Goal: Task Accomplishment & Management: Manage account settings

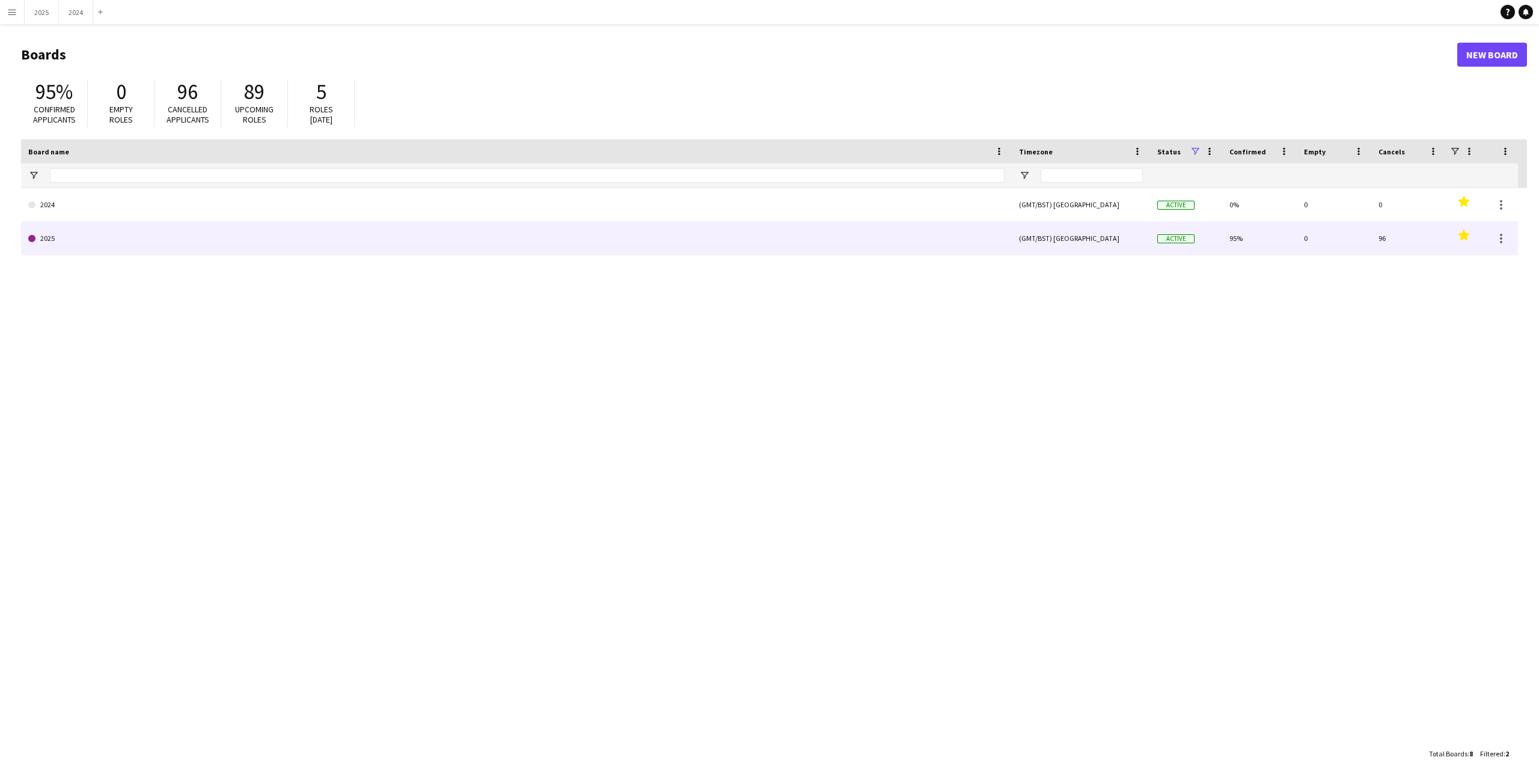
click at [269, 249] on link "2025" at bounding box center [516, 238] width 977 height 34
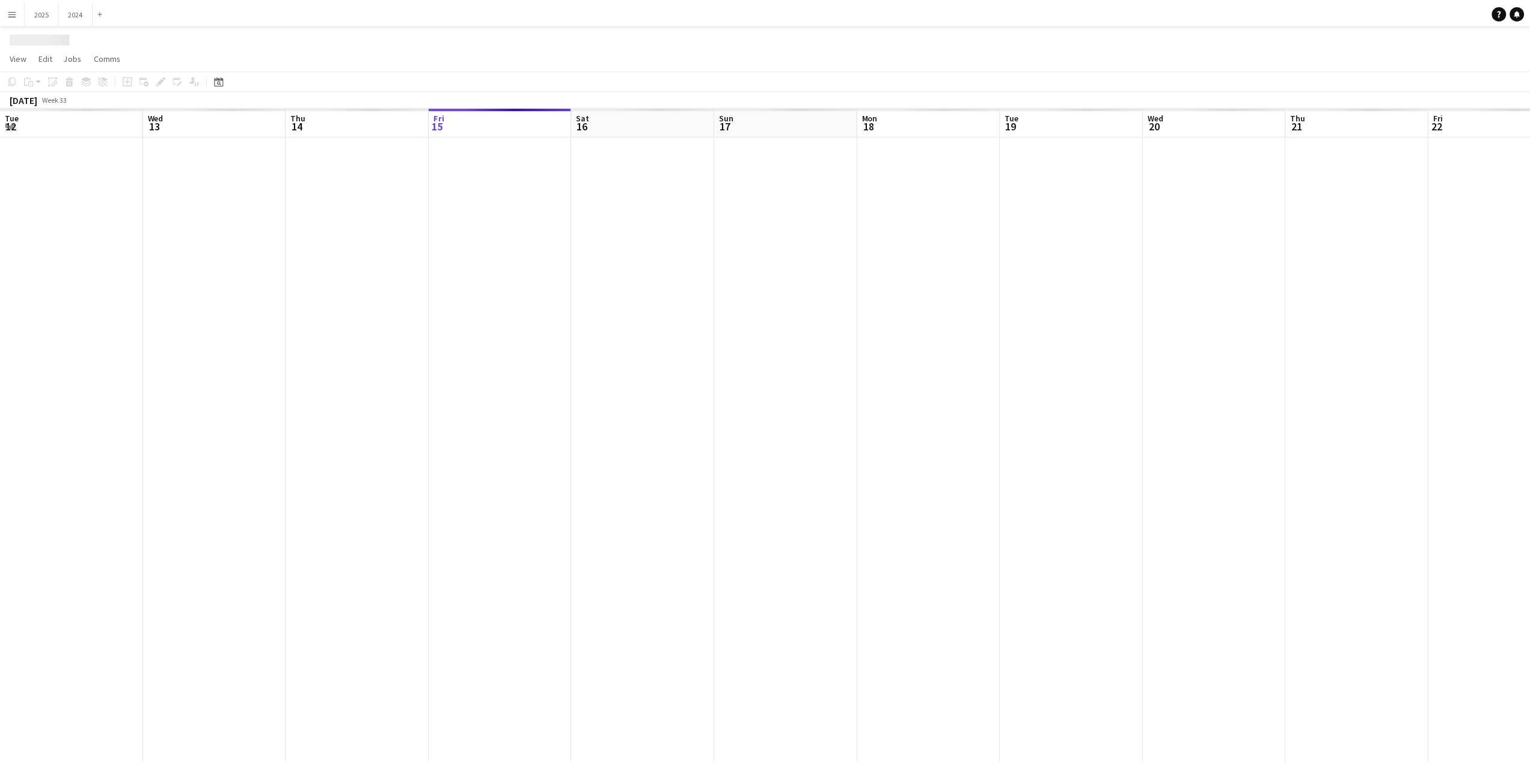
scroll to position [0, 288]
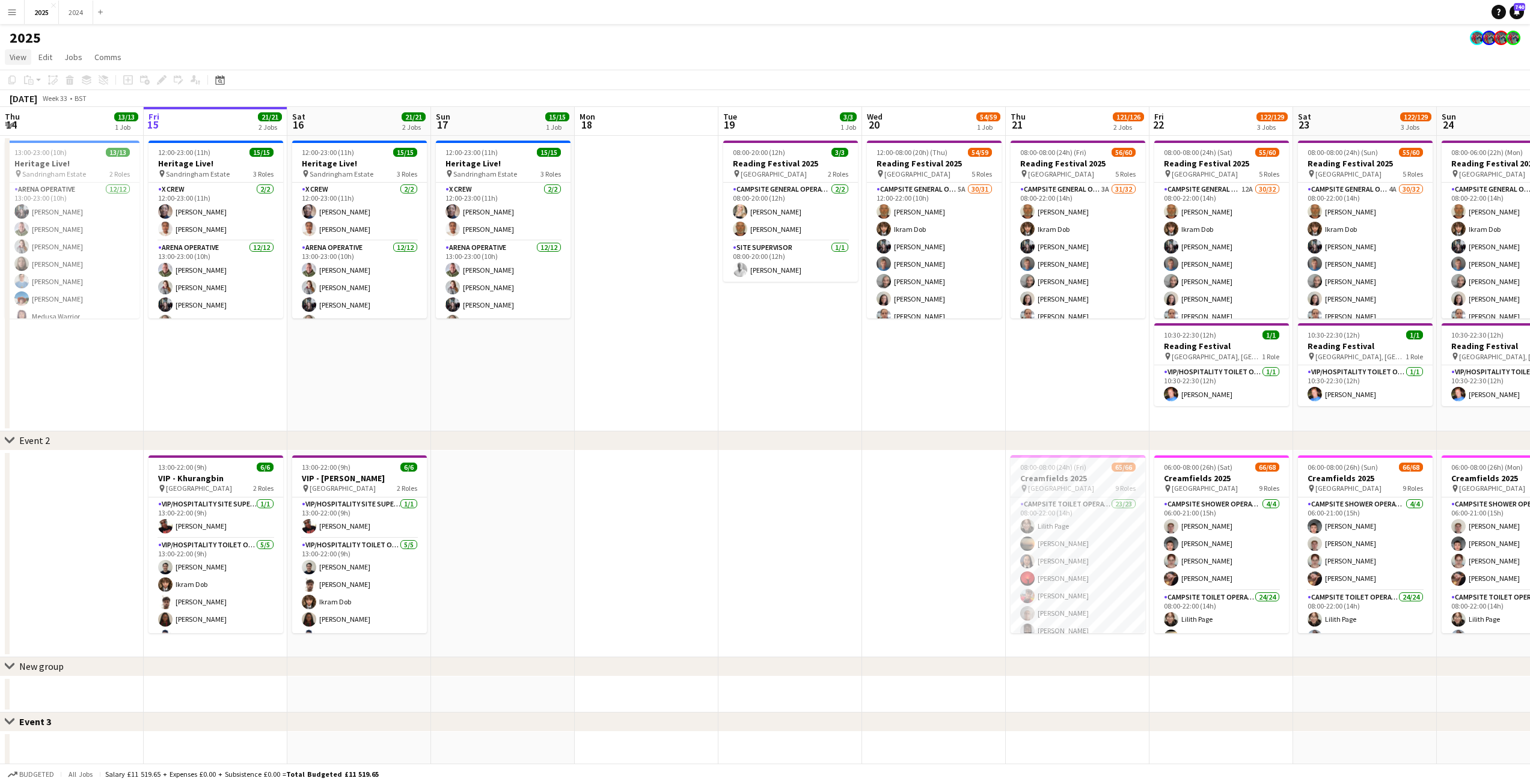
click at [22, 60] on span "View" at bounding box center [17, 57] width 16 height 11
click at [64, 130] on link "Month view" at bounding box center [53, 134] width 96 height 25
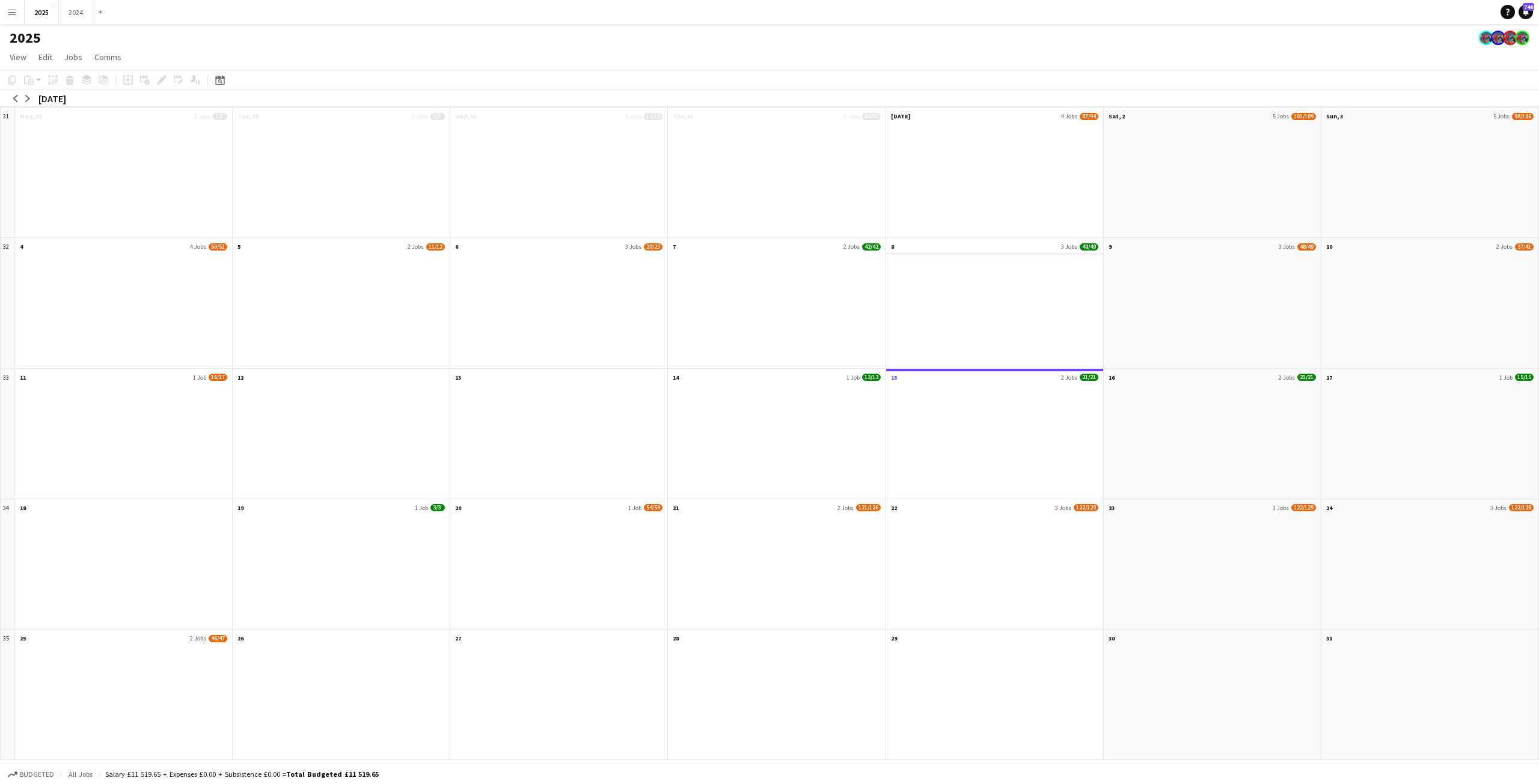
click at [1057, 241] on app-month-view-date-header "8 3 Jobs 49/49" at bounding box center [994, 245] width 217 height 15
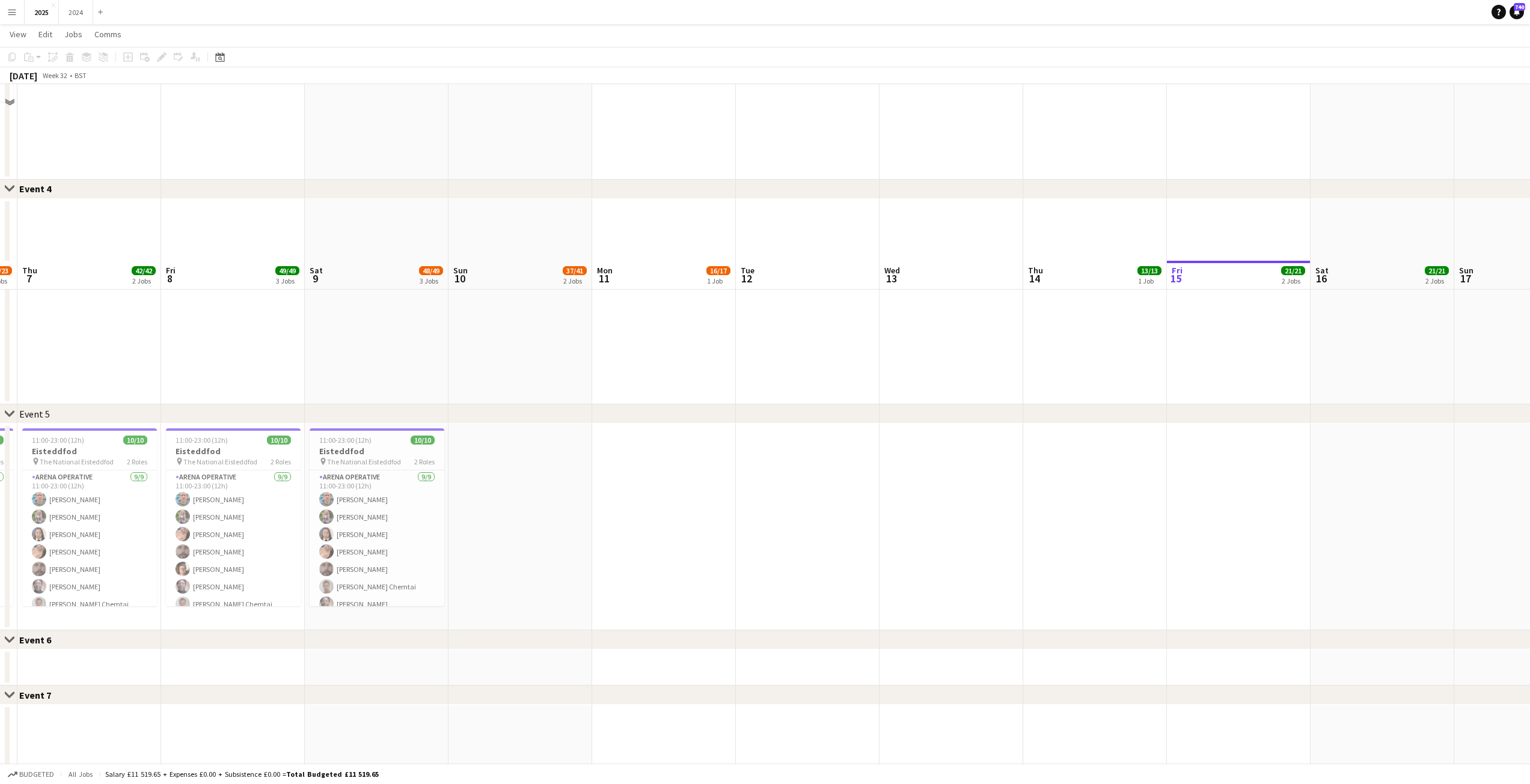
scroll to position [962, 0]
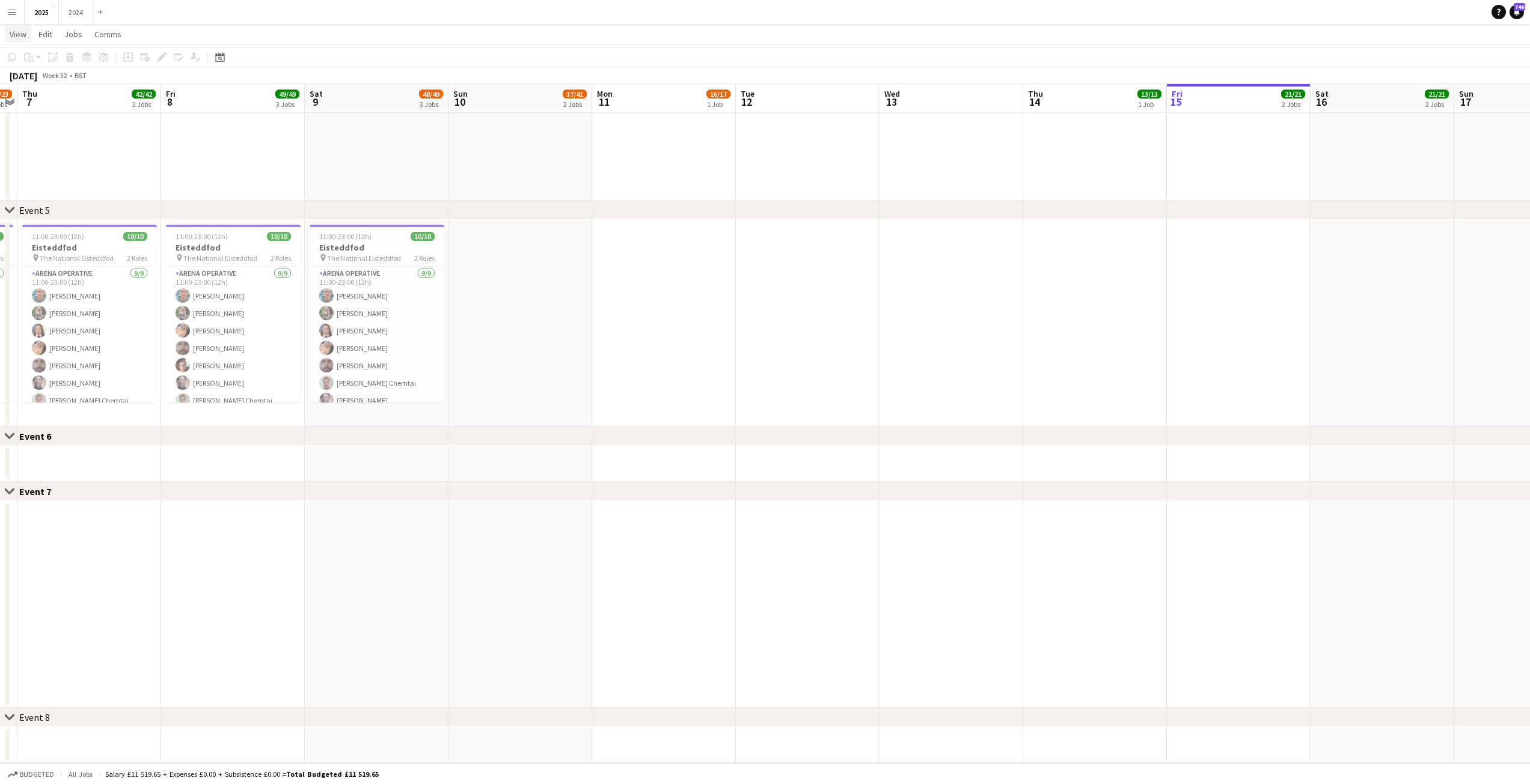
click at [18, 35] on span "View" at bounding box center [17, 34] width 16 height 11
click at [47, 120] on link "Month view" at bounding box center [53, 111] width 96 height 25
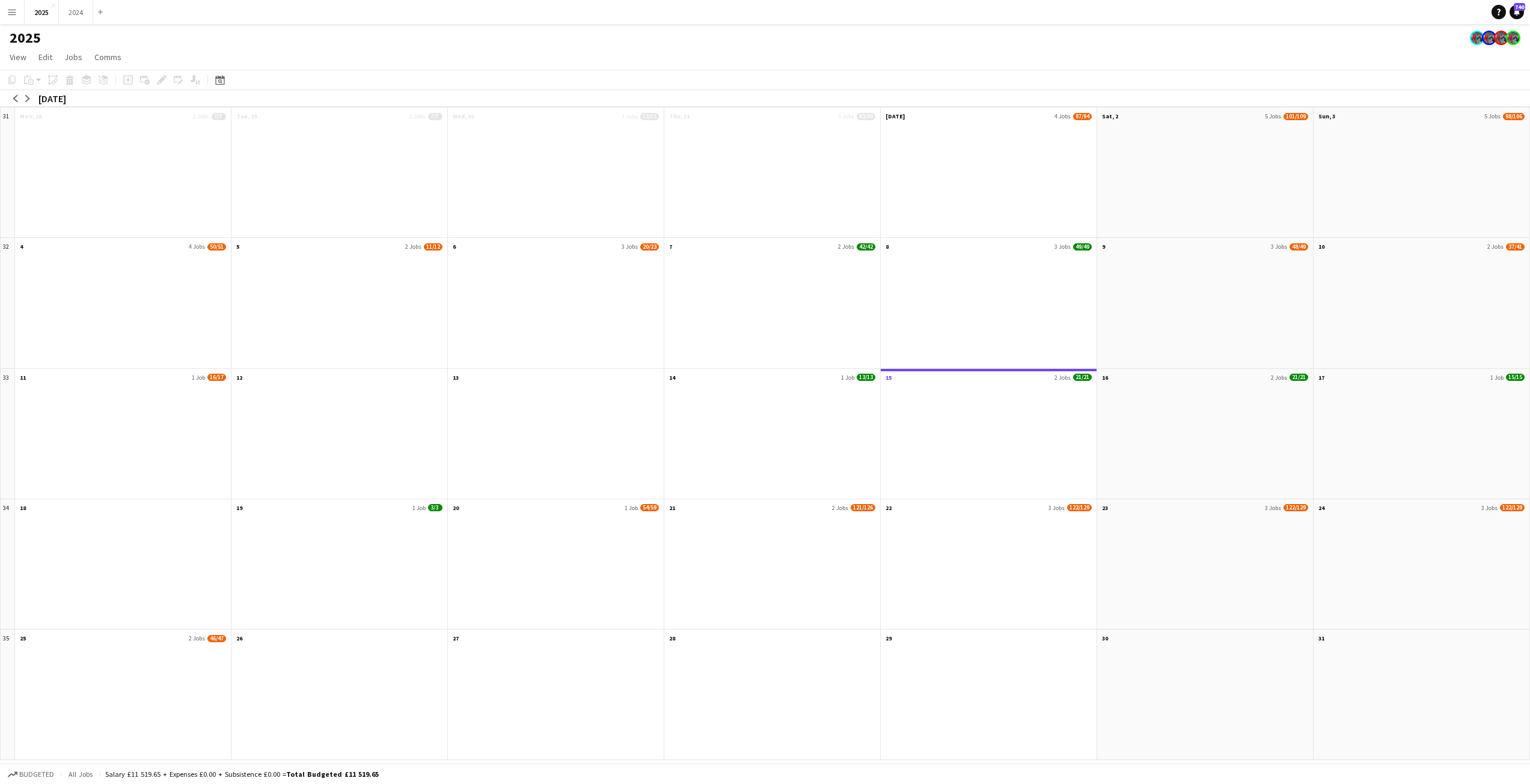
scroll to position [0, 0]
click at [1059, 117] on app-month-view-date-header "[DATE] 4 Jobs 87/94" at bounding box center [994, 115] width 217 height 15
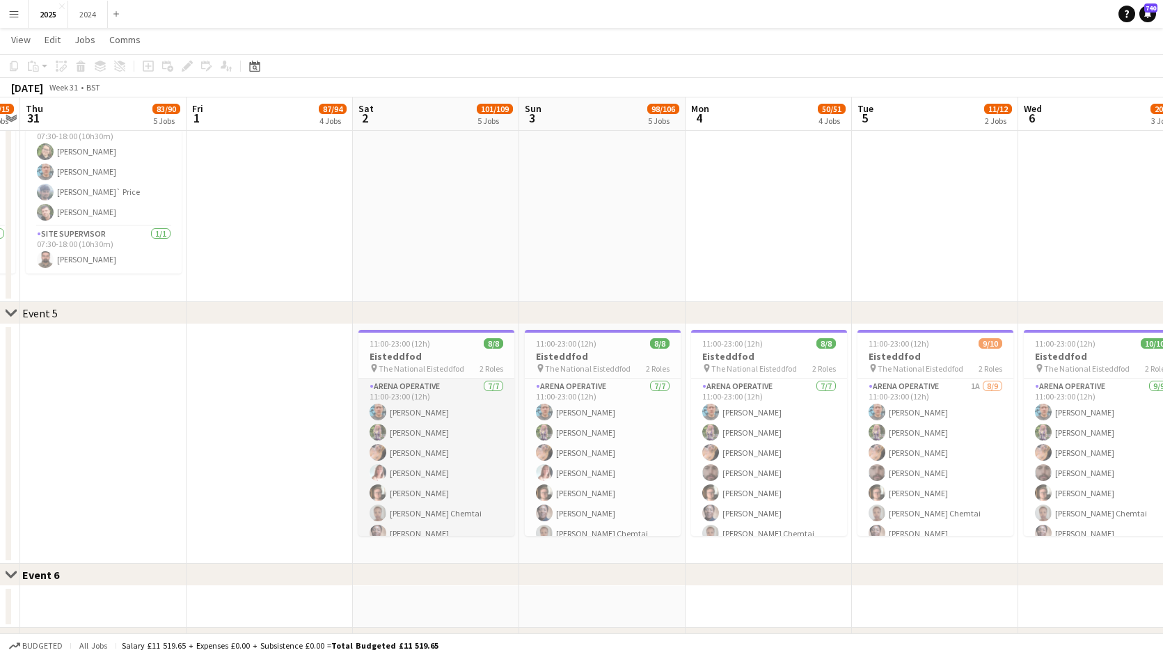
scroll to position [58, 0]
click at [414, 517] on app-card-role "Site Supervisor [DATE] 11:00-23:00 (12h) [PERSON_NAME]" at bounding box center [437, 512] width 156 height 47
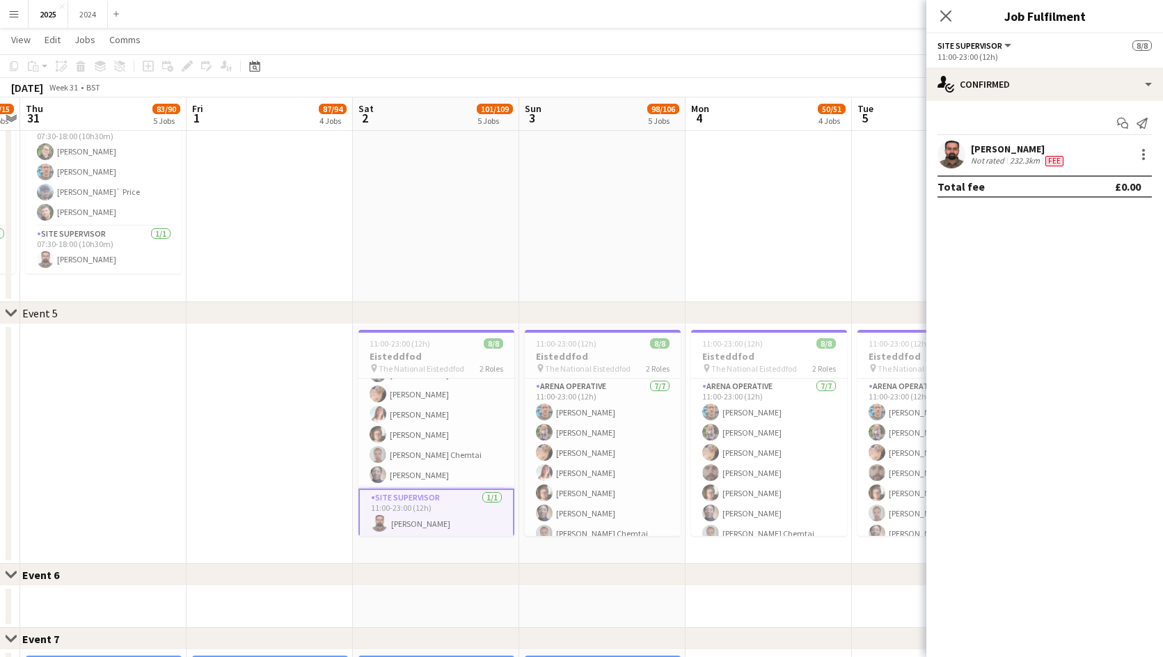
click at [1000, 150] on div "[PERSON_NAME]" at bounding box center [1018, 149] width 95 height 13
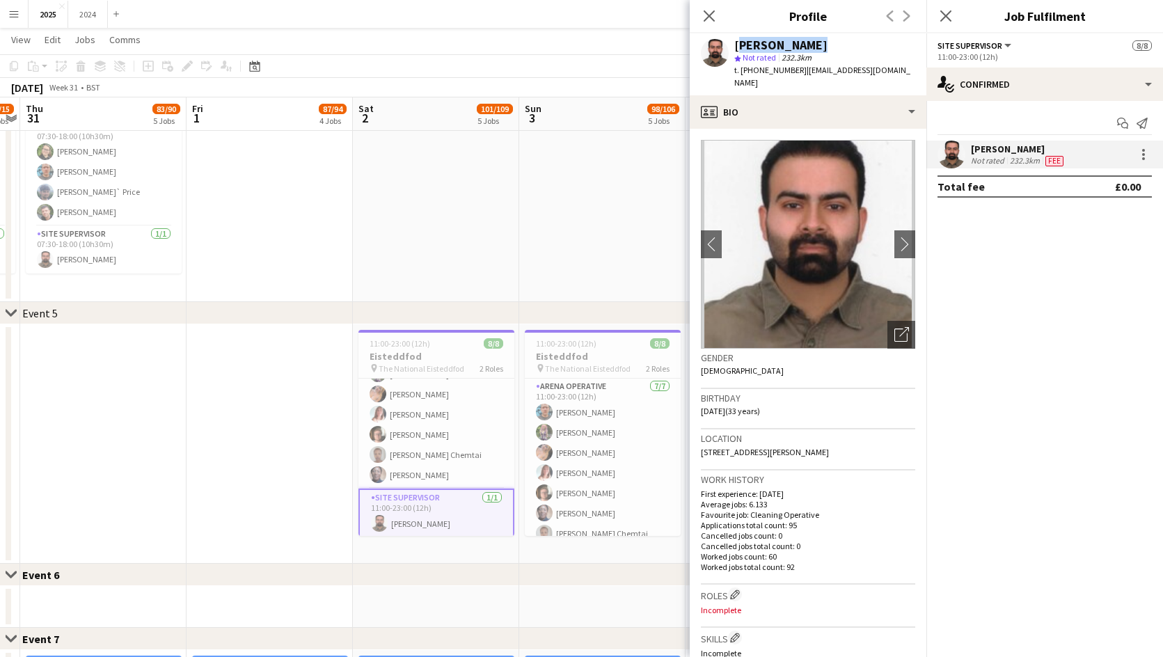
drag, startPoint x: 849, startPoint y: 45, endPoint x: 738, endPoint y: 40, distance: 111.5
click at [738, 40] on div "[PERSON_NAME]" at bounding box center [824, 45] width 181 height 13
copy div "[PERSON_NAME]"
drag, startPoint x: 897, startPoint y: 71, endPoint x: 742, endPoint y: 76, distance: 154.6
click at [742, 76] on div "[PERSON_NAME] star Not rated 232.3km t. [PHONE_NUMBER] | [EMAIL_ADDRESS][DOMAIN…" at bounding box center [808, 64] width 237 height 62
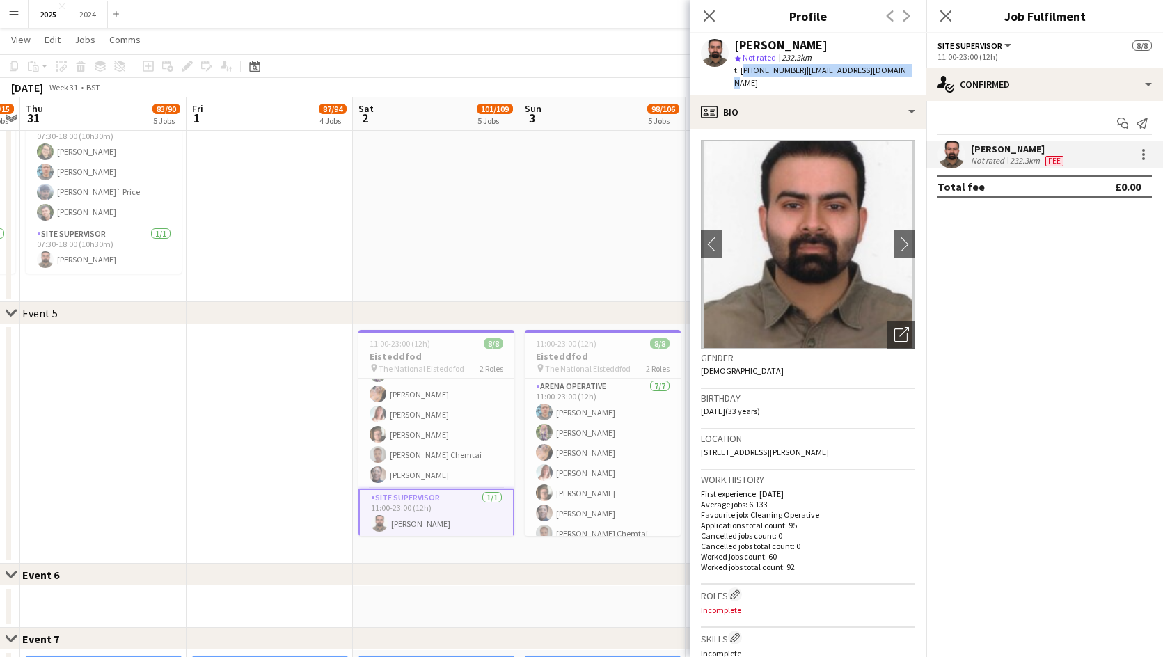
copy div "[PHONE_NUMBER] | [EMAIL_ADDRESS][DOMAIN_NAME]"
click at [1031, 268] on mat-expansion-panel "check Confirmed Start chat Send notification [PERSON_NAME] Not rated 232.3km Fe…" at bounding box center [1045, 379] width 237 height 556
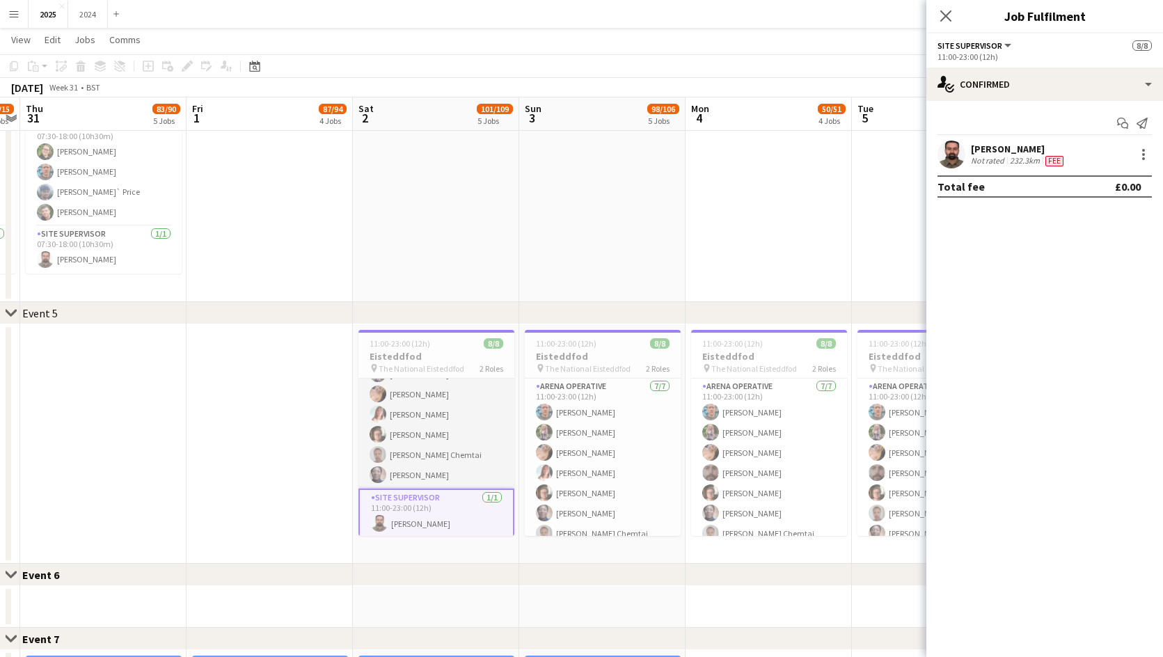
click at [468, 459] on app-card-role "Arena Operative [DATE] 11:00-23:00 (12h) [PERSON_NAME] [PERSON_NAME] [PERSON_NA…" at bounding box center [437, 404] width 156 height 168
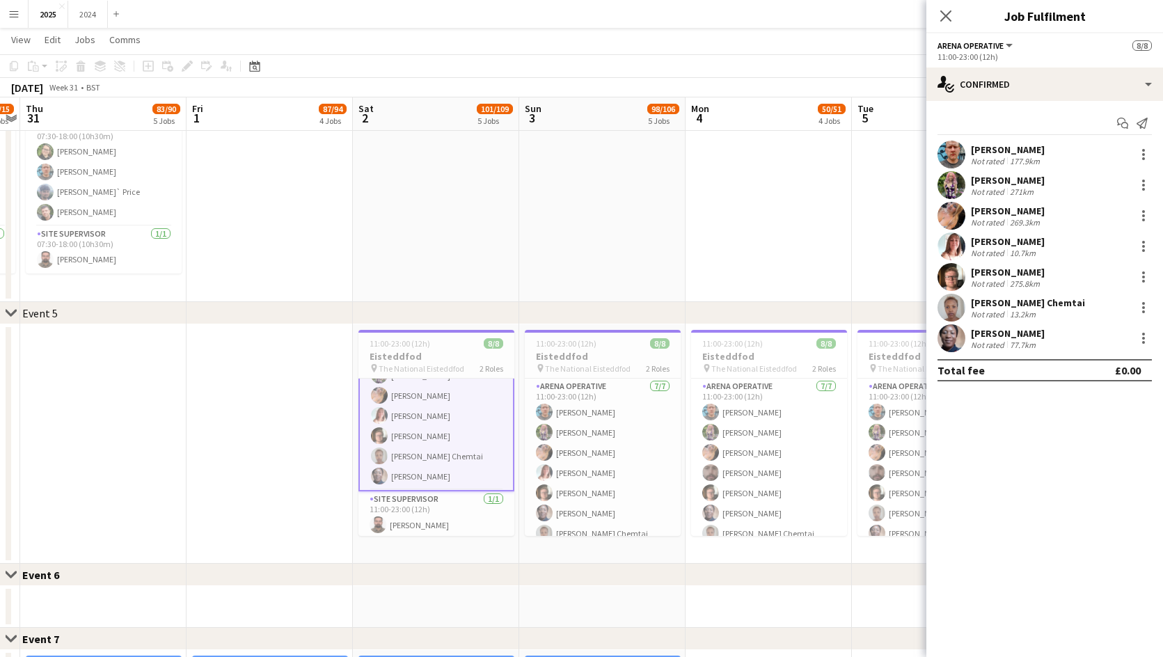
scroll to position [60, 0]
click at [1018, 248] on div "10.7km" at bounding box center [1022, 253] width 31 height 10
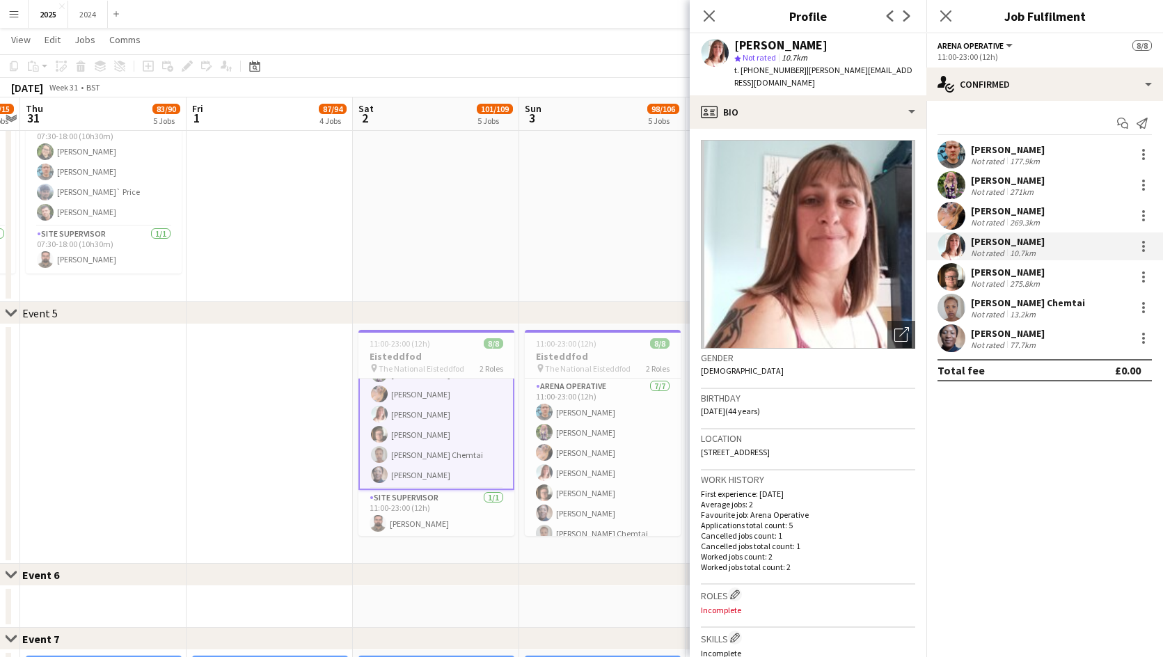
drag, startPoint x: 812, startPoint y: 44, endPoint x: 737, endPoint y: 38, distance: 76.1
click at [737, 39] on div "[PERSON_NAME]" at bounding box center [824, 45] width 181 height 13
copy div "[PERSON_NAME]"
drag, startPoint x: 915, startPoint y: 70, endPoint x: 741, endPoint y: 69, distance: 174.0
click at [741, 69] on div "[PERSON_NAME] star Not rated 10.7km t. [PHONE_NUMBER] | [PERSON_NAME][EMAIL_ADD…" at bounding box center [808, 64] width 237 height 62
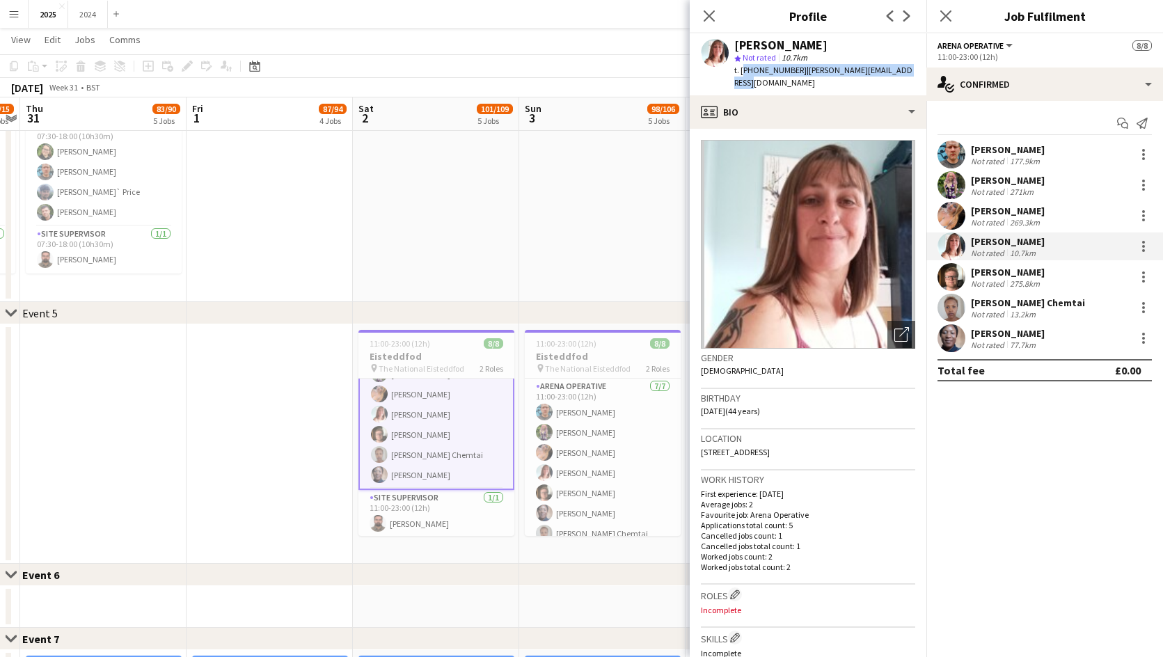
copy div "[PHONE_NUMBER] | [PERSON_NAME][EMAIL_ADDRESS][DOMAIN_NAME]"
click at [1043, 156] on div "[PERSON_NAME] Not rated 177.9km" at bounding box center [1045, 155] width 237 height 28
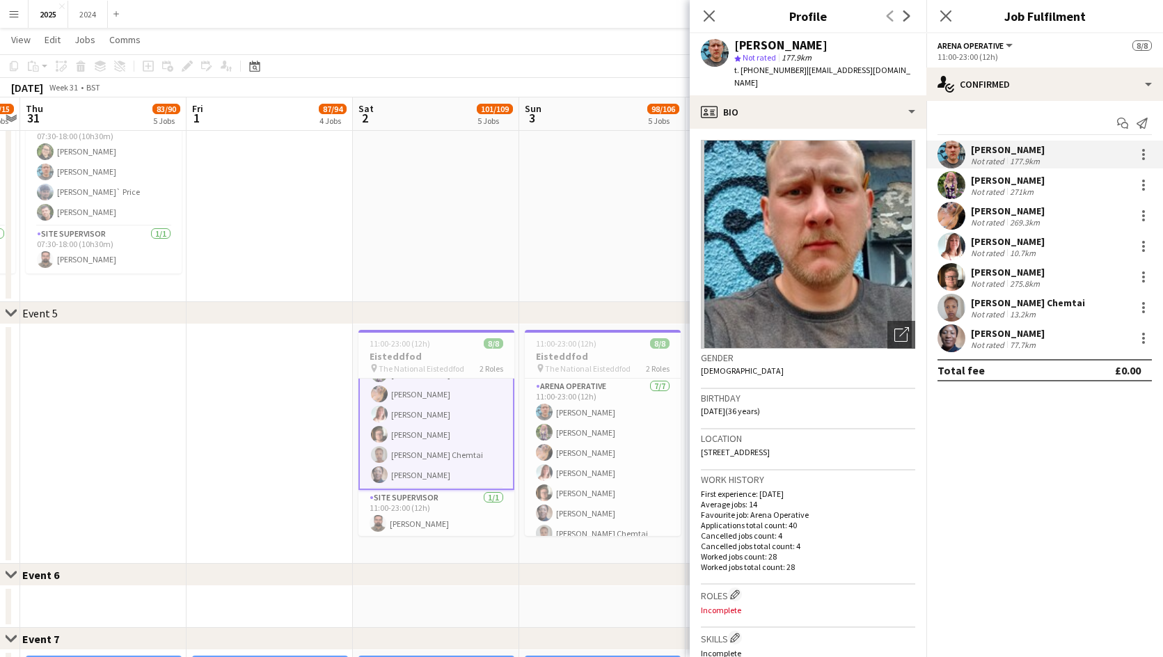
drag, startPoint x: 808, startPoint y: 49, endPoint x: 731, endPoint y: 45, distance: 77.3
click at [731, 45] on div "[PERSON_NAME] star Not rated 177.9km t. [PHONE_NUMBER] | [EMAIL_ADDRESS][DOMAIN…" at bounding box center [808, 64] width 237 height 62
copy div "[PERSON_NAME]"
drag, startPoint x: 889, startPoint y: 71, endPoint x: 742, endPoint y: 66, distance: 147.0
click at [742, 66] on div "t. [PHONE_NUMBER] | [EMAIL_ADDRESS][DOMAIN_NAME]" at bounding box center [824, 76] width 181 height 25
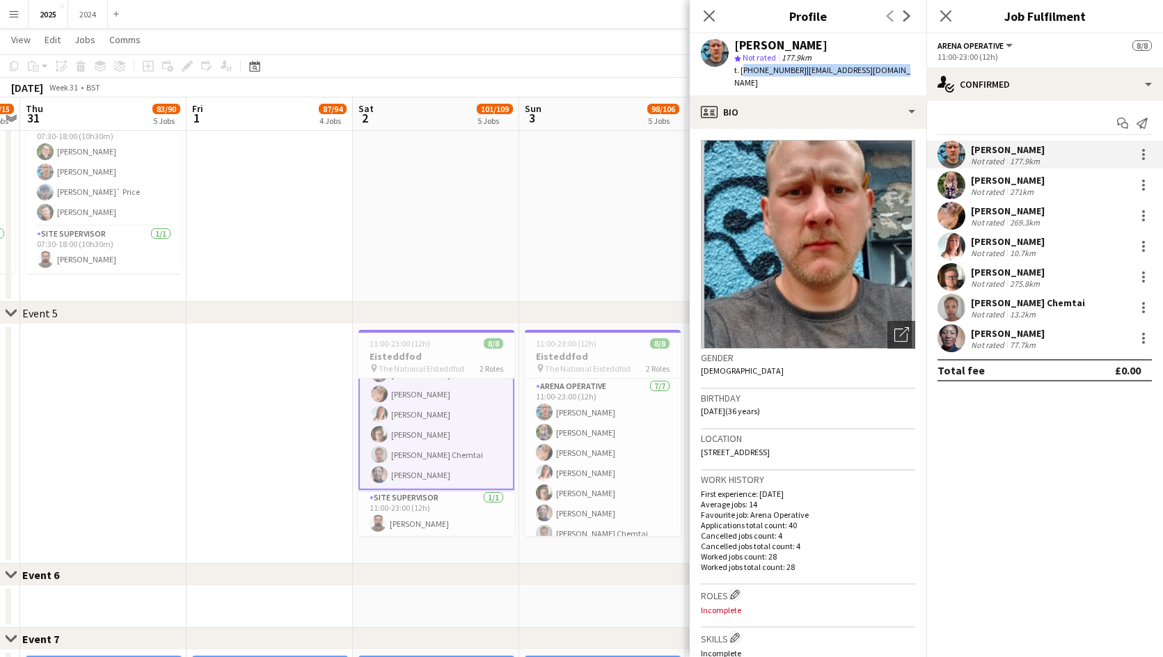
copy div "[PHONE_NUMBER] | [EMAIL_ADDRESS][DOMAIN_NAME]"
click at [1039, 271] on div "[PERSON_NAME]" at bounding box center [1008, 272] width 74 height 13
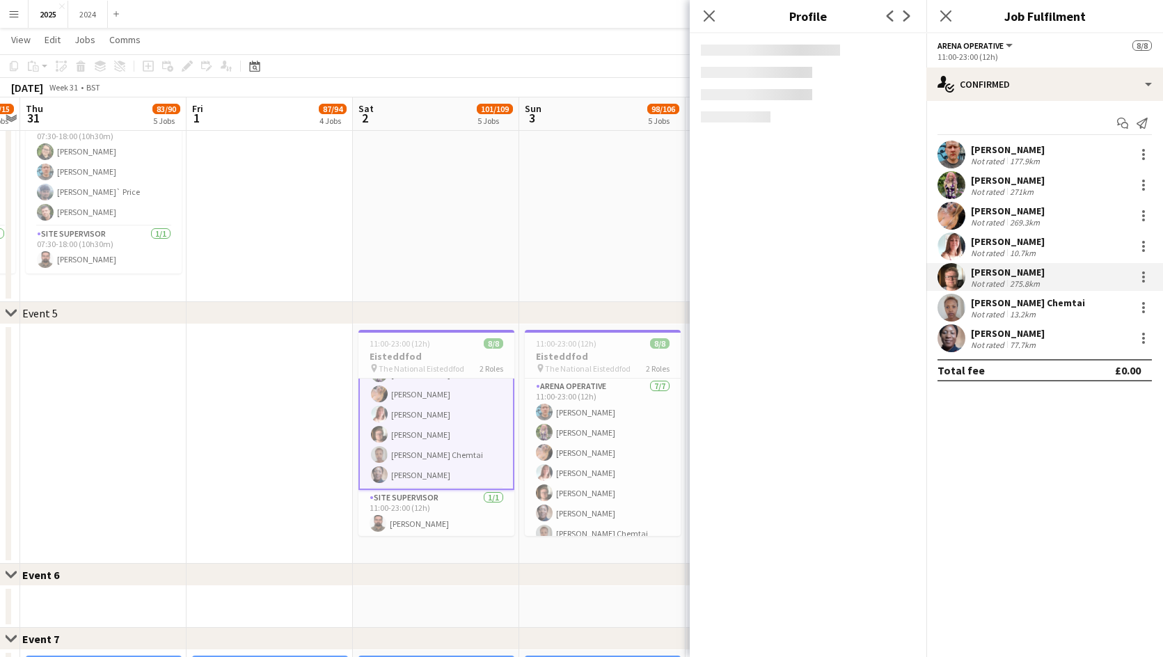
click at [1005, 311] on div "Not rated" at bounding box center [989, 314] width 36 height 10
click at [1009, 271] on div "[PERSON_NAME]" at bounding box center [1008, 272] width 74 height 13
click at [699, 14] on div "Close pop-in" at bounding box center [709, 16] width 39 height 32
click at [703, 16] on icon "Close pop-in" at bounding box center [708, 15] width 13 height 13
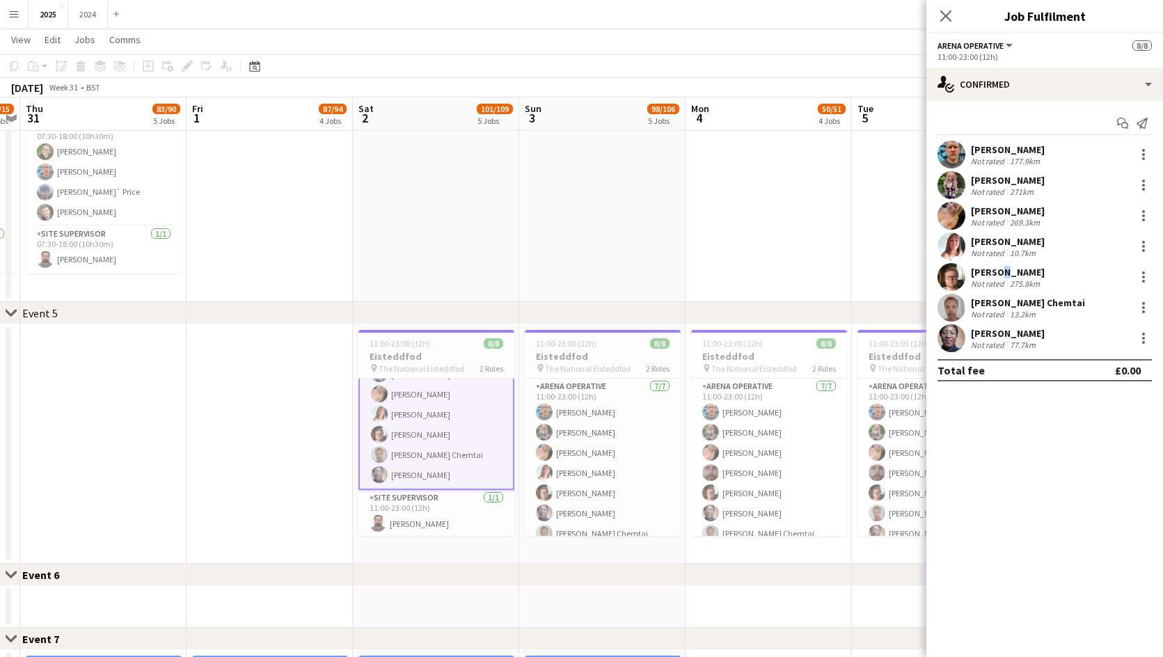
click at [999, 277] on div "[PERSON_NAME]" at bounding box center [1008, 272] width 74 height 13
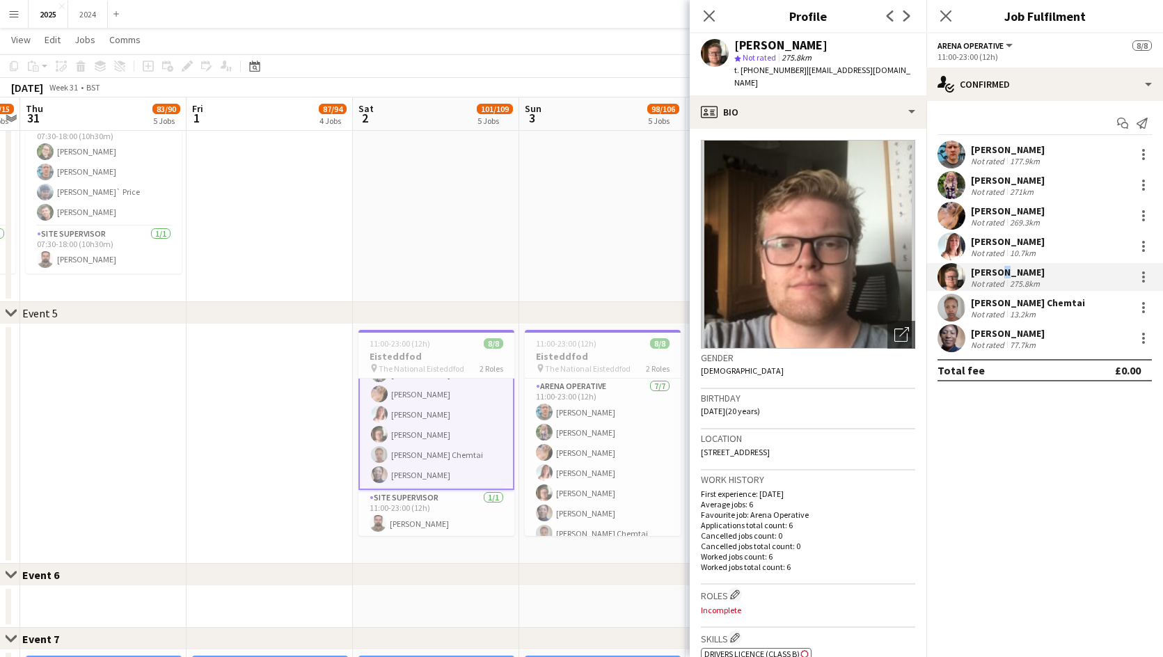
drag, startPoint x: 819, startPoint y: 40, endPoint x: 734, endPoint y: 40, distance: 84.9
click at [734, 40] on div "[PERSON_NAME] star Not rated 275.8km t. [PHONE_NUMBER] | [EMAIL_ADDRESS][DOMAIN…" at bounding box center [808, 64] width 237 height 62
copy div "[PERSON_NAME]"
drag, startPoint x: 901, startPoint y: 72, endPoint x: 741, endPoint y: 76, distance: 160.8
click at [741, 76] on div "[PERSON_NAME] star Not rated 275.8km t. [PHONE_NUMBER] | [EMAIL_ADDRESS][DOMAIN…" at bounding box center [808, 64] width 237 height 62
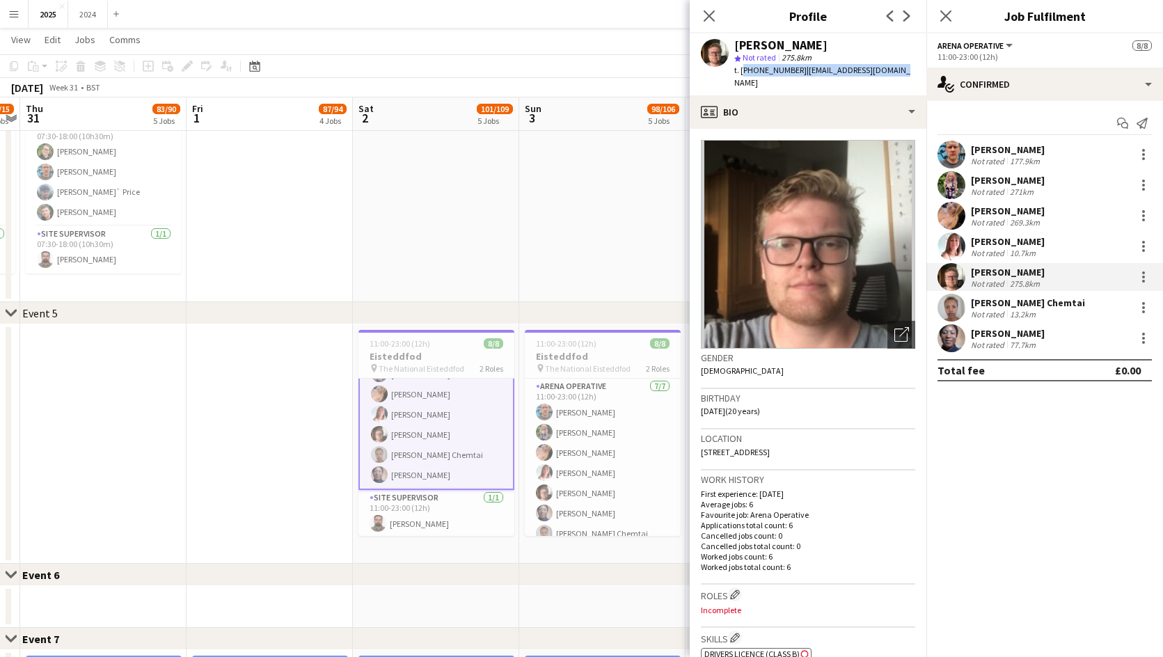
copy div "[PHONE_NUMBER] | [EMAIL_ADDRESS][DOMAIN_NAME]"
click at [1046, 181] on div "[PERSON_NAME] Not rated 271km" at bounding box center [1045, 185] width 237 height 28
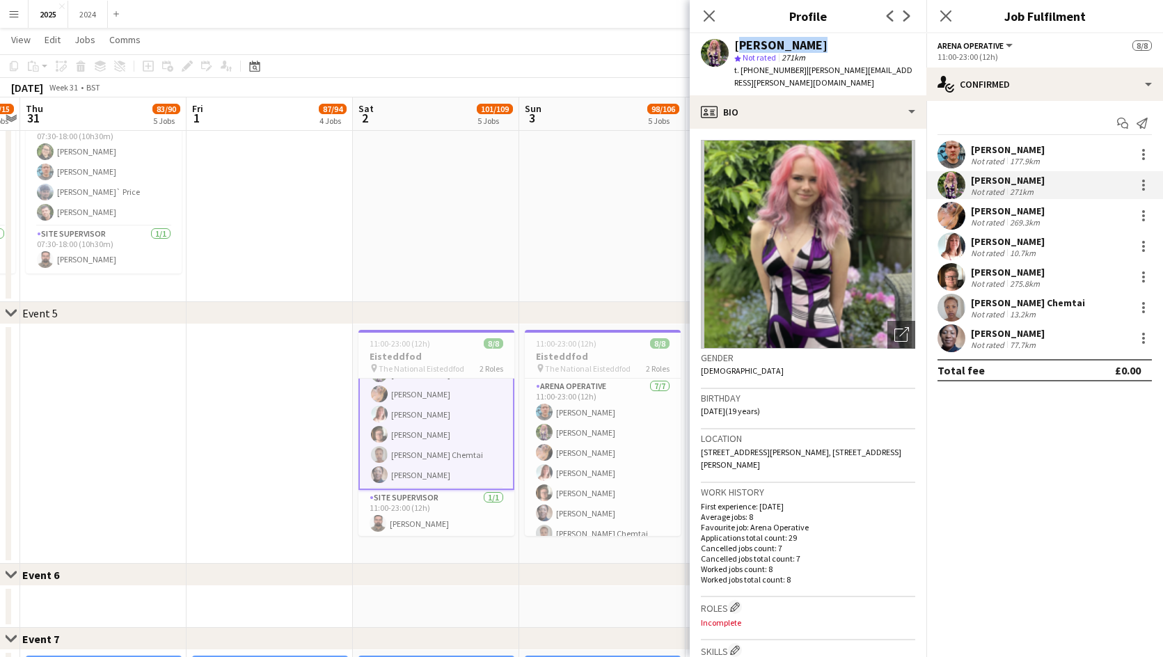
drag, startPoint x: 814, startPoint y: 36, endPoint x: 735, endPoint y: 41, distance: 79.5
click at [735, 41] on div "[PERSON_NAME] star Not rated 271km t. [PHONE_NUMBER] | [PERSON_NAME][EMAIL_ADDR…" at bounding box center [808, 64] width 237 height 62
copy div "[PERSON_NAME]"
drag, startPoint x: 901, startPoint y: 67, endPoint x: 742, endPoint y: 68, distance: 158.7
click at [742, 68] on div "[PERSON_NAME] star Not rated 271km t. [PHONE_NUMBER] | [PERSON_NAME][EMAIL_ADDR…" at bounding box center [808, 64] width 237 height 62
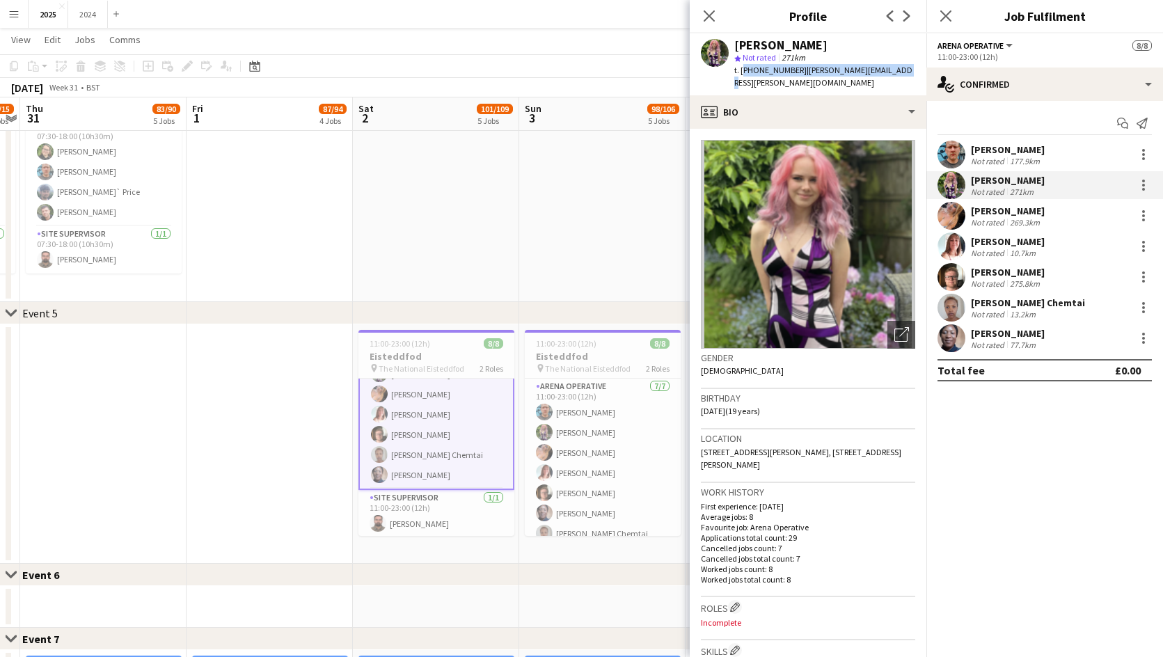
copy div "[PHONE_NUMBER] | [PERSON_NAME][EMAIL_ADDRESS][PERSON_NAME][DOMAIN_NAME]"
click at [1033, 217] on div "269.3km" at bounding box center [1025, 222] width 36 height 10
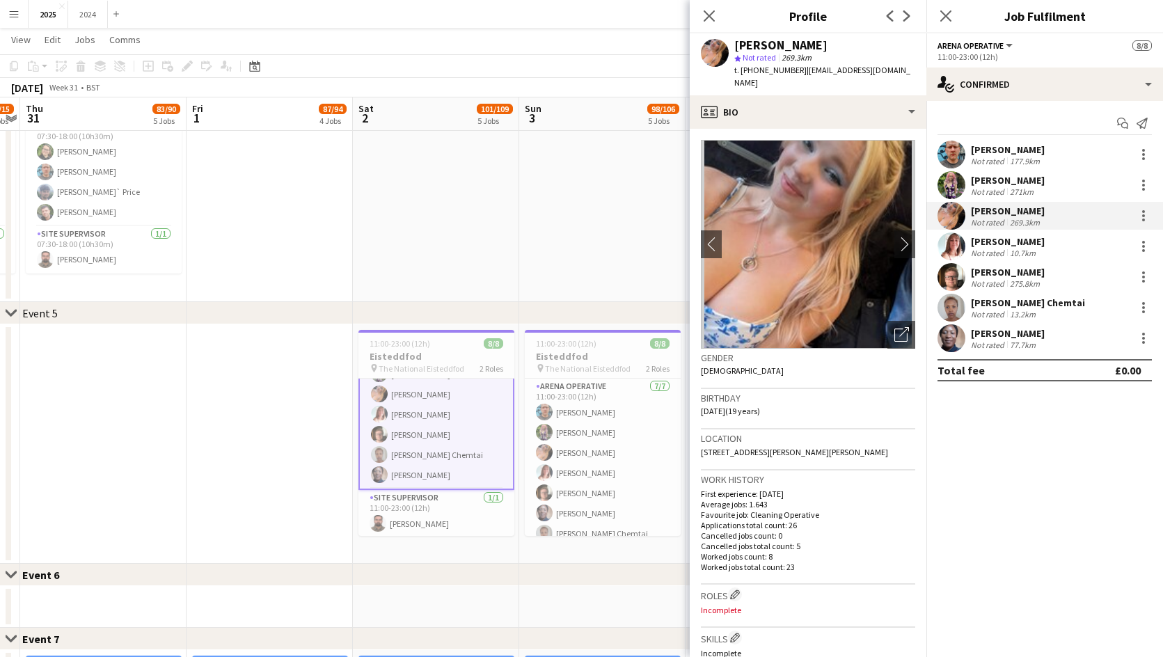
drag, startPoint x: 824, startPoint y: 46, endPoint x: 730, endPoint y: 41, distance: 94.8
click at [730, 41] on div "[PERSON_NAME] star Not rated 269.3km t. [PHONE_NUMBER] | [EMAIL_ADDRESS][DOMAIN…" at bounding box center [808, 64] width 237 height 62
drag, startPoint x: 890, startPoint y: 72, endPoint x: 739, endPoint y: 73, distance: 151.1
click at [739, 73] on div "[PERSON_NAME] star Not rated 269.3km t. [PHONE_NUMBER] | [EMAIL_ADDRESS][DOMAIN…" at bounding box center [808, 64] width 237 height 62
click at [1003, 305] on div "[PERSON_NAME] Chemtai" at bounding box center [1028, 303] width 114 height 13
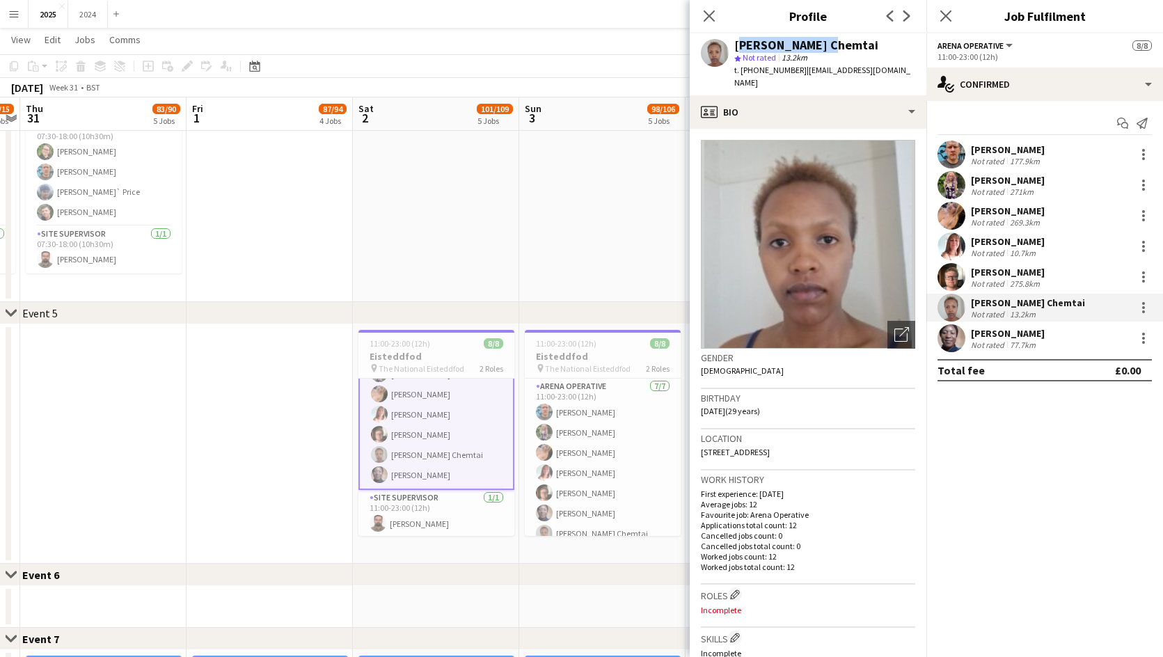
drag, startPoint x: 826, startPoint y: 42, endPoint x: 733, endPoint y: 42, distance: 92.6
click at [733, 42] on div "[PERSON_NAME] Chemtai star Not rated 13.2km t. [PHONE_NUMBER] | [EMAIL_ADDRESS]…" at bounding box center [808, 64] width 237 height 62
drag, startPoint x: 913, startPoint y: 72, endPoint x: 741, endPoint y: 70, distance: 172.0
click at [741, 70] on div "[PERSON_NAME] Chemtai star Not rated 13.2km t. [PHONE_NUMBER] | [EMAIL_ADDRESS]…" at bounding box center [808, 64] width 237 height 62
click at [1009, 340] on div "77.7km" at bounding box center [1022, 345] width 31 height 10
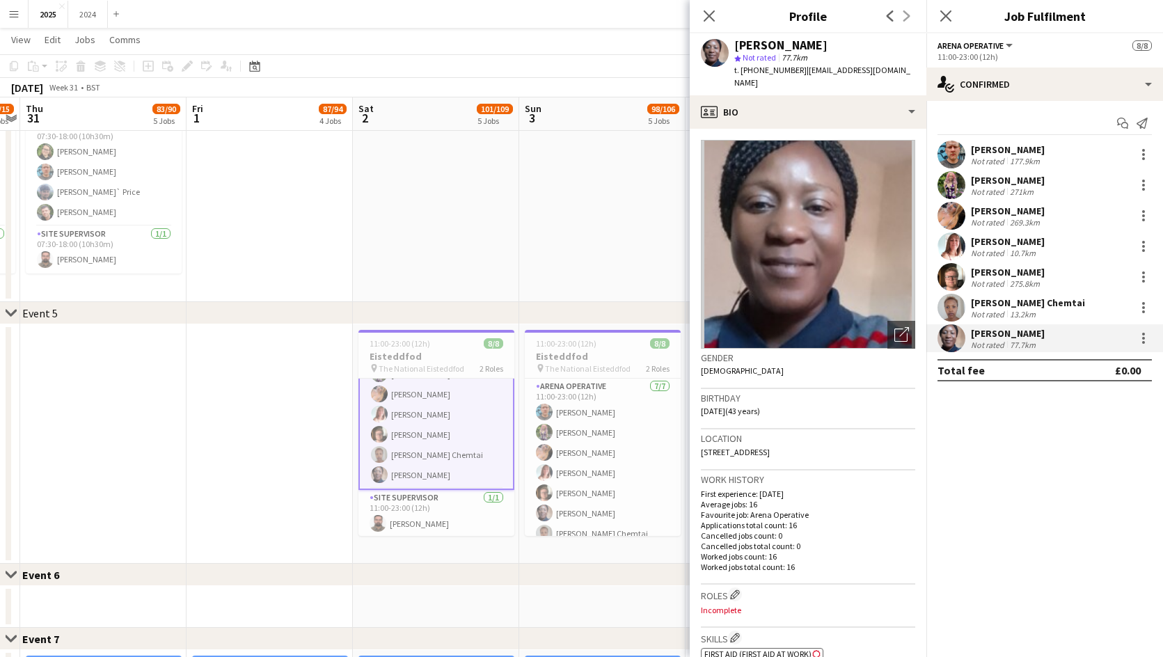
drag, startPoint x: 839, startPoint y: 38, endPoint x: 732, endPoint y: 40, distance: 106.5
click at [732, 40] on div "[PERSON_NAME] star Not rated 77.7km t. [PHONE_NUMBER] | [EMAIL_ADDRESS][DOMAIN_…" at bounding box center [808, 64] width 237 height 62
drag, startPoint x: 905, startPoint y: 72, endPoint x: 741, endPoint y: 69, distance: 164.3
click at [741, 69] on div "t. [PHONE_NUMBER] | [EMAIL_ADDRESS][DOMAIN_NAME]" at bounding box center [824, 76] width 181 height 25
drag, startPoint x: 1034, startPoint y: 398, endPoint x: 1020, endPoint y: 399, distance: 14.6
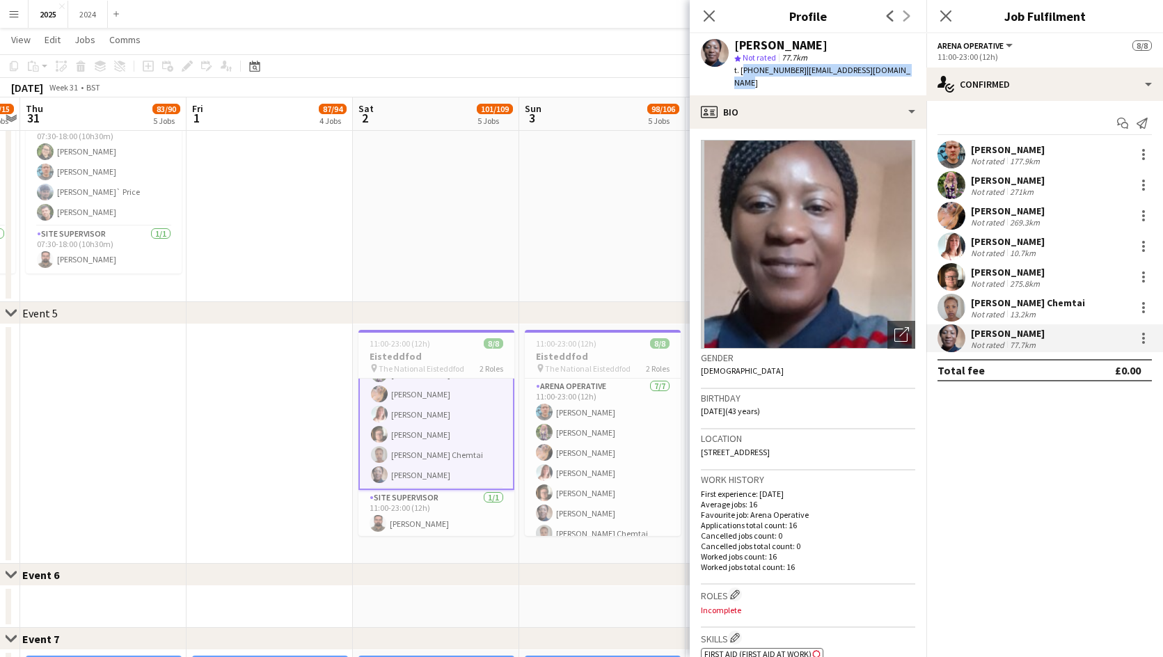
click at [1034, 398] on mat-expansion-panel "check Confirmed Start chat Send notification [PERSON_NAME] Not rated 177.9km [P…" at bounding box center [1045, 379] width 237 height 556
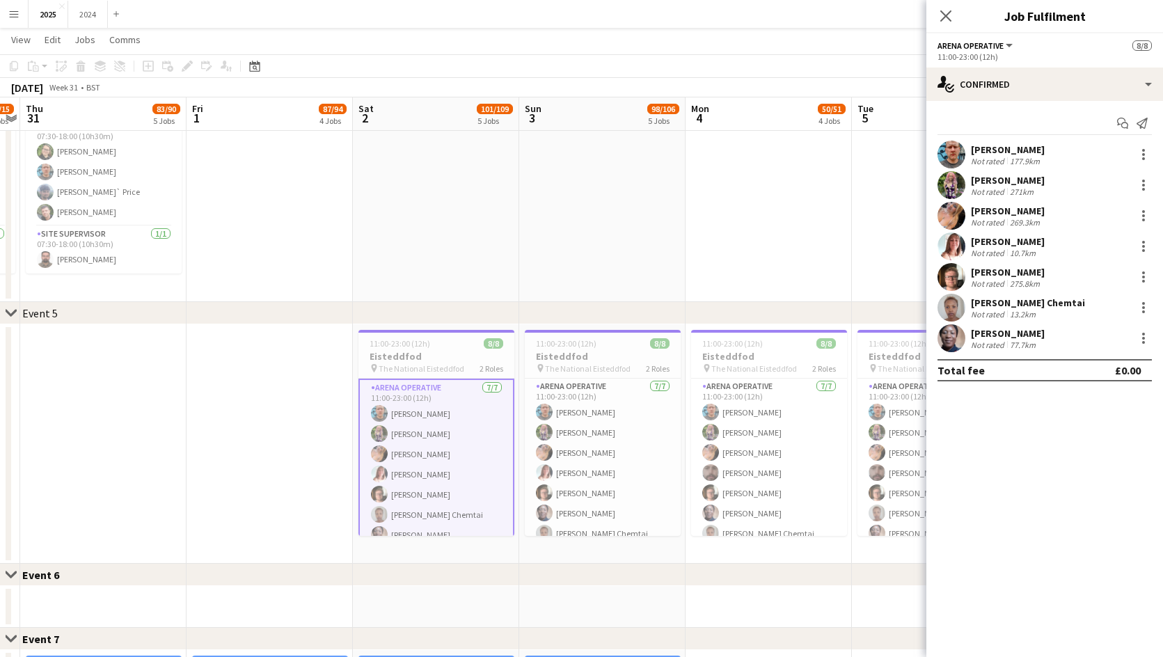
scroll to position [61, 0]
click at [851, 299] on app-date-cell at bounding box center [769, 183] width 166 height 239
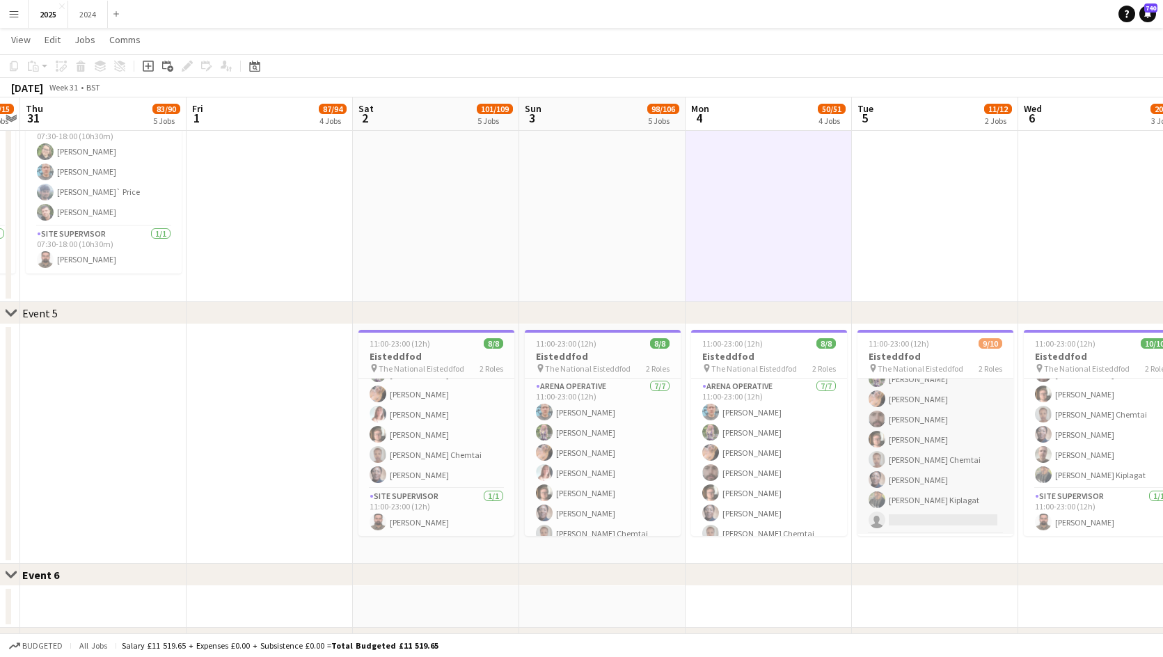
scroll to position [29, 0]
click at [26, 40] on span "View" at bounding box center [20, 39] width 19 height 13
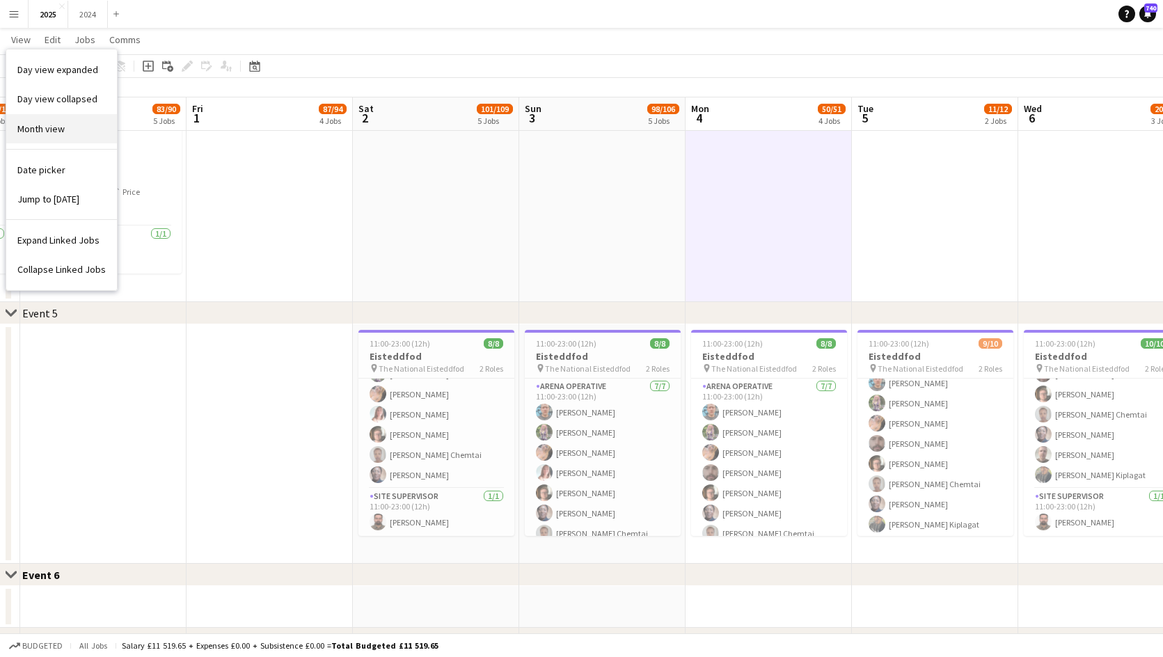
click at [70, 125] on link "Month view" at bounding box center [61, 128] width 111 height 29
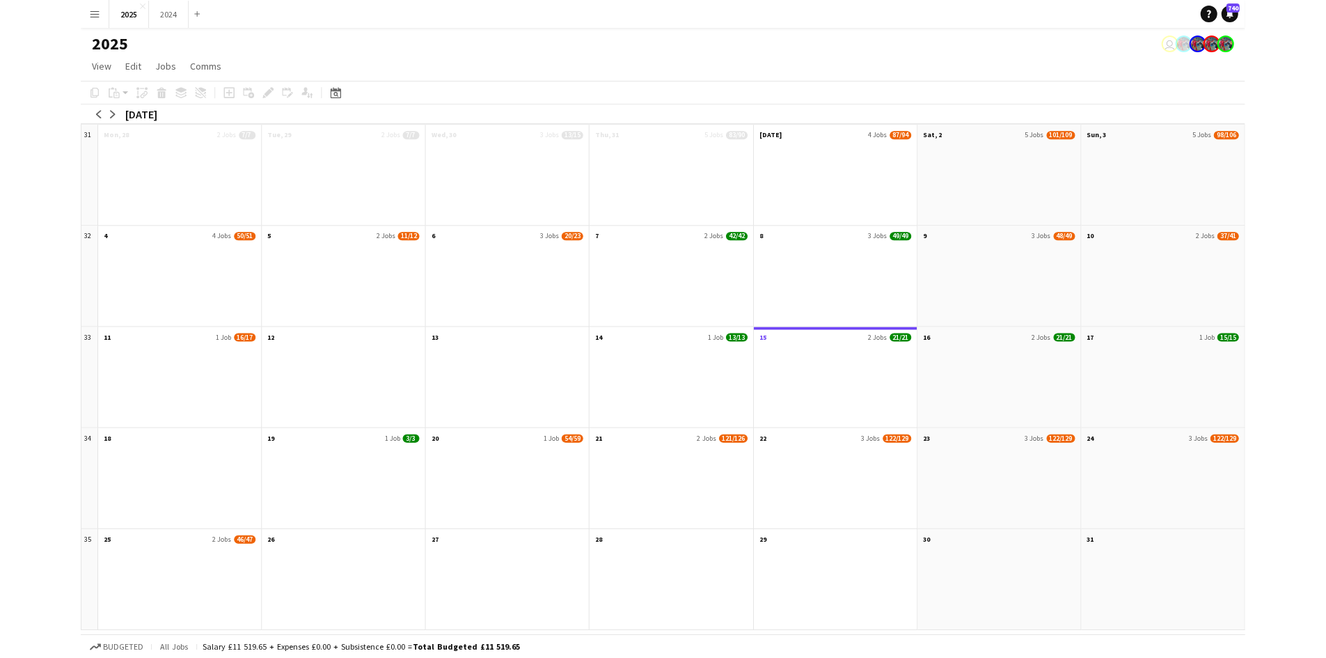
scroll to position [0, 0]
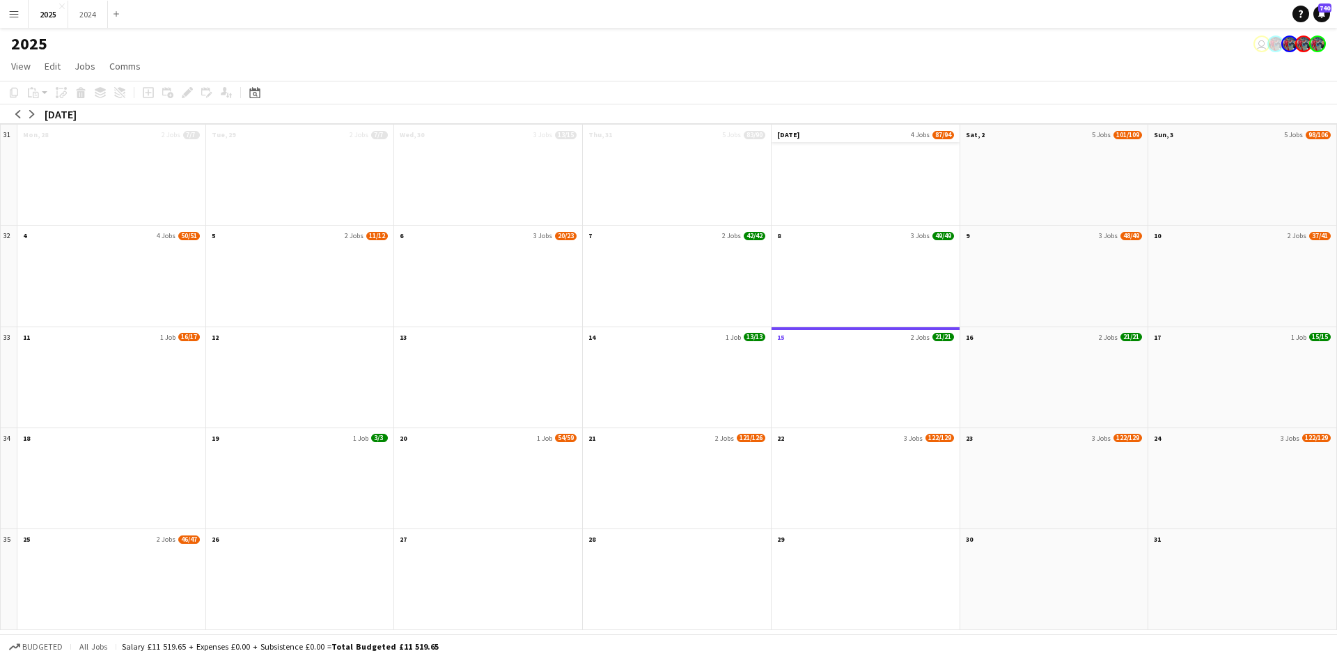
click at [797, 142] on app-month-view-date-header "[DATE] 4 Jobs 87/94" at bounding box center [865, 133] width 188 height 17
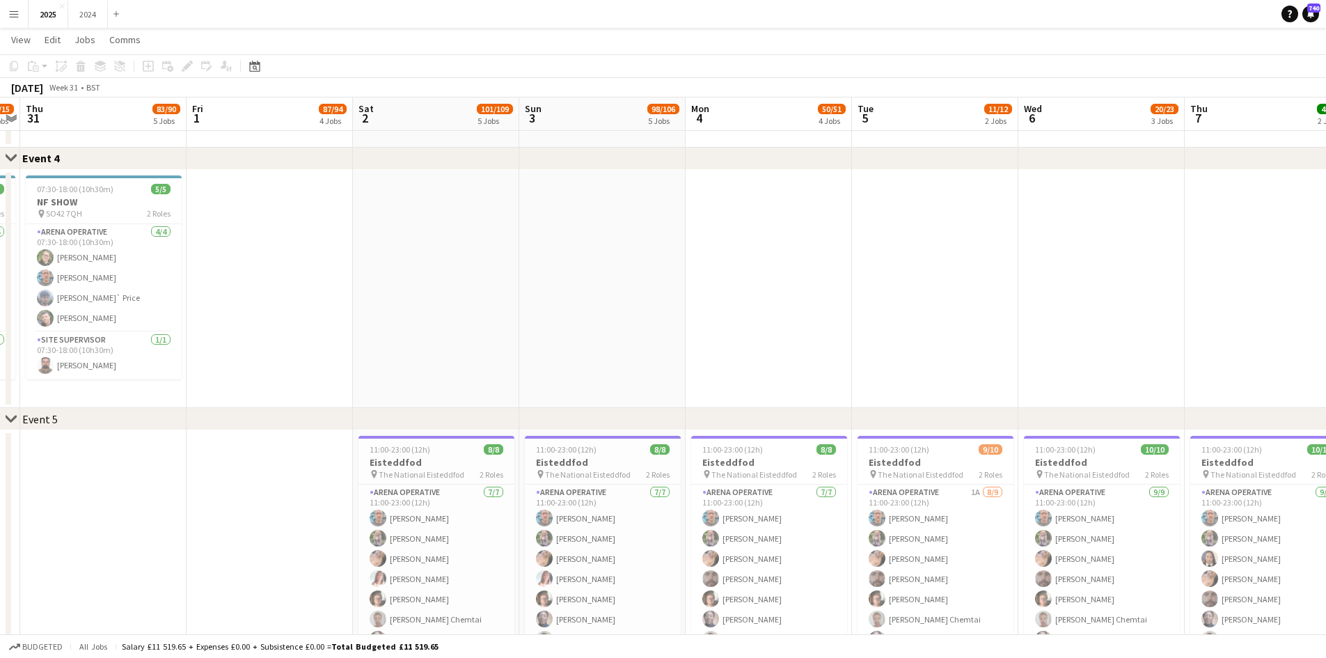
scroll to position [1044, 0]
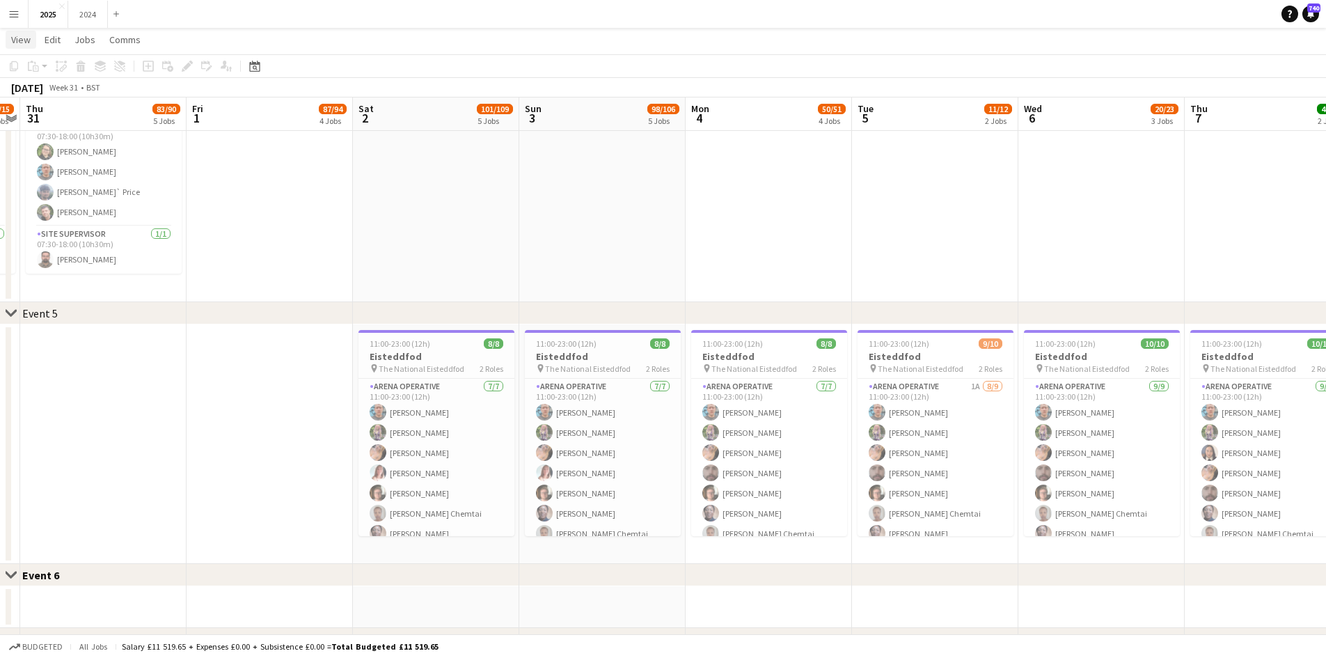
click at [28, 47] on link "View" at bounding box center [21, 40] width 31 height 18
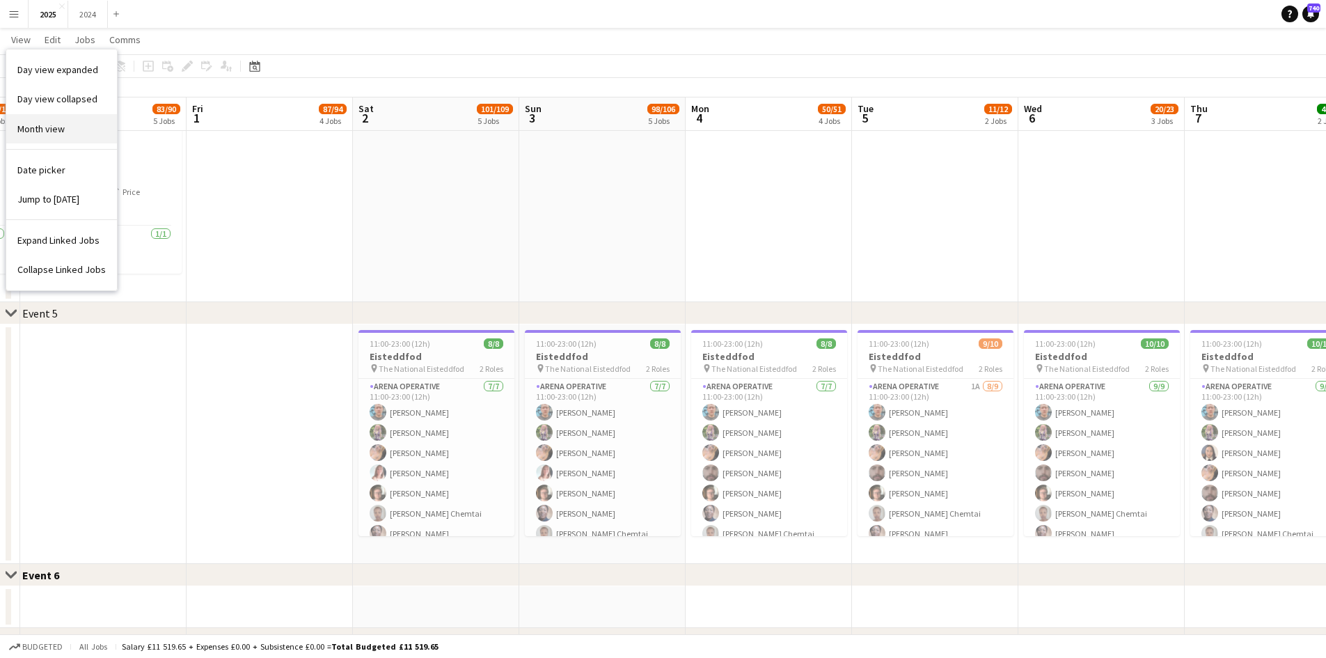
click at [68, 126] on link "Month view" at bounding box center [61, 128] width 111 height 29
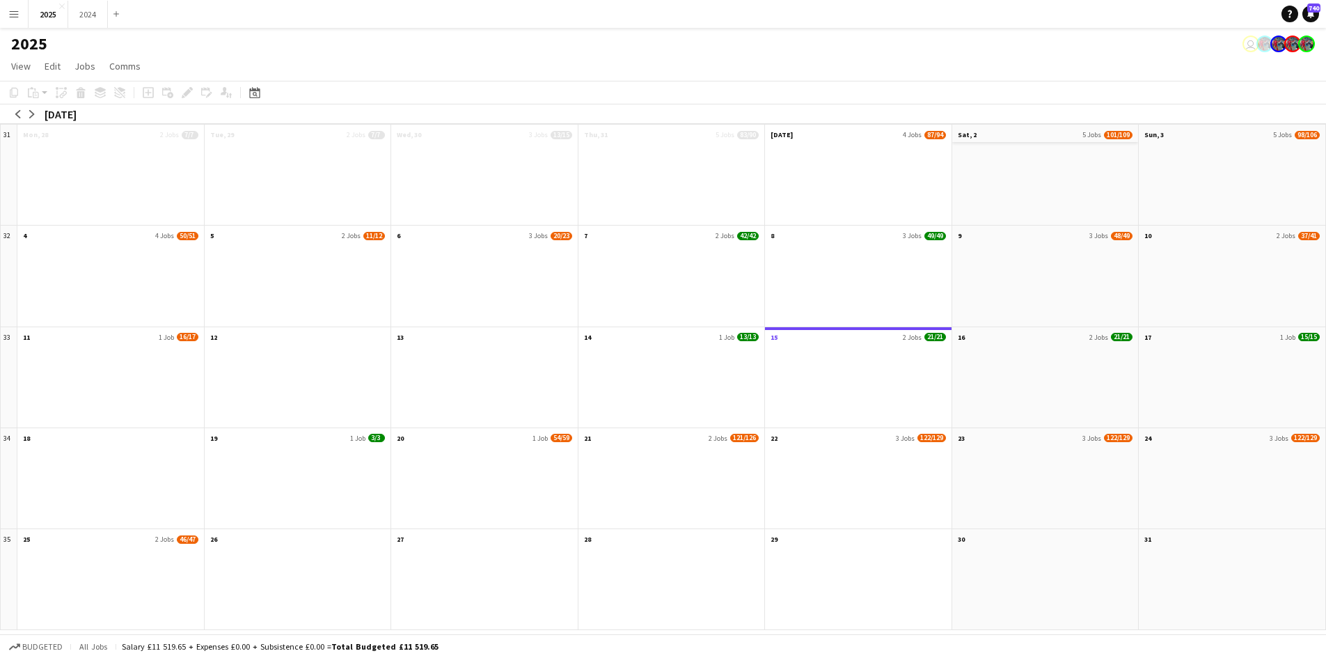
scroll to position [0, 0]
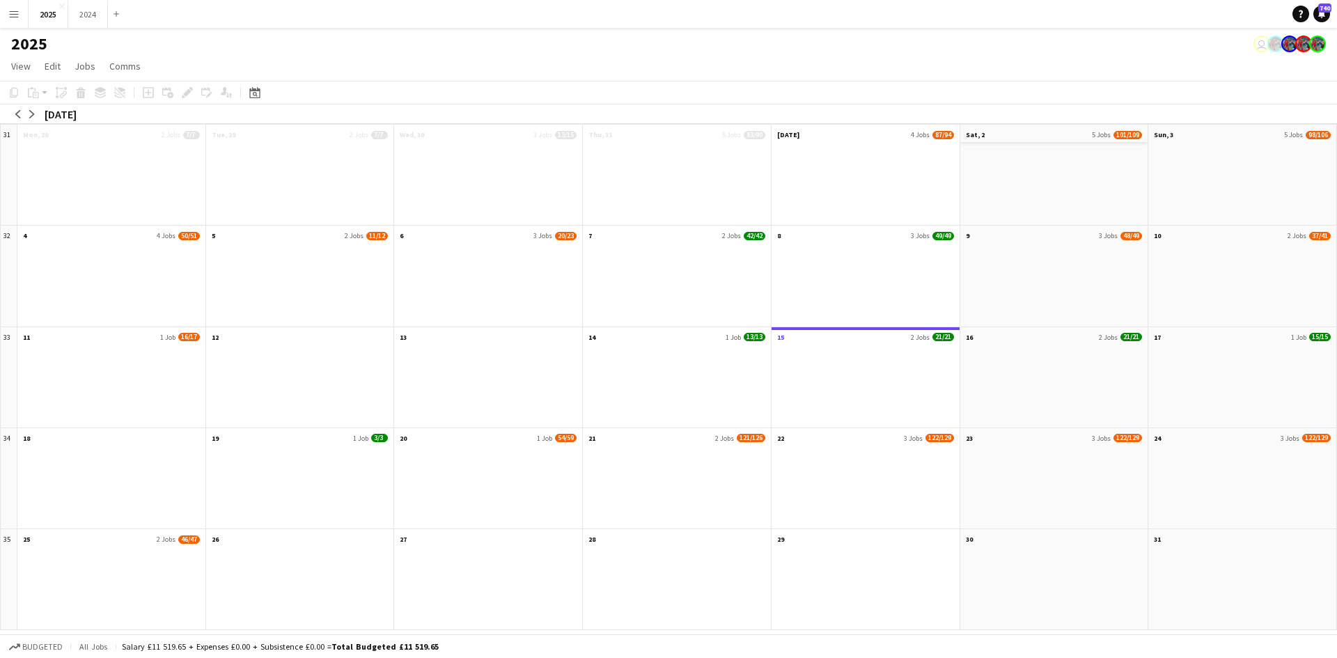
click at [1120, 138] on span "101/109" at bounding box center [1127, 135] width 29 height 8
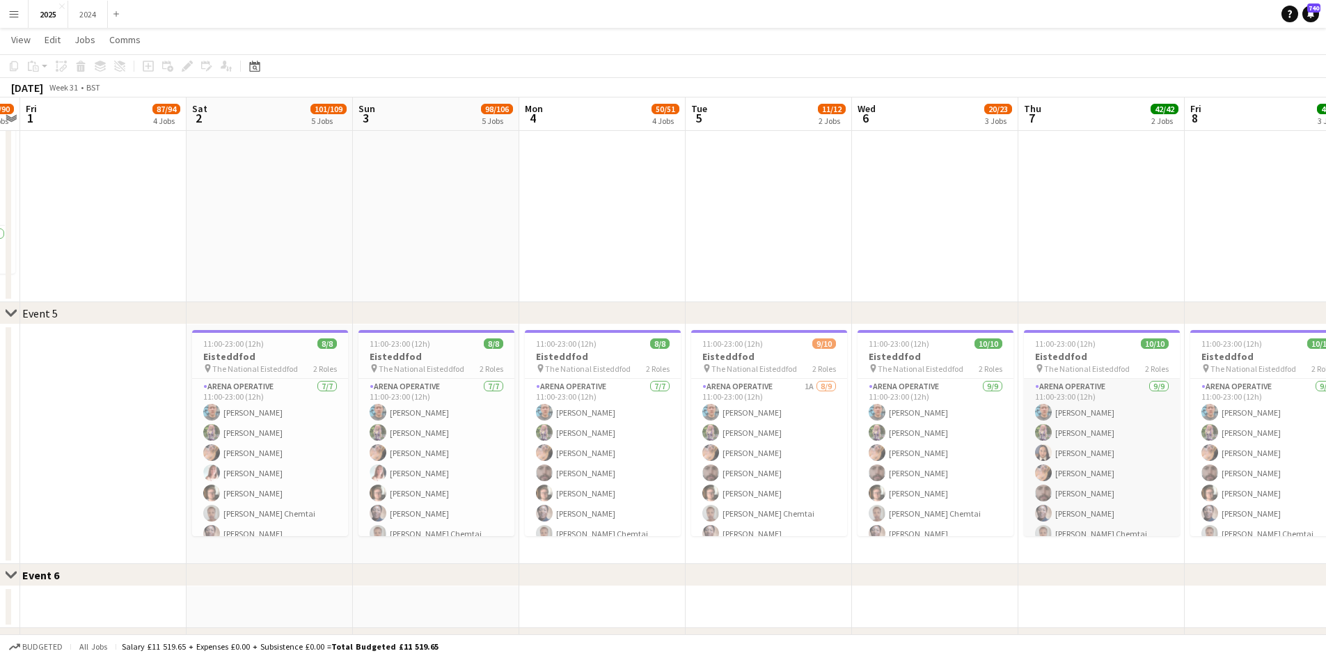
click at [1105, 447] on app-card-role "Arena Operative [DATE] 11:00-23:00 (12h) [PERSON_NAME] [PERSON_NAME] [PERSON_NA…" at bounding box center [1102, 483] width 156 height 209
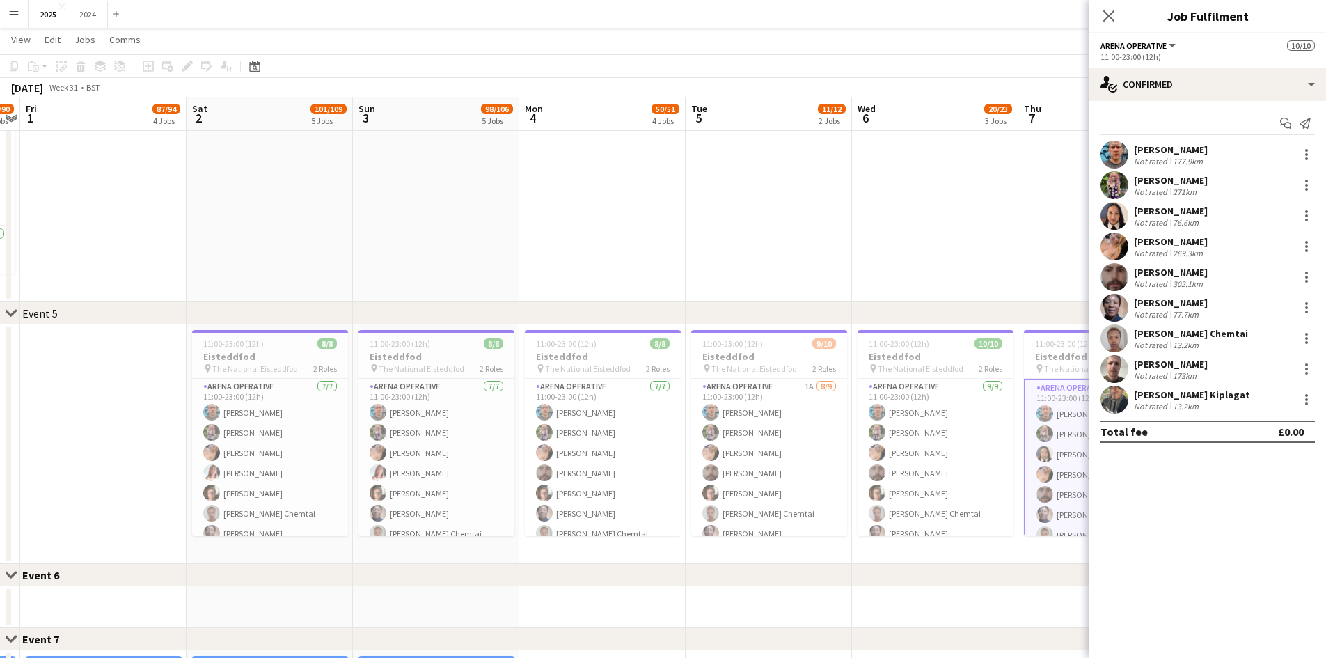
click at [1163, 221] on div "Not rated" at bounding box center [1152, 222] width 36 height 10
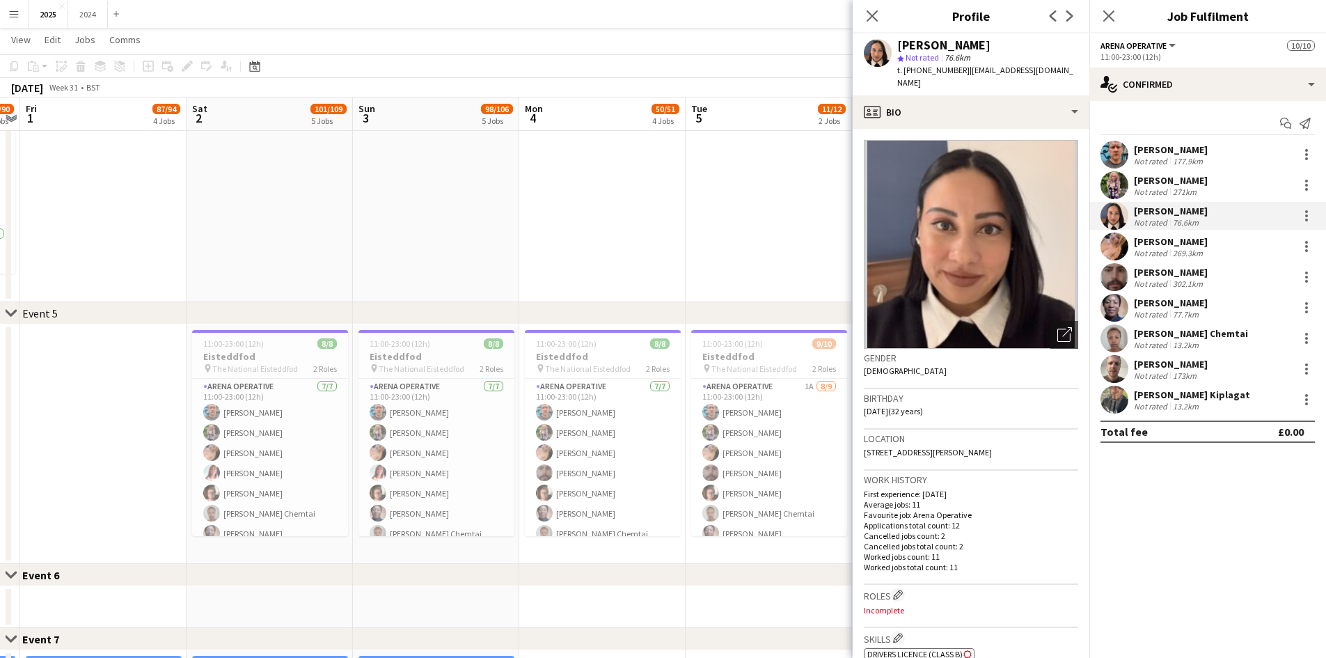
drag, startPoint x: 1005, startPoint y: 41, endPoint x: 895, endPoint y: 47, distance: 110.9
click at [895, 47] on div "[PERSON_NAME] star Not rated 76.6km t. [PHONE_NUMBER] | [EMAIL_ADDRESS][DOMAIN_…" at bounding box center [971, 64] width 237 height 62
drag, startPoint x: 922, startPoint y: 83, endPoint x: 904, endPoint y: 70, distance: 22.0
click at [904, 70] on div "t. [PHONE_NUMBER] | [EMAIL_ADDRESS][DOMAIN_NAME]" at bounding box center [987, 76] width 181 height 25
click at [1215, 274] on div "[PERSON_NAME] Not rated 302.1km" at bounding box center [1207, 277] width 237 height 28
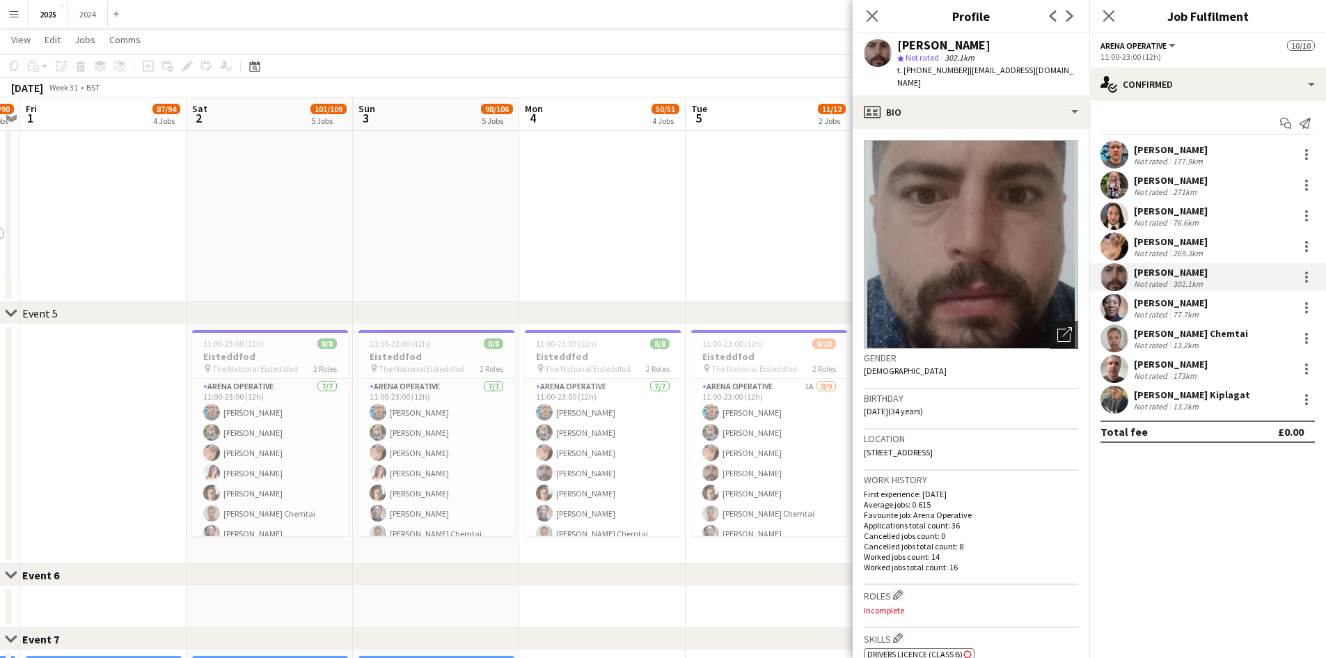
drag, startPoint x: 994, startPoint y: 48, endPoint x: 898, endPoint y: 47, distance: 96.1
click at [898, 47] on div "[PERSON_NAME]" at bounding box center [987, 45] width 181 height 13
drag, startPoint x: 1062, startPoint y: 60, endPoint x: 991, endPoint y: 61, distance: 71.0
click at [927, 72] on app-profile-header "[PERSON_NAME] star Not rated 302.1km t. [PHONE_NUMBER] | [EMAIL_ADDRESS][DOMAIN…" at bounding box center [971, 64] width 237 height 62
drag, startPoint x: 1056, startPoint y: 69, endPoint x: 904, endPoint y: 80, distance: 152.2
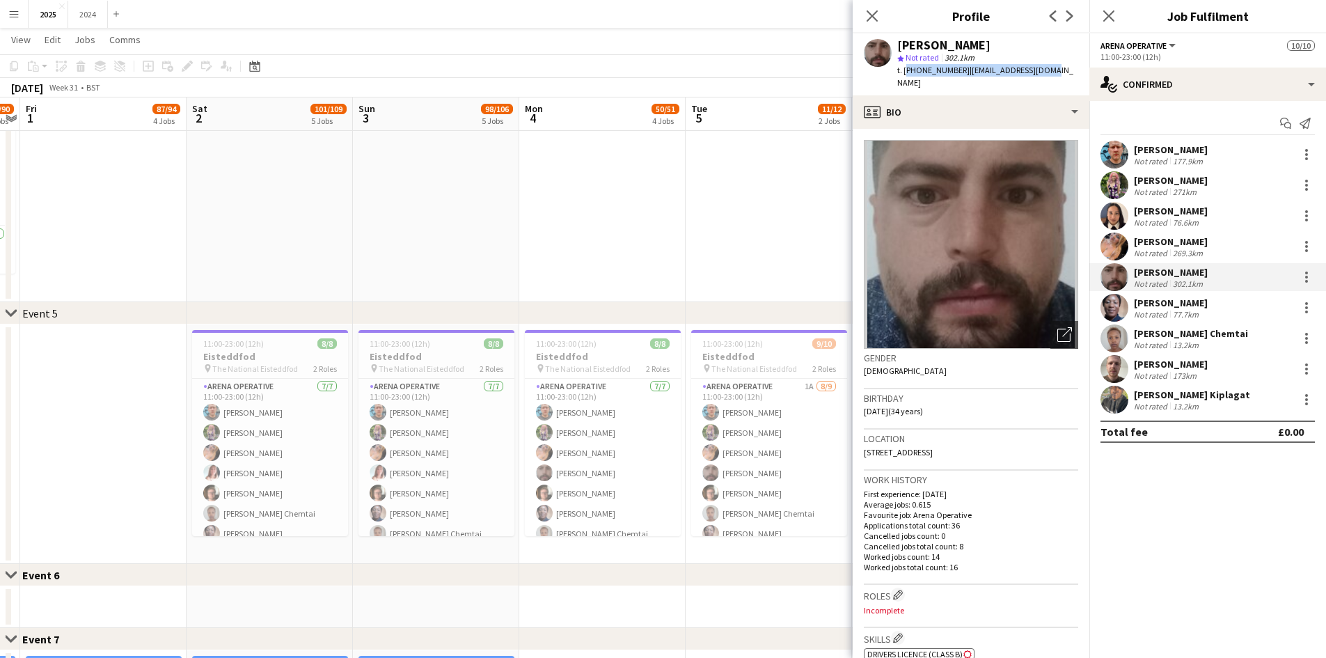
click at [904, 80] on div "[PERSON_NAME] star Not rated 302.1km t. [PHONE_NUMBER] | [EMAIL_ADDRESS][DOMAIN…" at bounding box center [971, 64] width 237 height 62
click at [1199, 406] on div "13.2km" at bounding box center [1185, 406] width 31 height 10
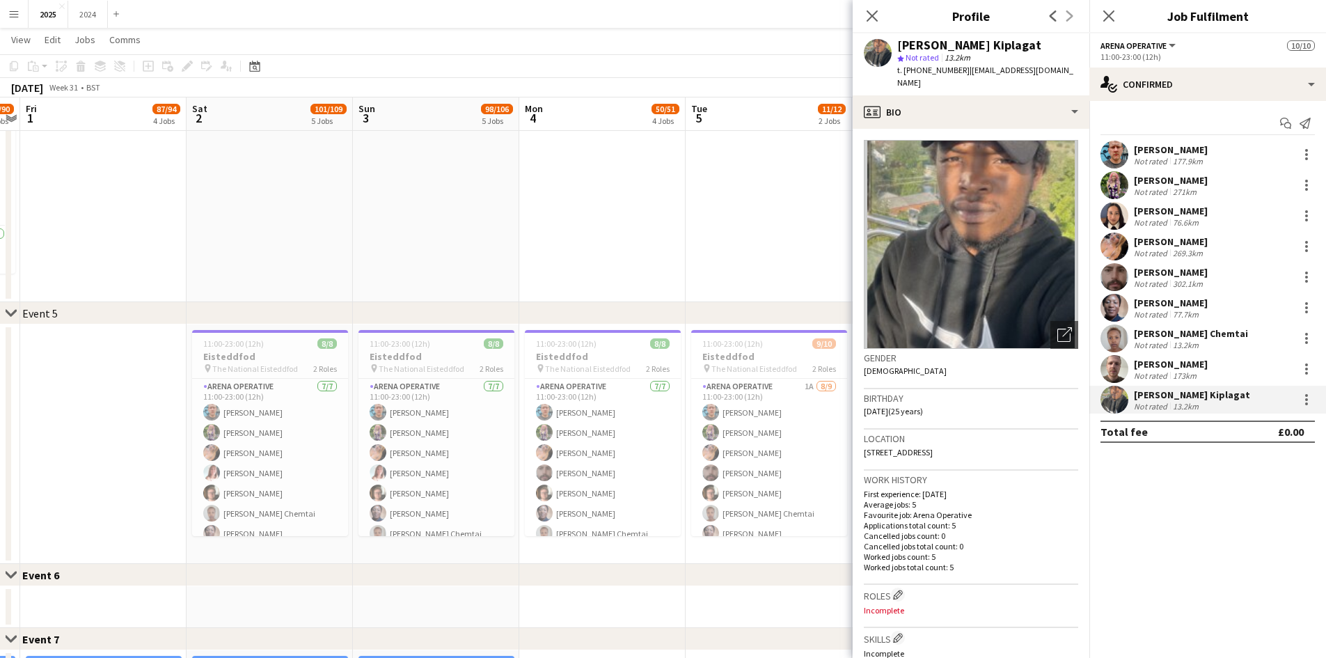
drag, startPoint x: 1032, startPoint y: 46, endPoint x: 897, endPoint y: 40, distance: 135.9
click at [897, 40] on div "[PERSON_NAME] Kiplagat star Not rated 13.2km t. [PHONE_NUMBER] | [EMAIL_ADDRESS…" at bounding box center [971, 64] width 237 height 62
drag, startPoint x: 1055, startPoint y: 68, endPoint x: 904, endPoint y: 73, distance: 151.1
click at [904, 73] on div "[PERSON_NAME] Kiplagat star Not rated 13.2km t. [PHONE_NUMBER] | [EMAIL_ADDRESS…" at bounding box center [971, 64] width 237 height 62
click at [1185, 375] on div "173km" at bounding box center [1184, 375] width 29 height 10
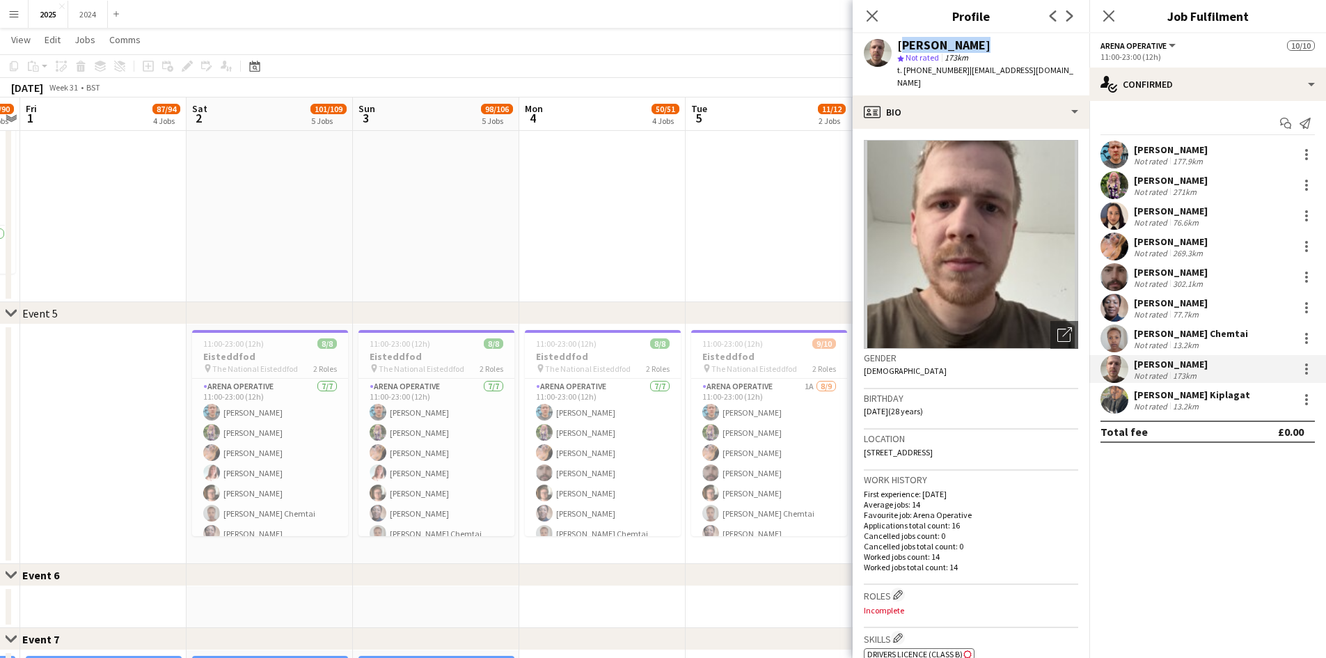
drag, startPoint x: 981, startPoint y: 45, endPoint x: 898, endPoint y: 38, distance: 83.2
click at [898, 39] on div "[PERSON_NAME]" at bounding box center [987, 45] width 181 height 13
drag, startPoint x: 1073, startPoint y: 70, endPoint x: 907, endPoint y: 63, distance: 165.8
click at [907, 63] on div "[PERSON_NAME] star Not rated 173km t. [PHONE_NUMBER] | [EMAIL_ADDRESS][DOMAIN_N…" at bounding box center [971, 64] width 237 height 62
click at [1066, 64] on div "t. [PHONE_NUMBER] | [EMAIL_ADDRESS][DOMAIN_NAME]" at bounding box center [987, 76] width 181 height 25
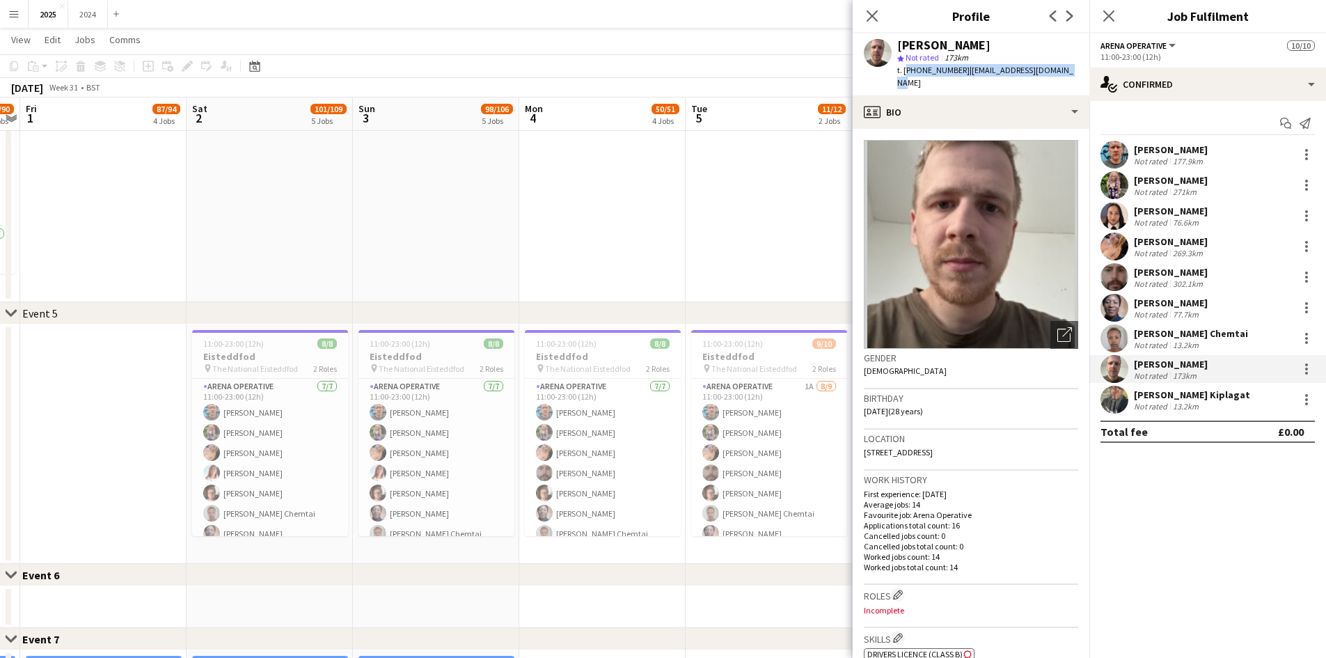
drag, startPoint x: 1068, startPoint y: 66, endPoint x: 904, endPoint y: 72, distance: 163.7
click at [904, 72] on div "[PERSON_NAME] star Not rated 173km t. [PHONE_NUMBER] | [EMAIL_ADDRESS][DOMAIN_N…" at bounding box center [971, 64] width 237 height 62
click at [1153, 484] on mat-expansion-panel "check Confirmed Start chat Send notification [PERSON_NAME] Not rated 177.9km [P…" at bounding box center [1207, 379] width 237 height 557
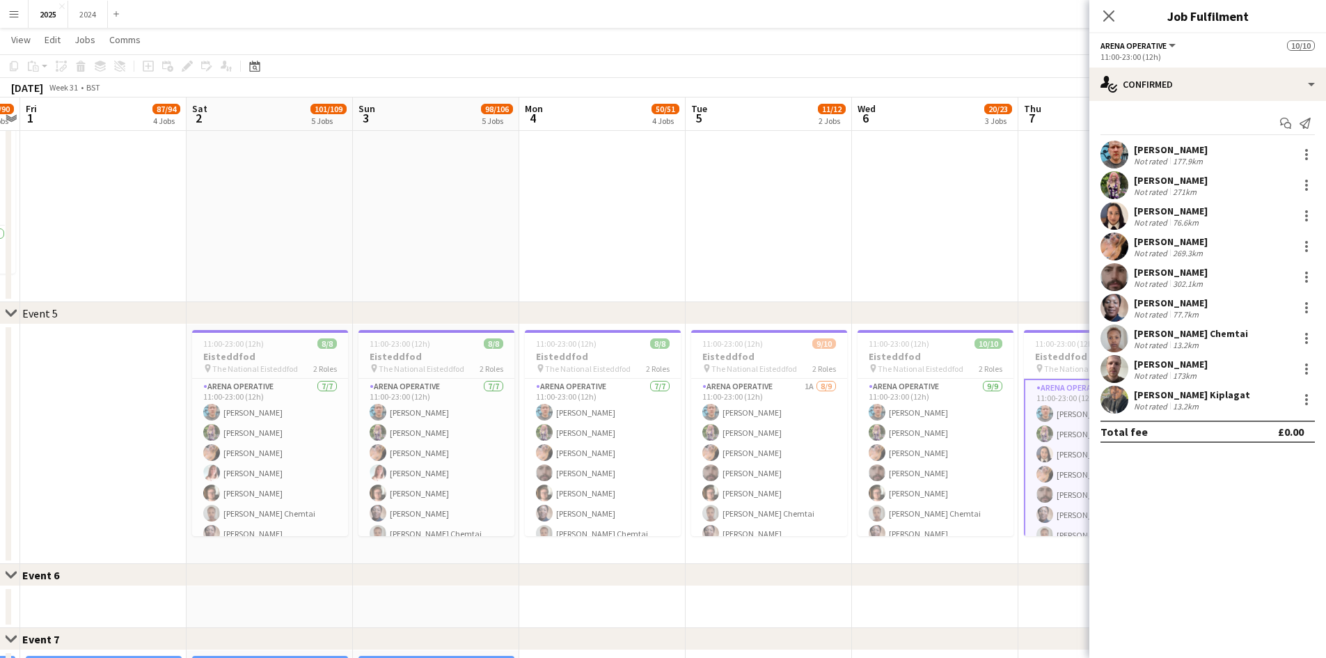
click at [977, 264] on app-date-cell at bounding box center [935, 183] width 166 height 239
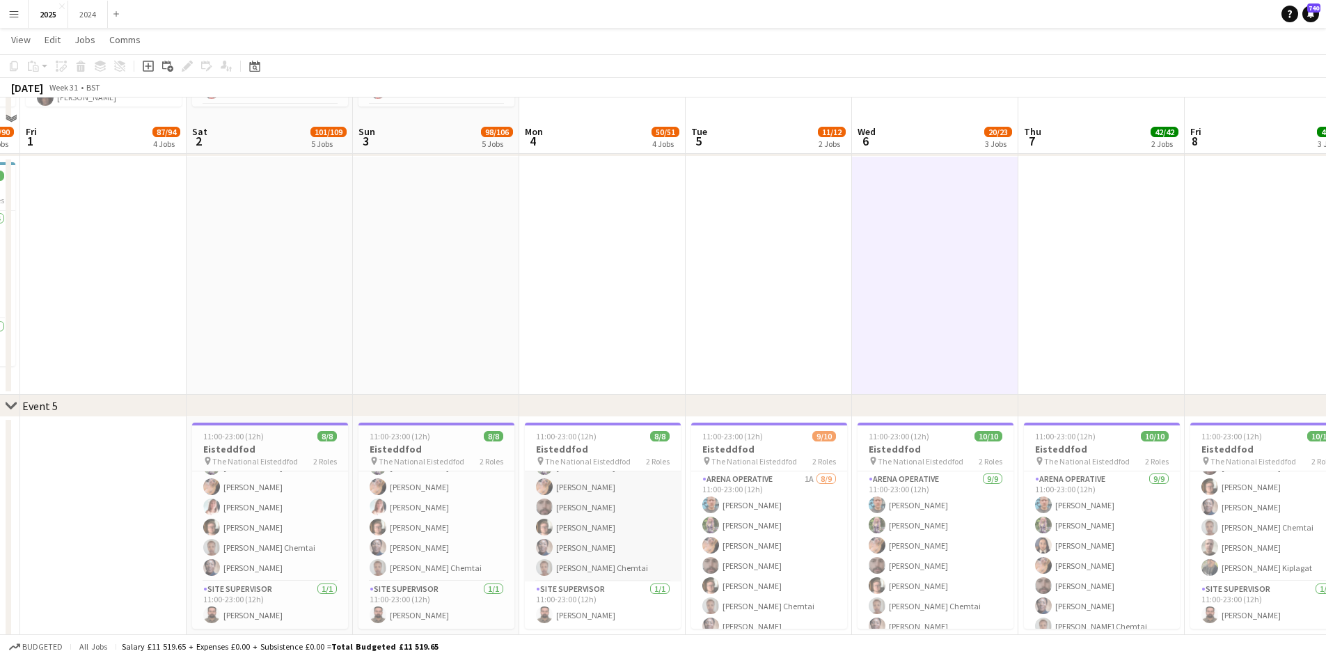
scroll to position [975, 0]
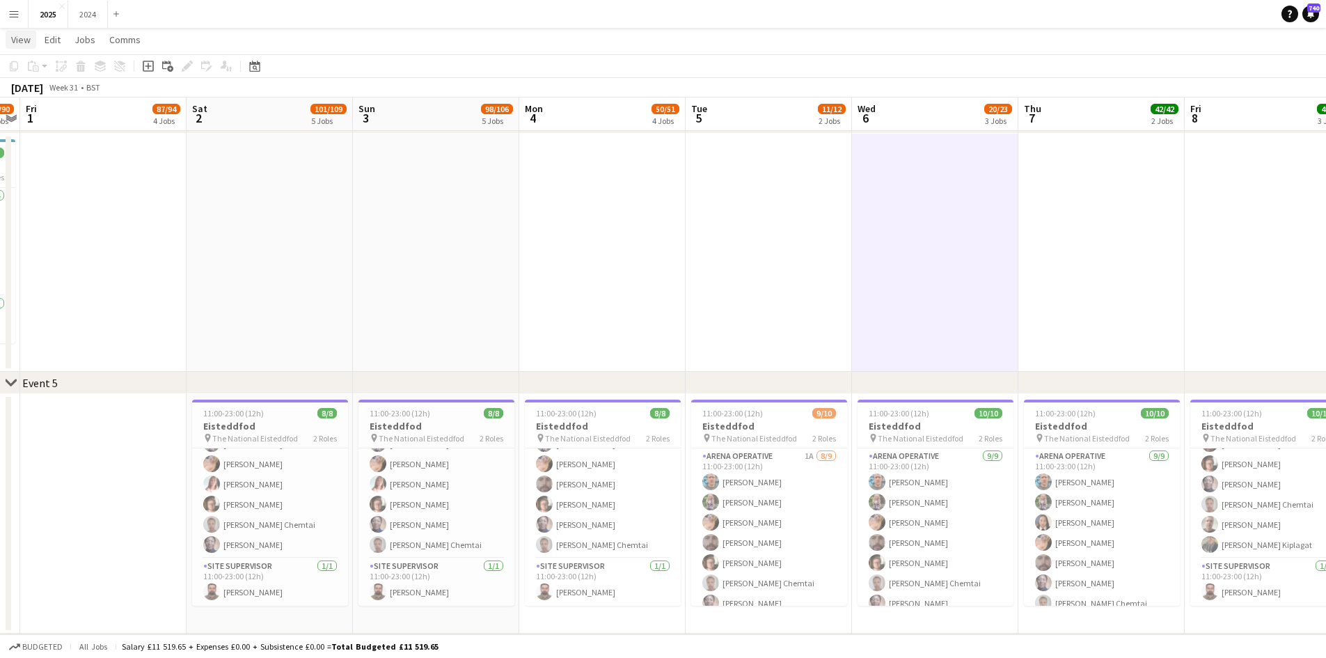
click at [31, 38] on link "View" at bounding box center [21, 40] width 31 height 18
click at [79, 125] on link "Month view" at bounding box center [61, 128] width 111 height 29
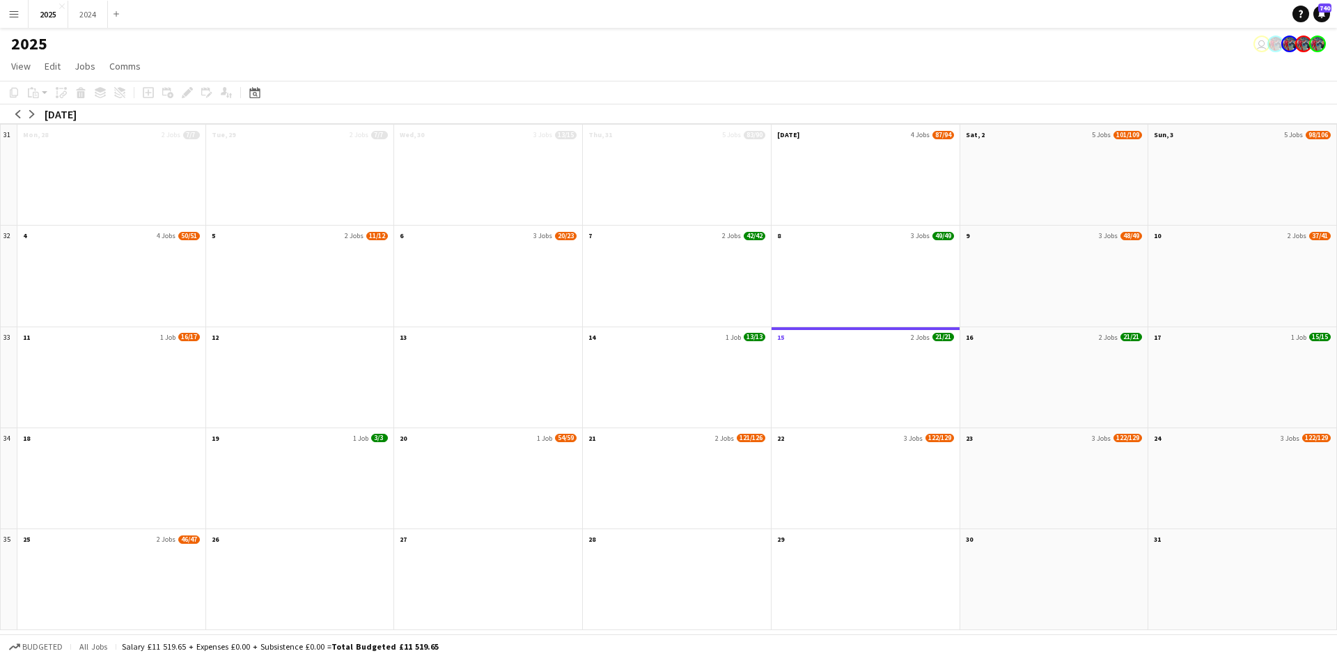
click at [520, 249] on div at bounding box center [488, 284] width 188 height 83
click at [525, 226] on app-month-view-date-header "6 3 Jobs 20/23" at bounding box center [488, 234] width 188 height 17
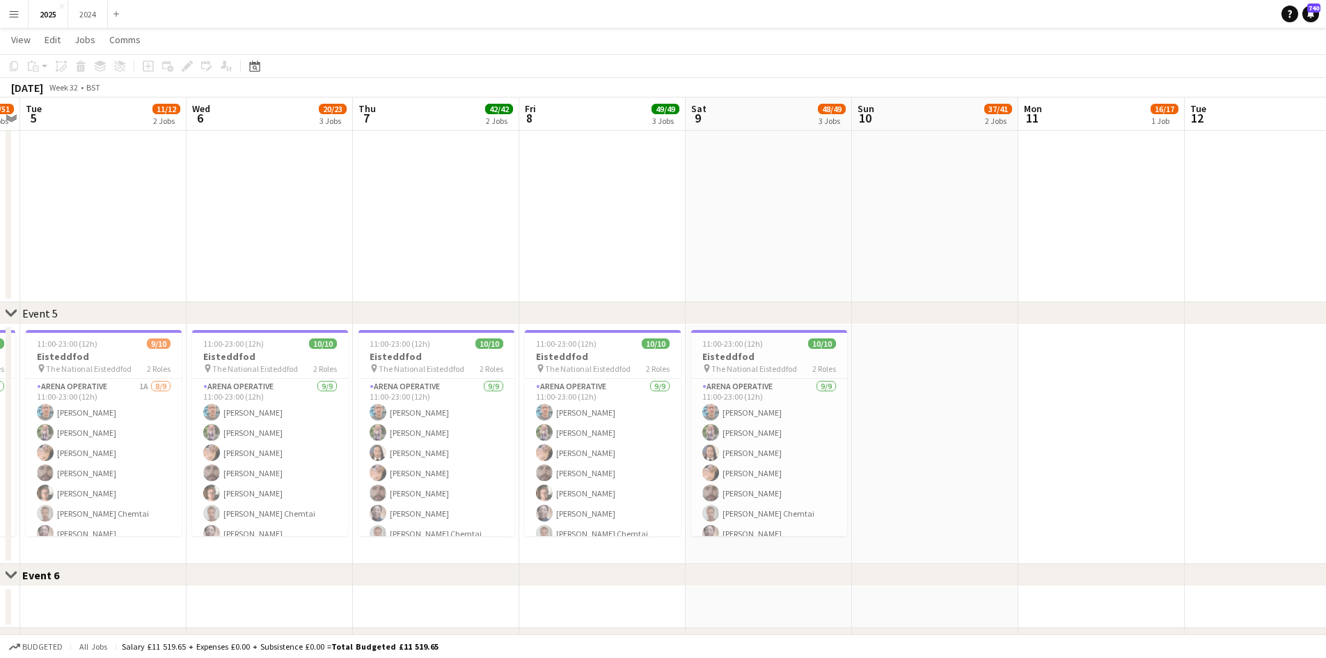
click at [1037, 339] on app-date-cell at bounding box center [1101, 443] width 166 height 239
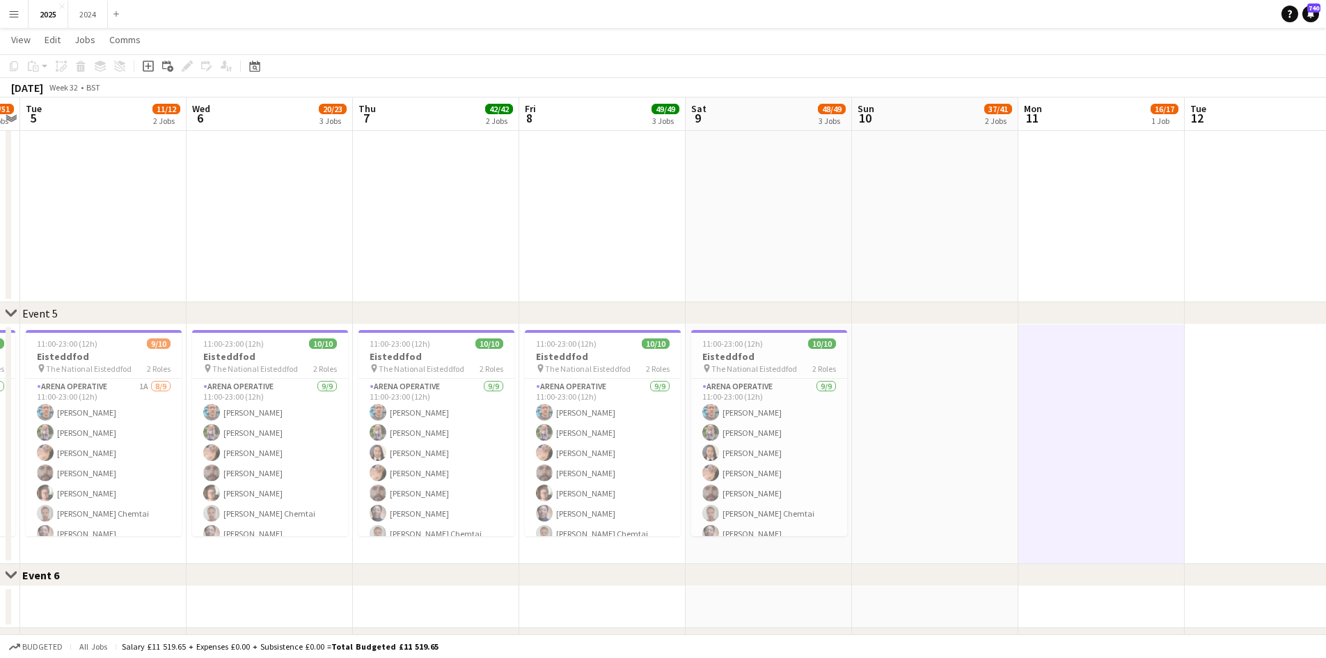
click at [13, 20] on button "Menu" at bounding box center [14, 14] width 28 height 28
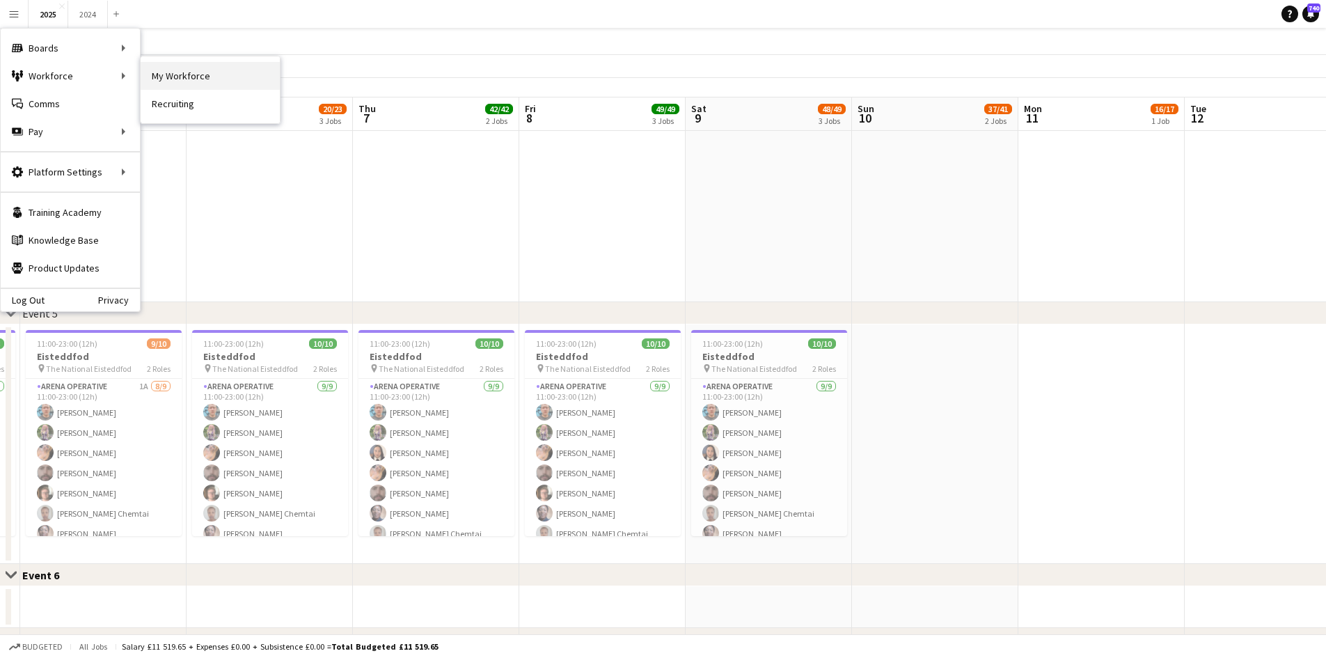
click at [173, 70] on link "My Workforce" at bounding box center [210, 76] width 139 height 28
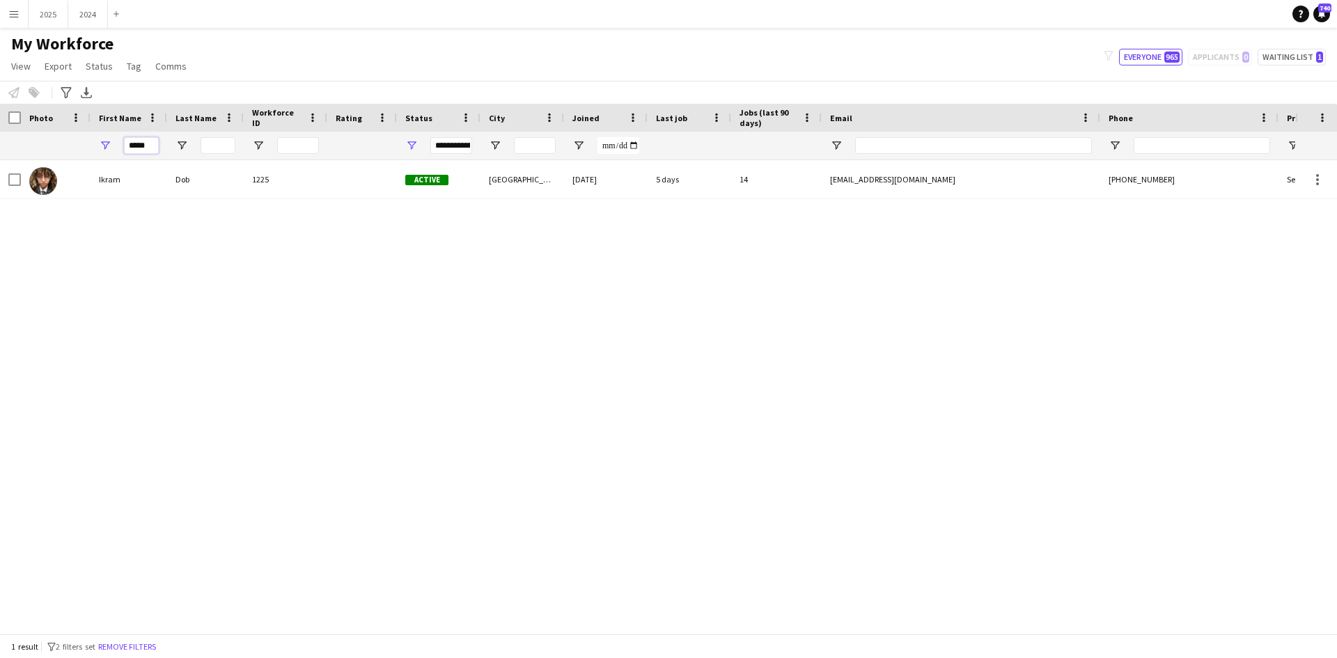
click at [151, 148] on input "*****" at bounding box center [141, 145] width 35 height 17
type input "*"
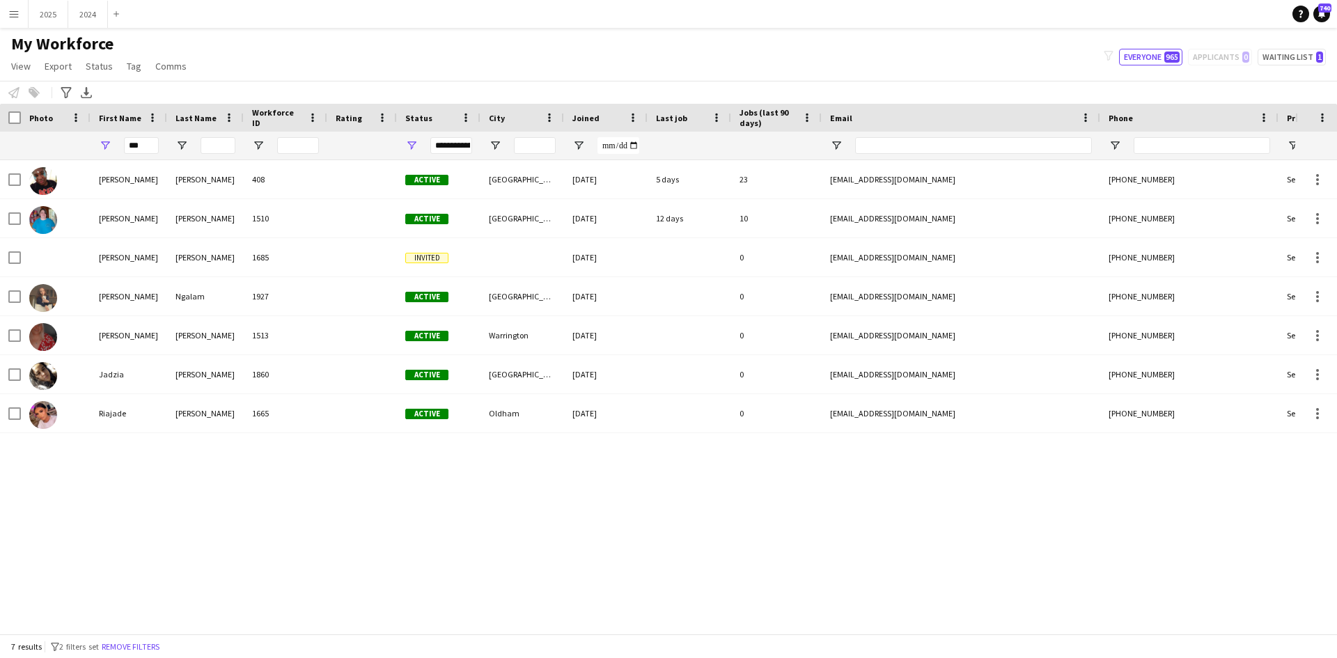
click at [939, 66] on div "My Workforce View Views Default view New view Update view Delete view Edit name…" at bounding box center [668, 56] width 1337 height 47
click at [150, 147] on input "***" at bounding box center [141, 145] width 35 height 17
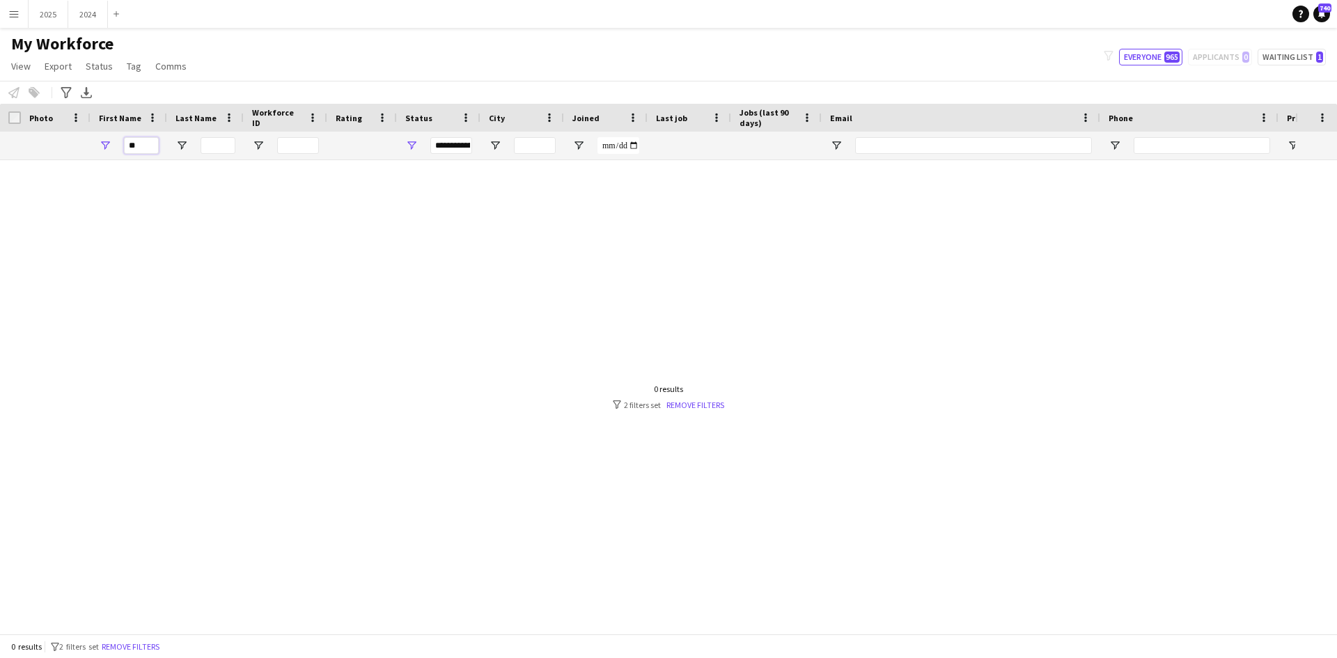
type input "*"
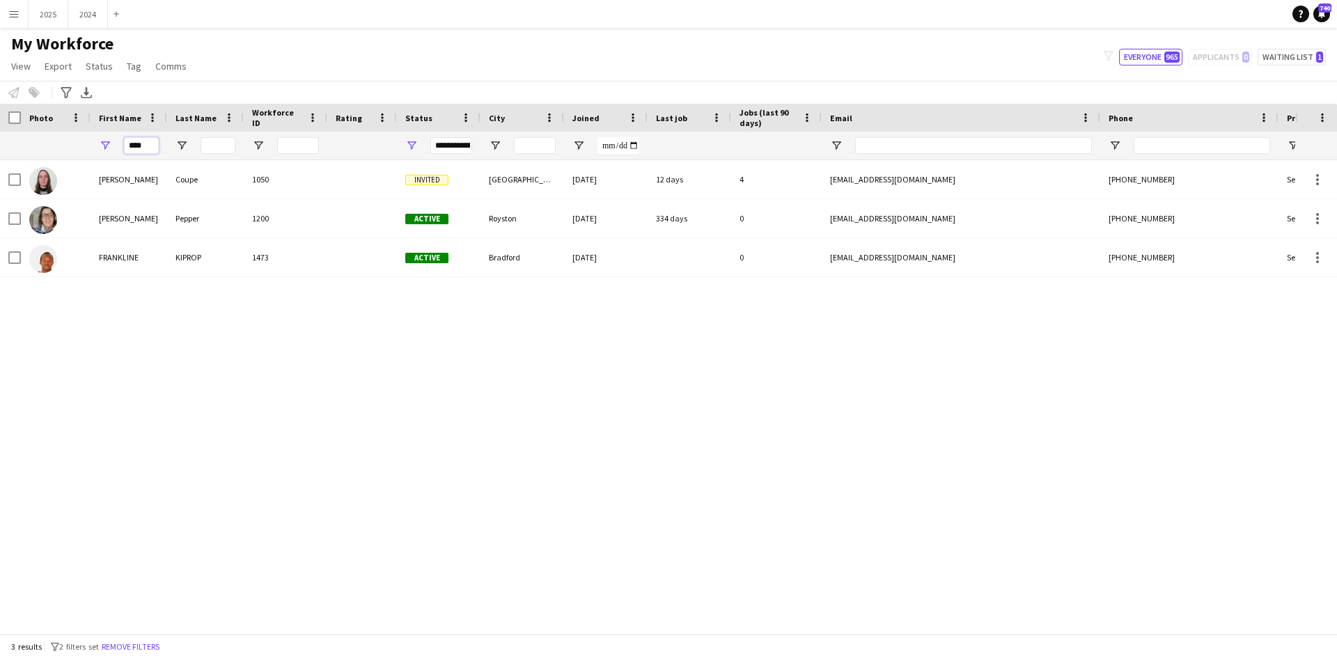
type input "****"
click at [19, 10] on app-icon "Menu" at bounding box center [13, 13] width 11 height 11
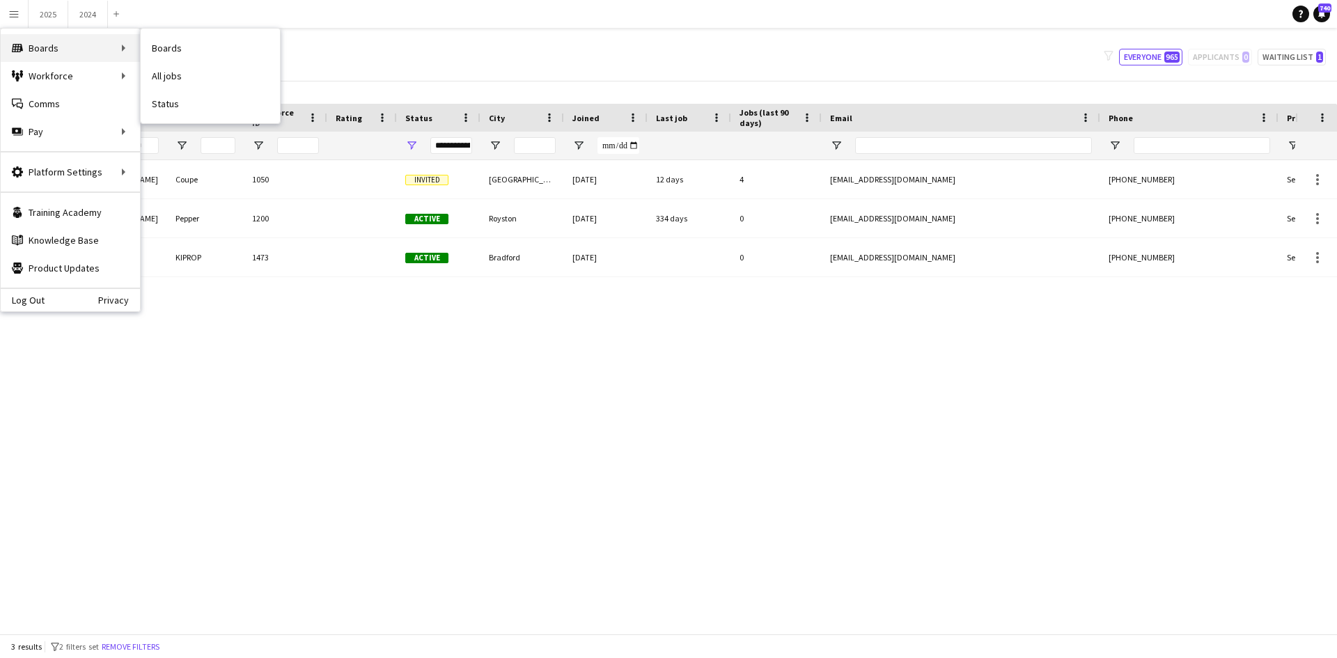
click at [49, 41] on div "Boards Boards" at bounding box center [70, 48] width 139 height 28
click at [42, 12] on button "2025 Close" at bounding box center [49, 14] width 40 height 27
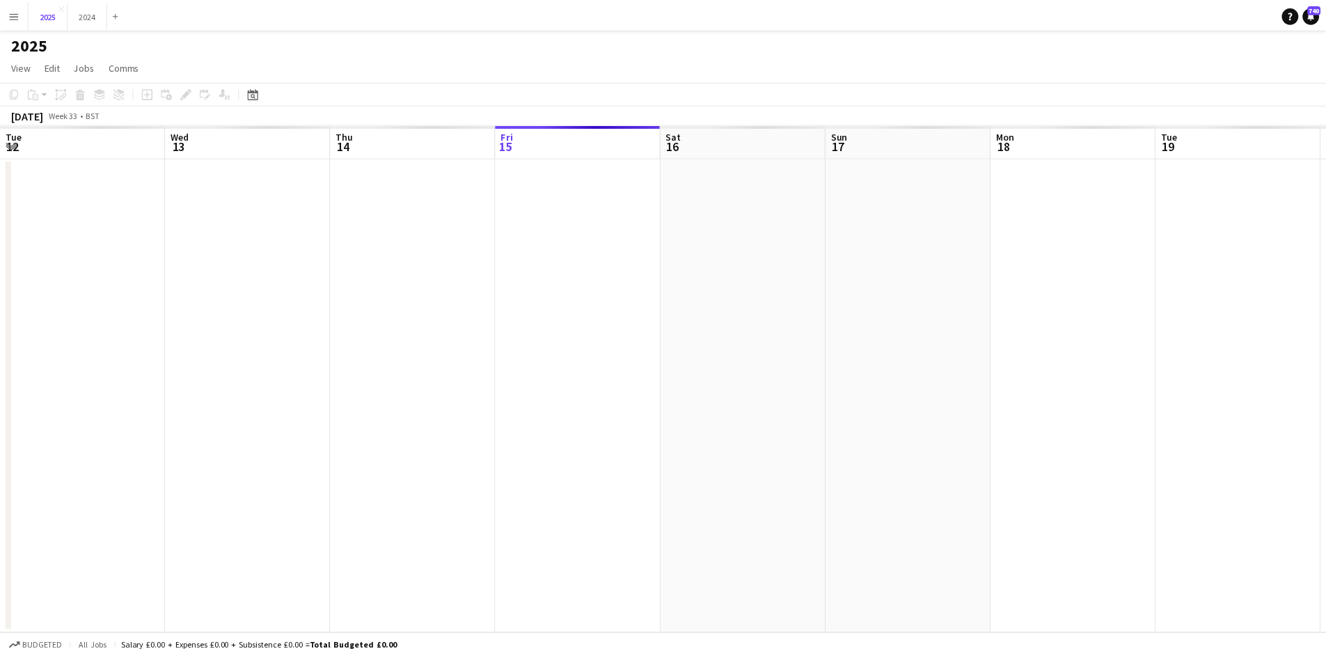
scroll to position [0, 333]
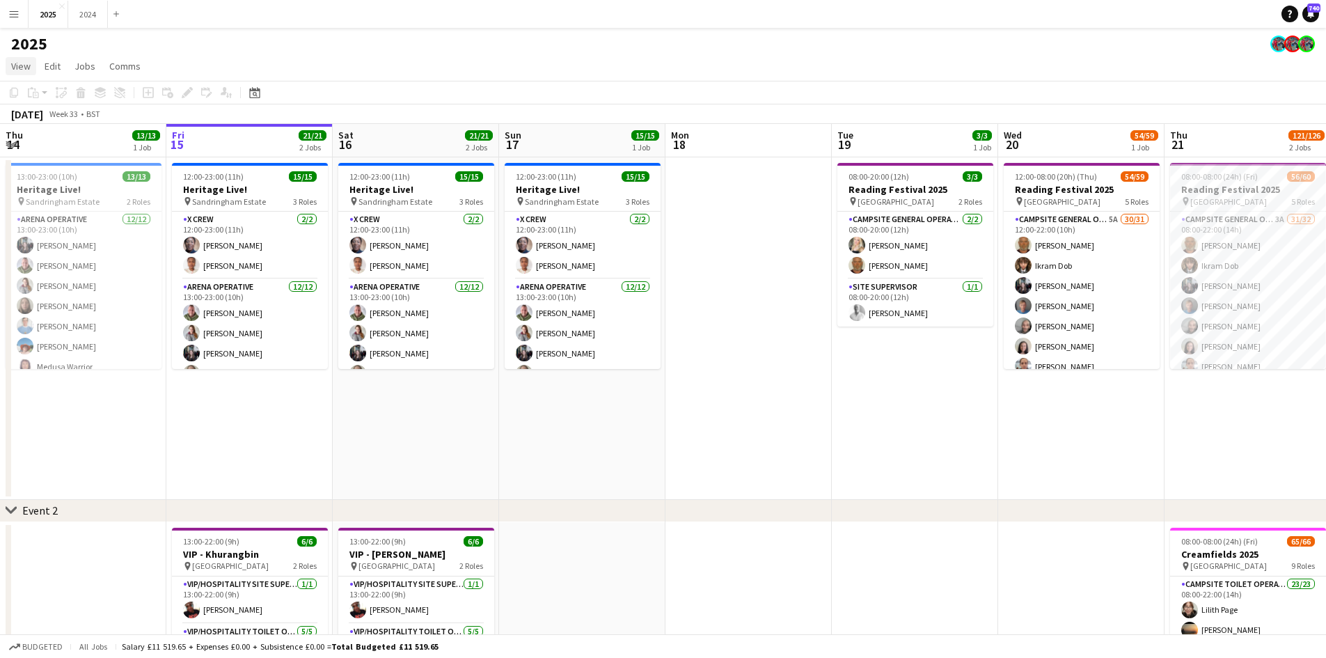
click at [24, 69] on span "View" at bounding box center [20, 66] width 19 height 13
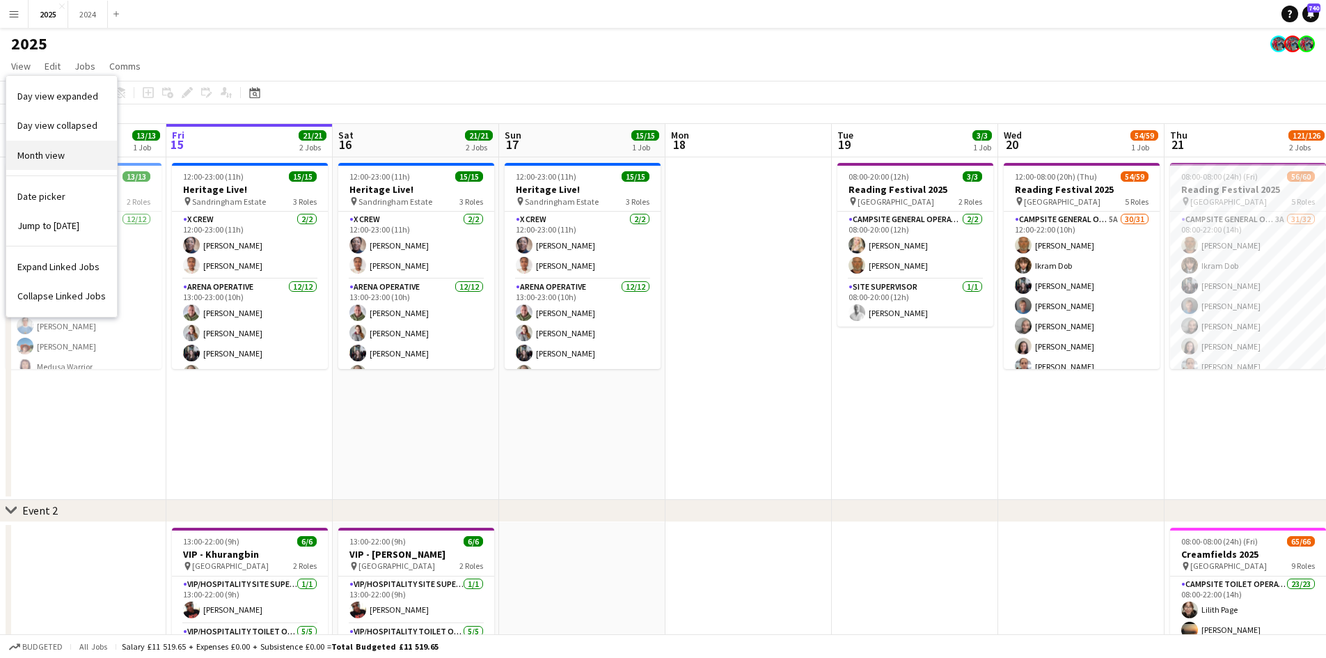
click at [54, 156] on span "Month view" at bounding box center [40, 155] width 47 height 13
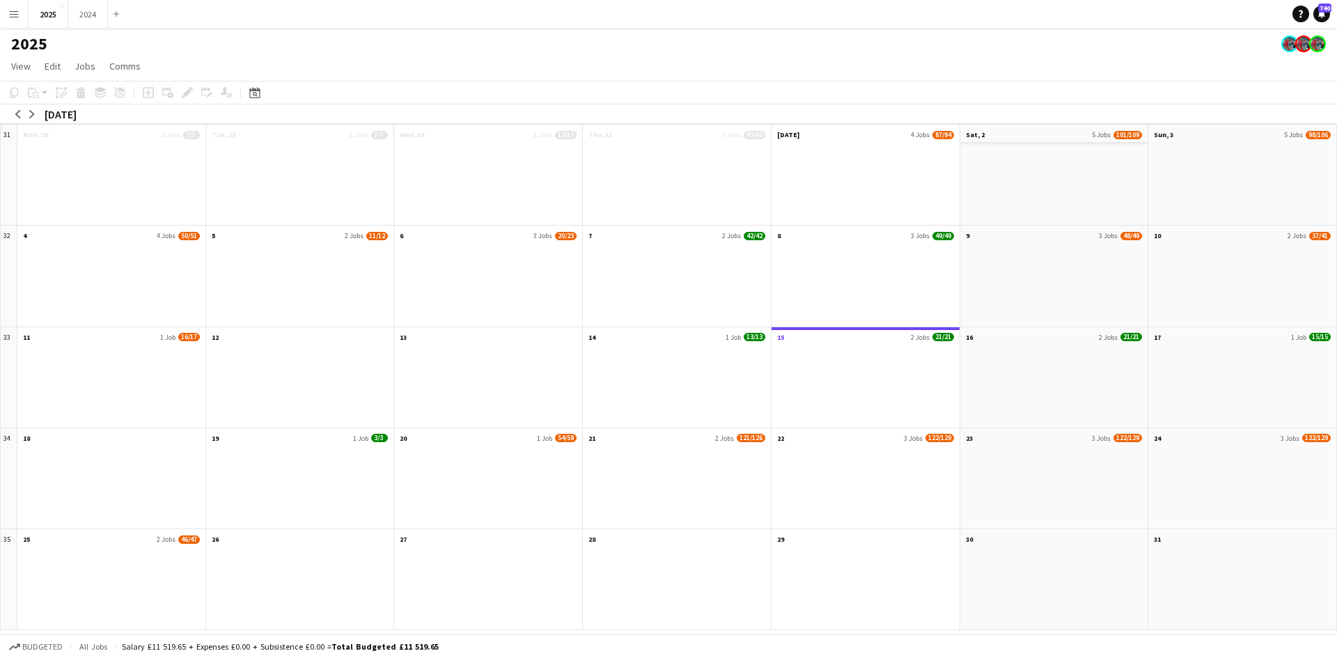
click at [995, 130] on app-month-view-date-header "Sat, 2 5 Jobs 101/109" at bounding box center [1054, 133] width 188 height 17
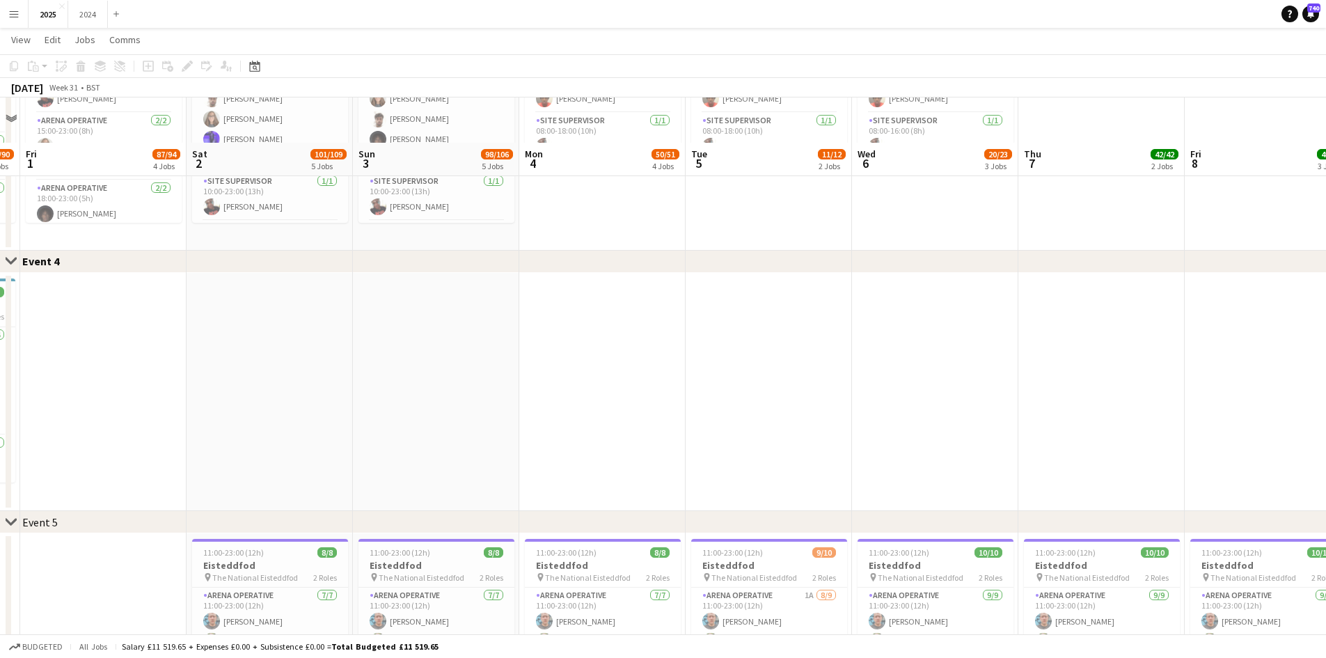
scroll to position [1114, 0]
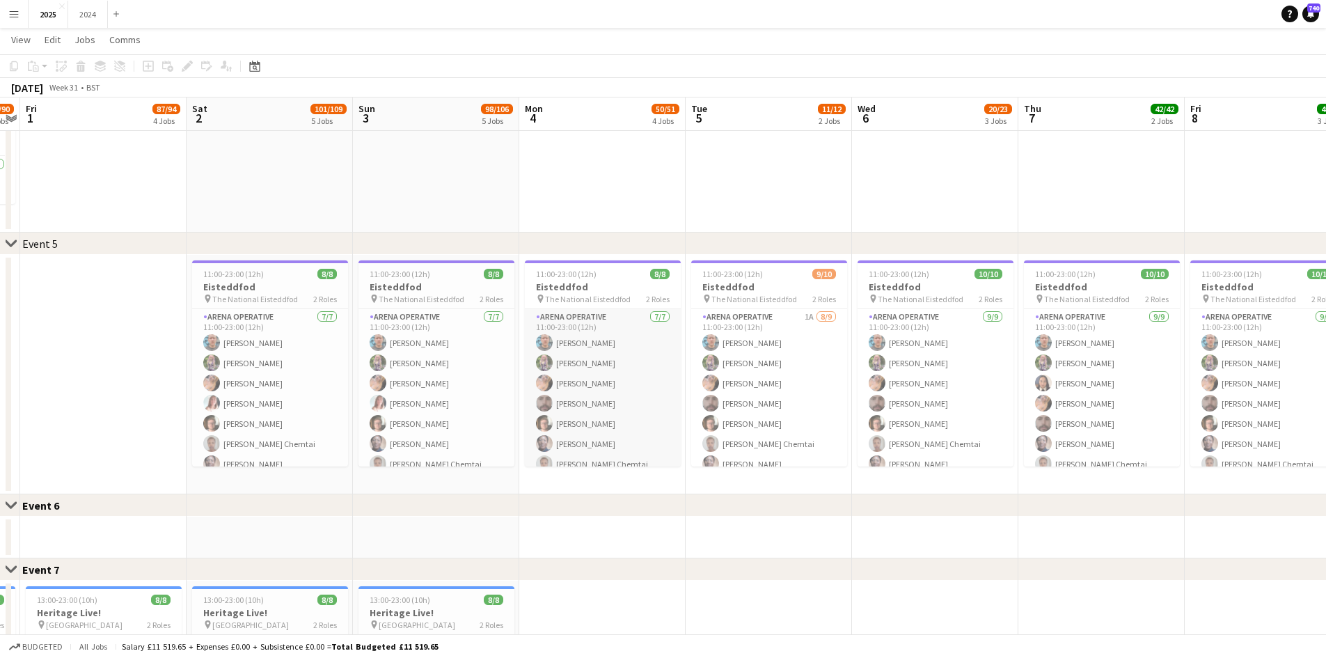
click at [622, 403] on app-card-role "Arena Operative [DATE] 11:00-23:00 (12h) [PERSON_NAME] [PERSON_NAME] [PERSON_NA…" at bounding box center [603, 393] width 156 height 168
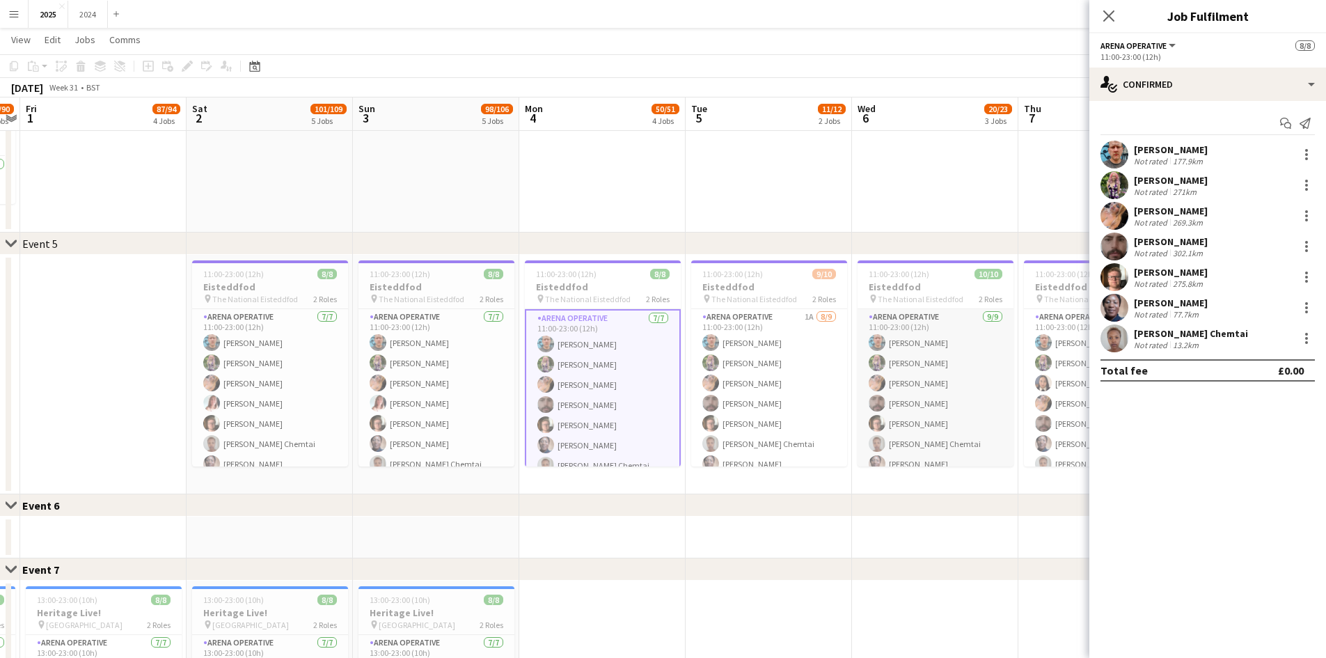
click at [982, 367] on app-card-role "Arena Operative [DATE] 11:00-23:00 (12h) [PERSON_NAME] [PERSON_NAME] [PERSON_NA…" at bounding box center [936, 413] width 156 height 209
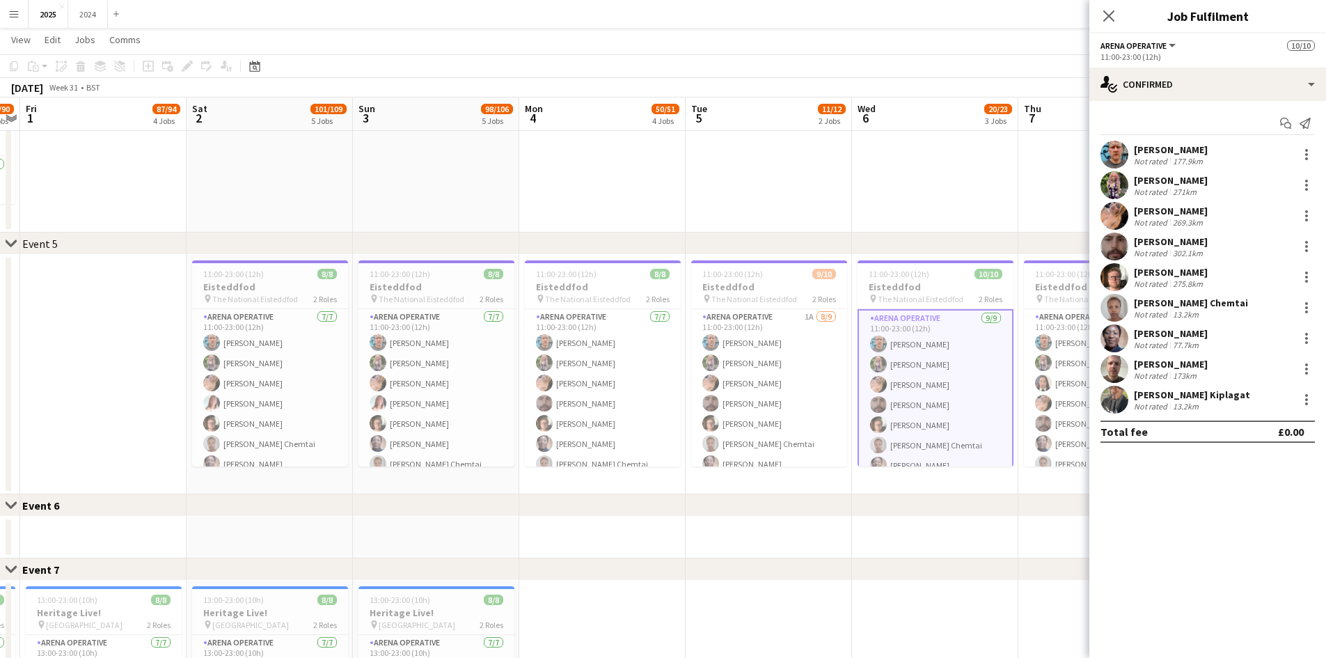
click at [1215, 365] on div "[PERSON_NAME] Not rated 173km" at bounding box center [1207, 369] width 237 height 28
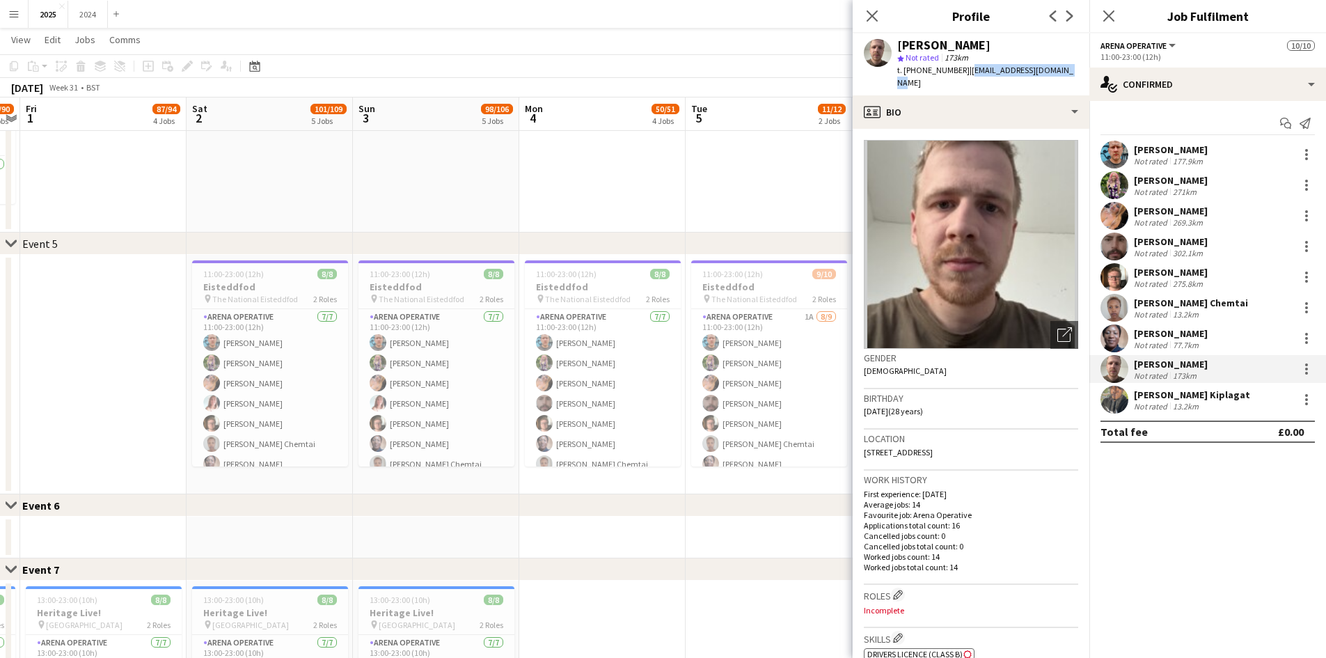
drag, startPoint x: 1073, startPoint y: 70, endPoint x: 967, endPoint y: 66, distance: 105.9
click at [967, 66] on div "[PERSON_NAME] star Not rated 173km t. [PHONE_NUMBER] | [EMAIL_ADDRESS][DOMAIN_N…" at bounding box center [971, 64] width 237 height 62
click at [1229, 402] on div "Not rated 13.2km" at bounding box center [1192, 406] width 116 height 10
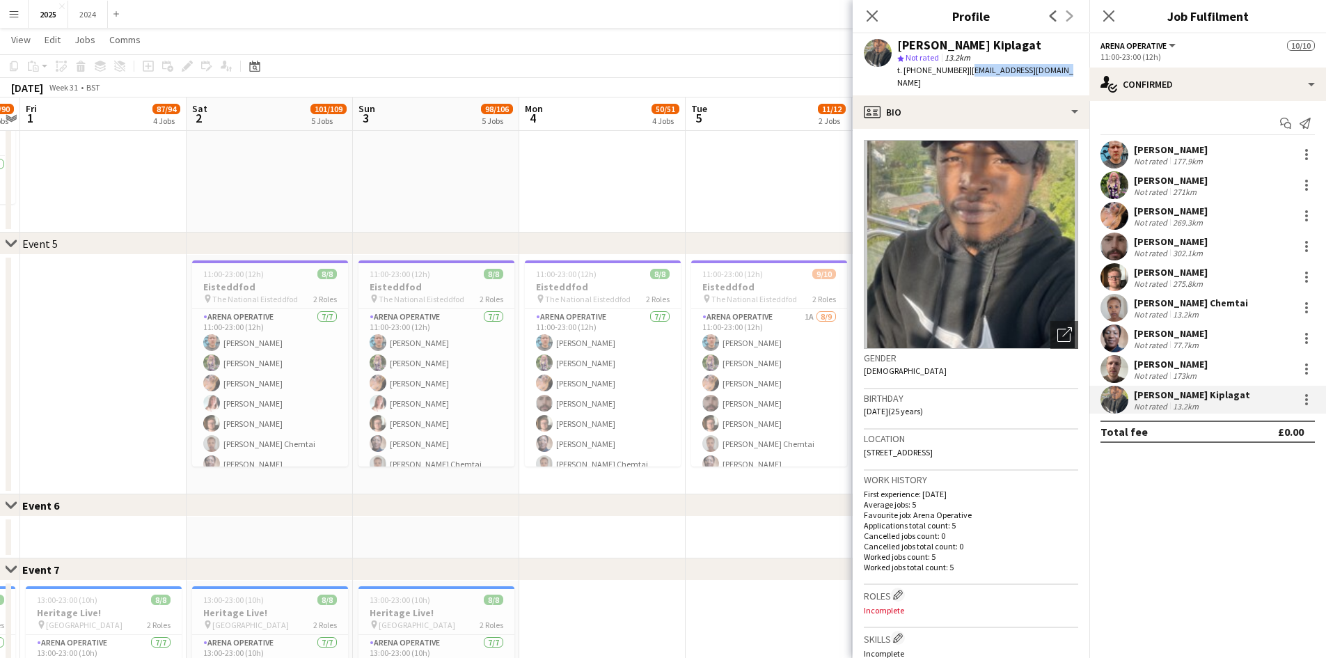
drag, startPoint x: 1050, startPoint y: 74, endPoint x: 968, endPoint y: 72, distance: 82.2
click at [968, 72] on app-profile-header "[PERSON_NAME] Kiplagat star Not rated 13.2km t. [PHONE_NUMBER] | [EMAIL_ADDRESS…" at bounding box center [971, 64] width 237 height 62
drag, startPoint x: 1199, startPoint y: 243, endPoint x: 1191, endPoint y: 224, distance: 20.6
click at [1199, 243] on div "[PERSON_NAME]" at bounding box center [1171, 241] width 74 height 13
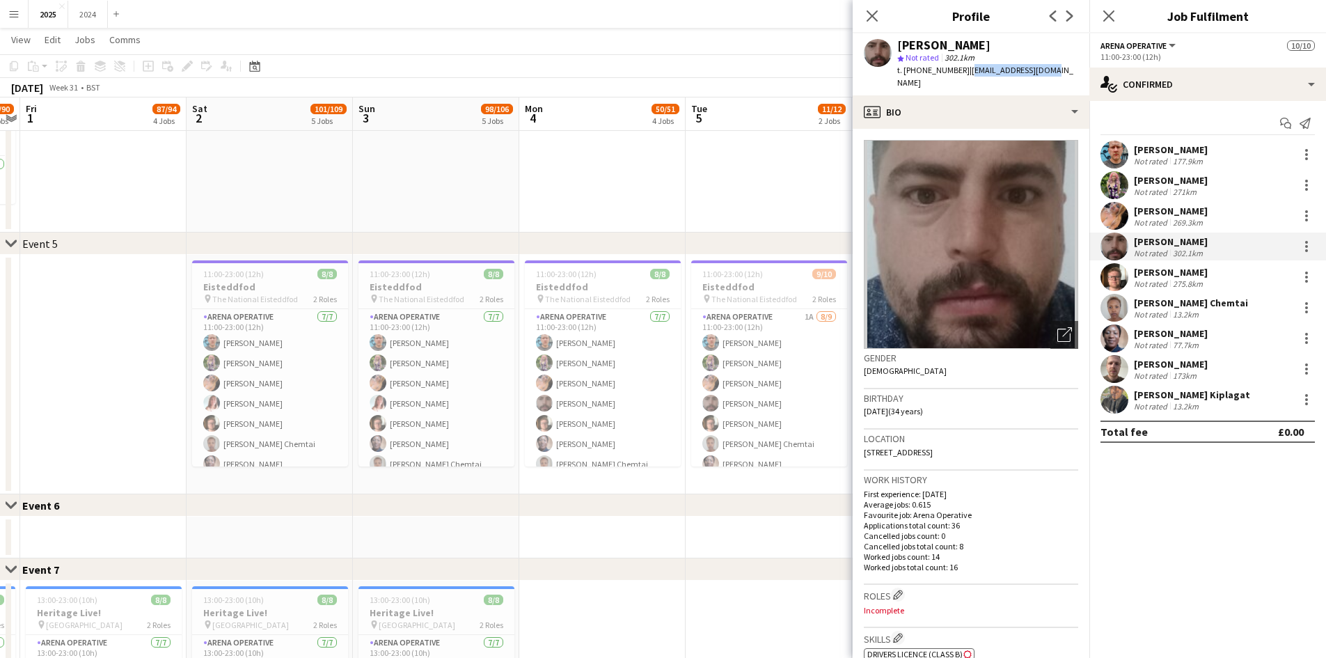
drag, startPoint x: 1054, startPoint y: 71, endPoint x: 963, endPoint y: 68, distance: 90.5
click at [963, 68] on div "[PERSON_NAME] star Not rated 302.1km t. [PHONE_NUMBER] | [EMAIL_ADDRESS][DOMAIN…" at bounding box center [971, 64] width 237 height 62
click at [766, 206] on app-date-cell at bounding box center [769, 113] width 166 height 239
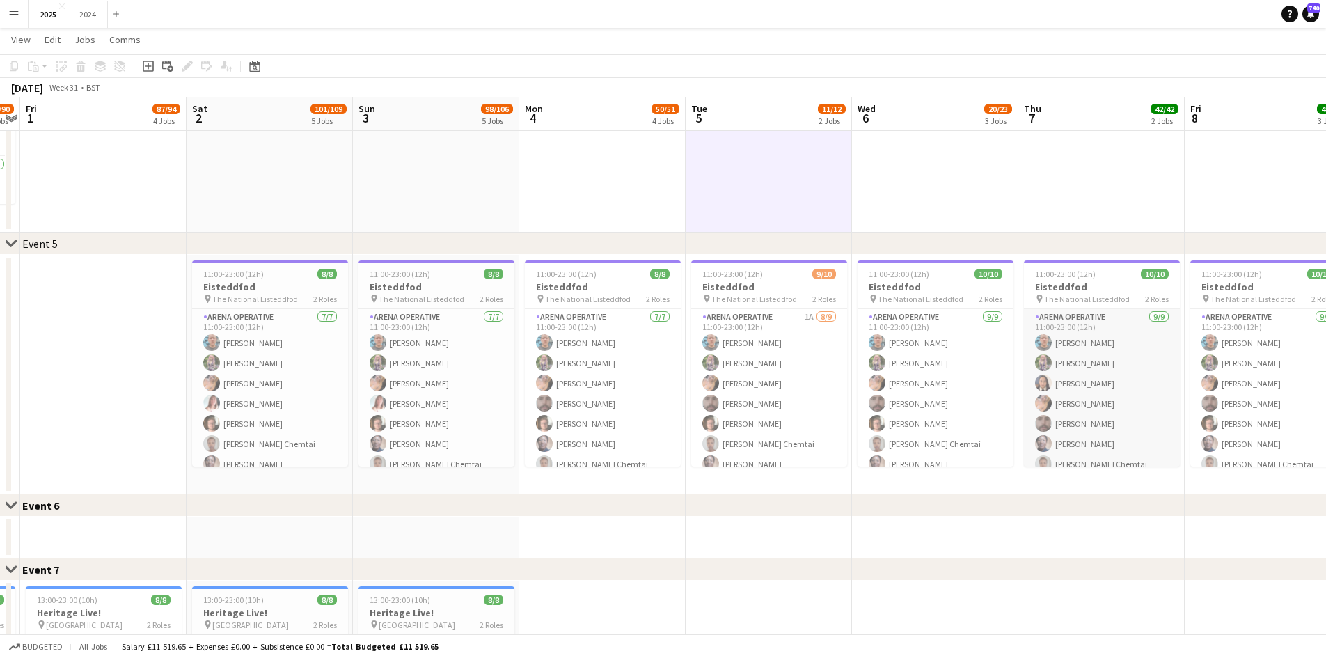
click at [1099, 379] on app-card-role "Arena Operative [DATE] 11:00-23:00 (12h) [PERSON_NAME] [PERSON_NAME] [PERSON_NA…" at bounding box center [1102, 413] width 156 height 209
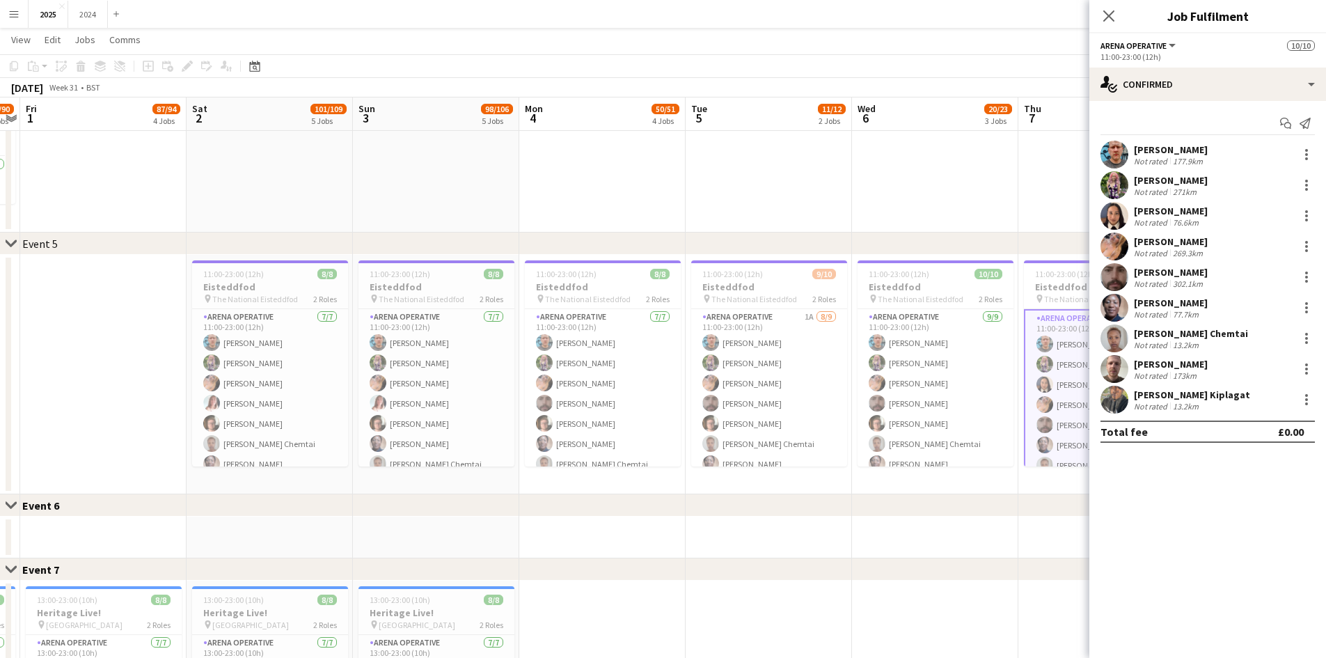
click at [1172, 225] on div "76.6km" at bounding box center [1185, 222] width 31 height 10
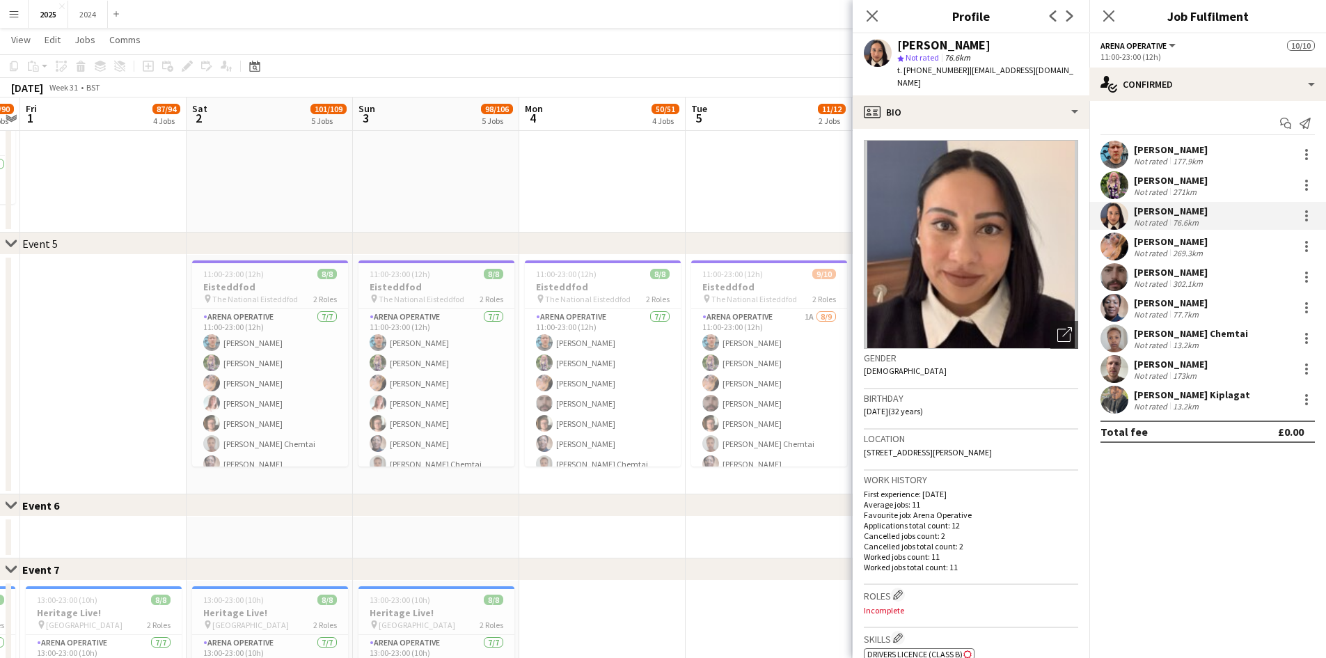
drag, startPoint x: 1042, startPoint y: 81, endPoint x: 963, endPoint y: 72, distance: 79.3
click at [963, 72] on div "t. [PHONE_NUMBER] | [EMAIL_ADDRESS][DOMAIN_NAME]" at bounding box center [987, 76] width 181 height 25
drag, startPoint x: 1179, startPoint y: 306, endPoint x: 1159, endPoint y: 269, distance: 42.3
click at [1179, 306] on div "[PERSON_NAME]" at bounding box center [1171, 303] width 74 height 13
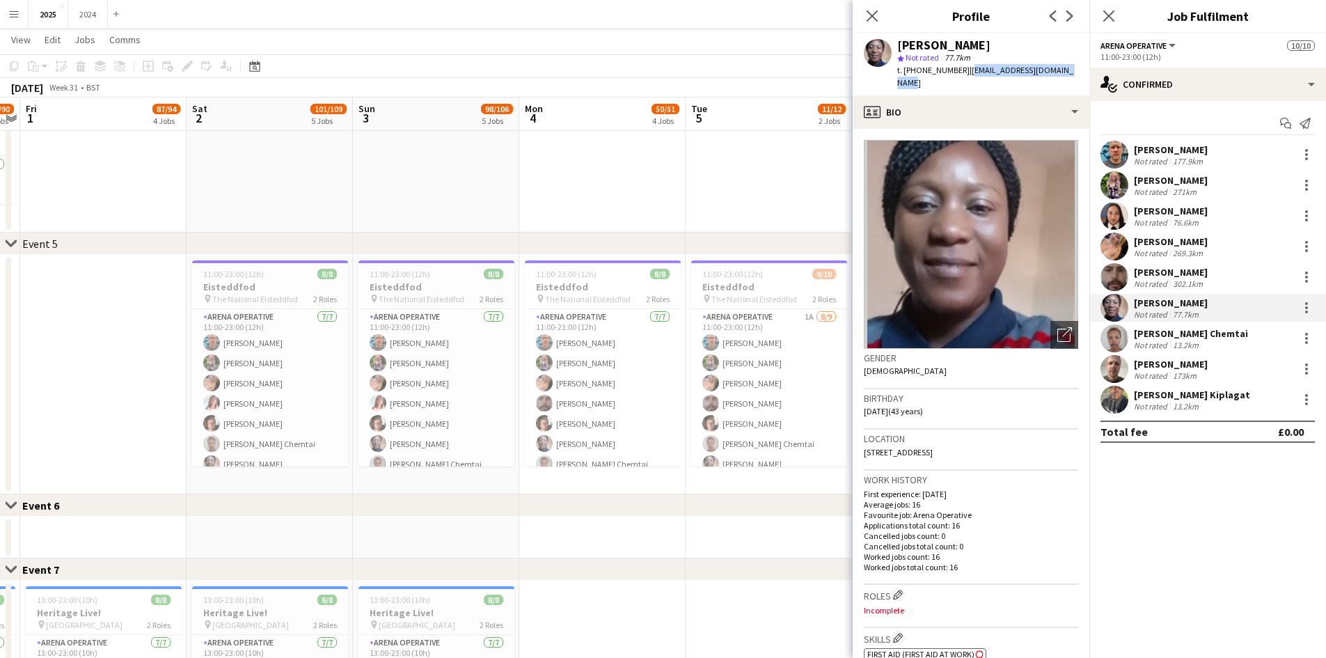
drag, startPoint x: 1076, startPoint y: 73, endPoint x: 964, endPoint y: 74, distance: 111.4
click at [964, 74] on div "[PERSON_NAME] star Not rated 77.7km t. [PHONE_NUMBER] | [EMAIL_ADDRESS][DOMAIN_…" at bounding box center [971, 64] width 237 height 62
click at [1137, 342] on div "Not rated" at bounding box center [1152, 345] width 36 height 10
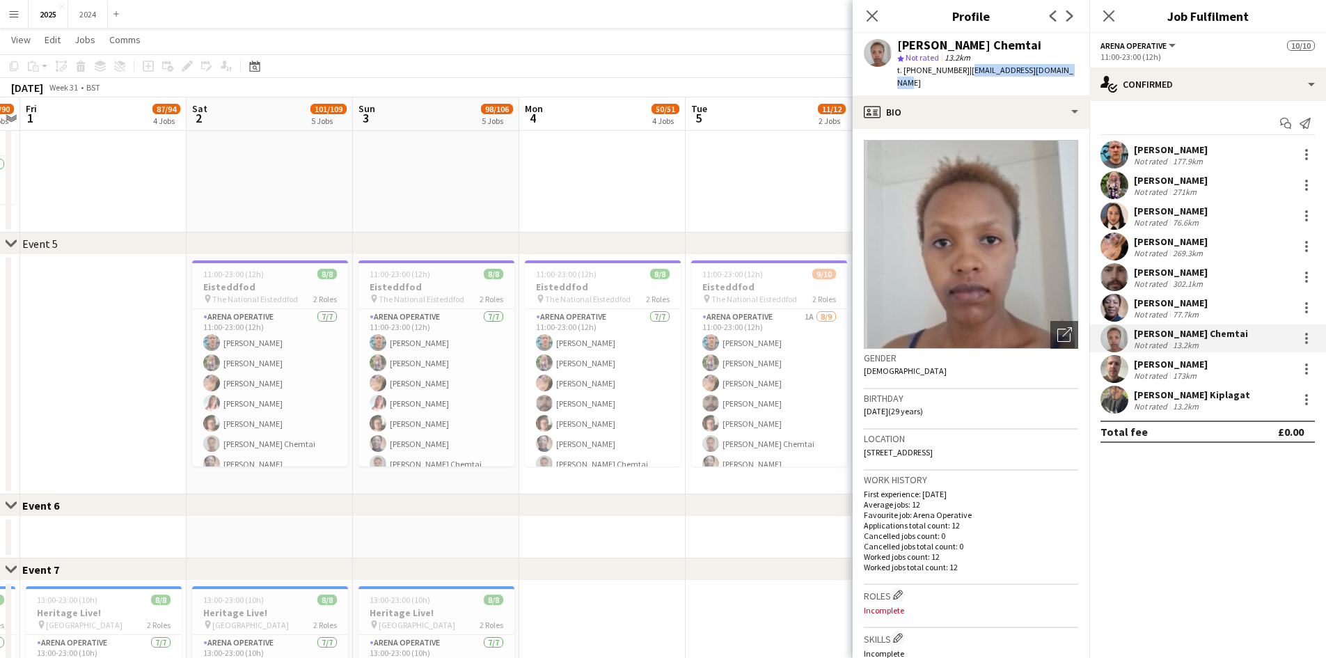
drag, startPoint x: 1077, startPoint y: 65, endPoint x: 963, endPoint y: 73, distance: 113.7
click at [963, 73] on div "[PERSON_NAME] Chemtai star Not rated 13.2km t. [PHONE_NUMBER] | [EMAIL_ADDRESS]…" at bounding box center [971, 64] width 237 height 62
click at [1172, 249] on div "269.3km" at bounding box center [1188, 253] width 36 height 10
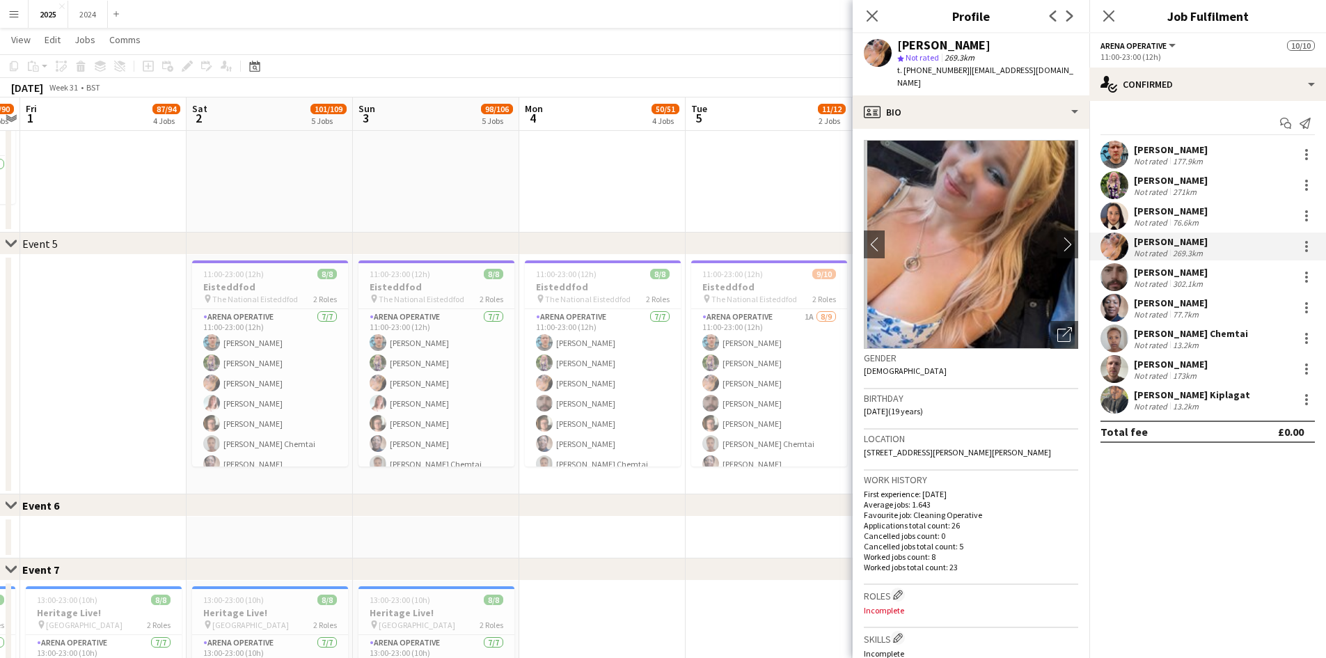
drag, startPoint x: 1056, startPoint y: 70, endPoint x: 962, endPoint y: 72, distance: 94.0
click at [962, 72] on div "[PERSON_NAME] star Not rated 269.3km t. [PHONE_NUMBER] | [EMAIL_ADDRESS][DOMAIN…" at bounding box center [971, 64] width 237 height 62
click at [1053, 65] on div "[PERSON_NAME] star Not rated 269.3km t. [PHONE_NUMBER] | [EMAIL_ADDRESS][DOMAIN…" at bounding box center [971, 64] width 237 height 62
drag, startPoint x: 1053, startPoint y: 70, endPoint x: 965, endPoint y: 73, distance: 87.8
click at [965, 73] on div "[PERSON_NAME] star Not rated 269.3km t. [PHONE_NUMBER] | [EMAIL_ADDRESS][DOMAIN…" at bounding box center [971, 64] width 237 height 62
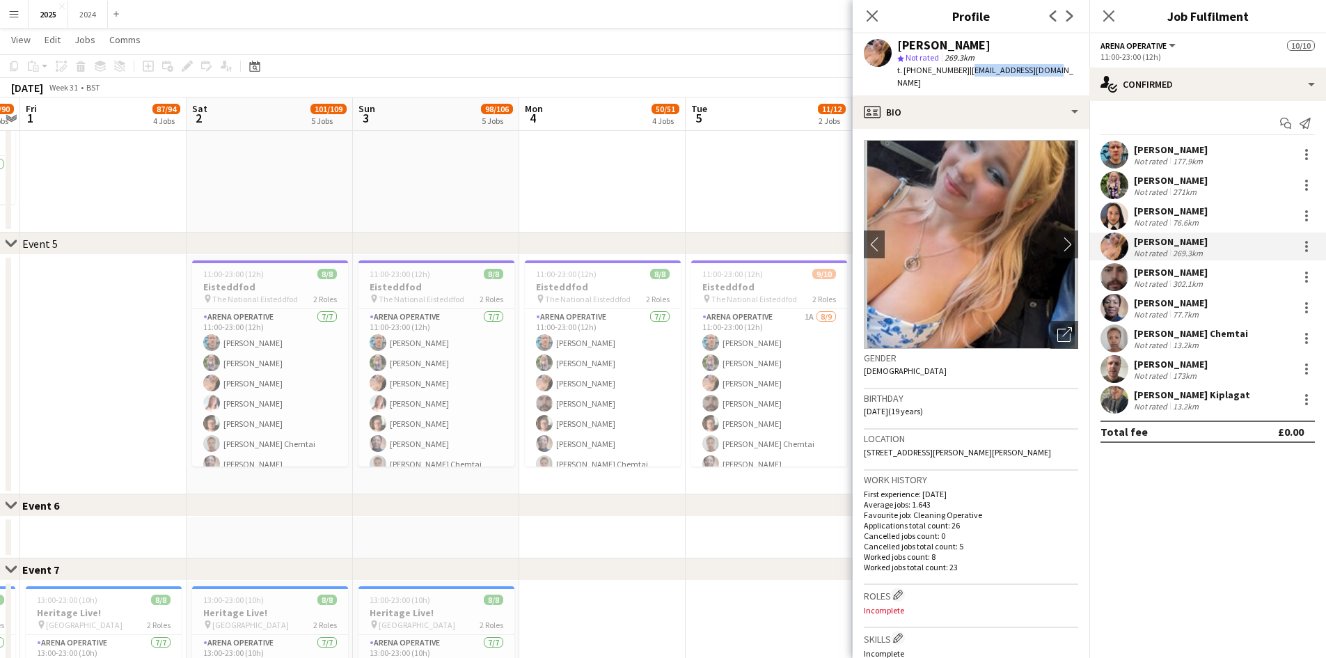
click at [1206, 189] on div "[PERSON_NAME] Not rated 271km" at bounding box center [1207, 185] width 237 height 28
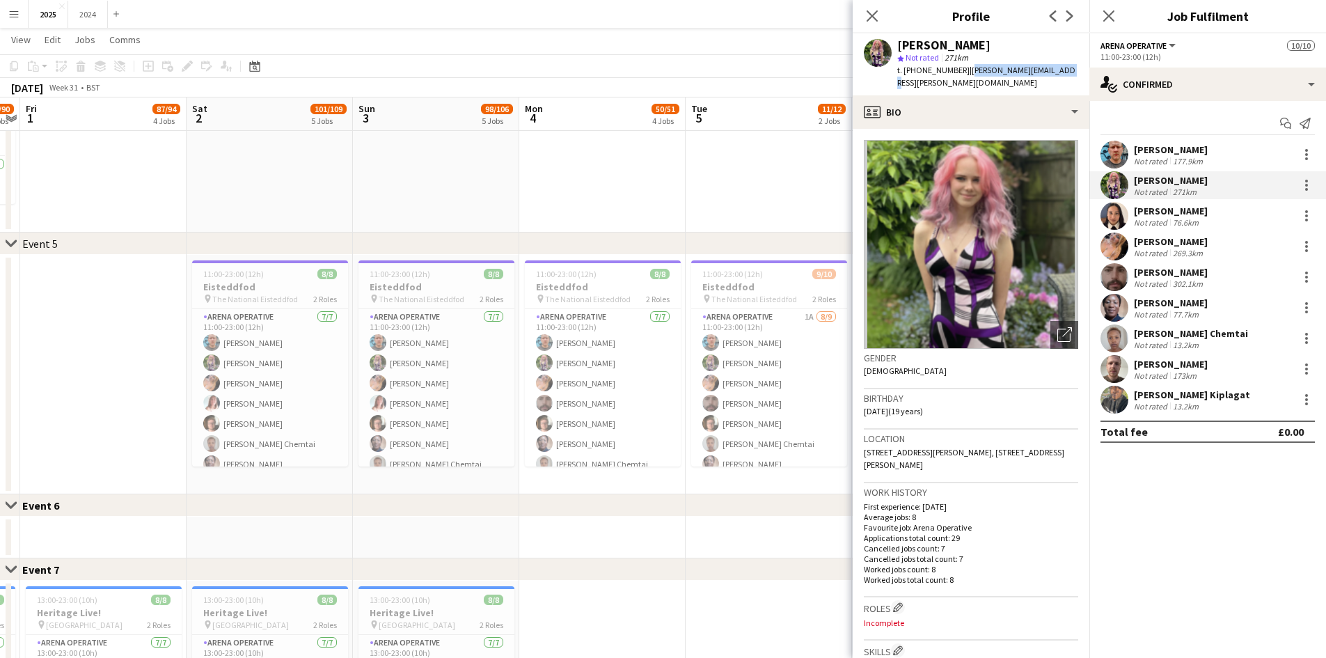
drag, startPoint x: 1058, startPoint y: 68, endPoint x: 963, endPoint y: 79, distance: 95.3
click at [963, 79] on div "[PERSON_NAME] star Not rated 271km t. [PHONE_NUMBER] | [PERSON_NAME][EMAIL_ADDR…" at bounding box center [971, 64] width 237 height 62
click at [574, 379] on app-card-role "Arena Operative [DATE] 11:00-23:00 (12h) [PERSON_NAME] [PERSON_NAME] [PERSON_NA…" at bounding box center [603, 393] width 156 height 168
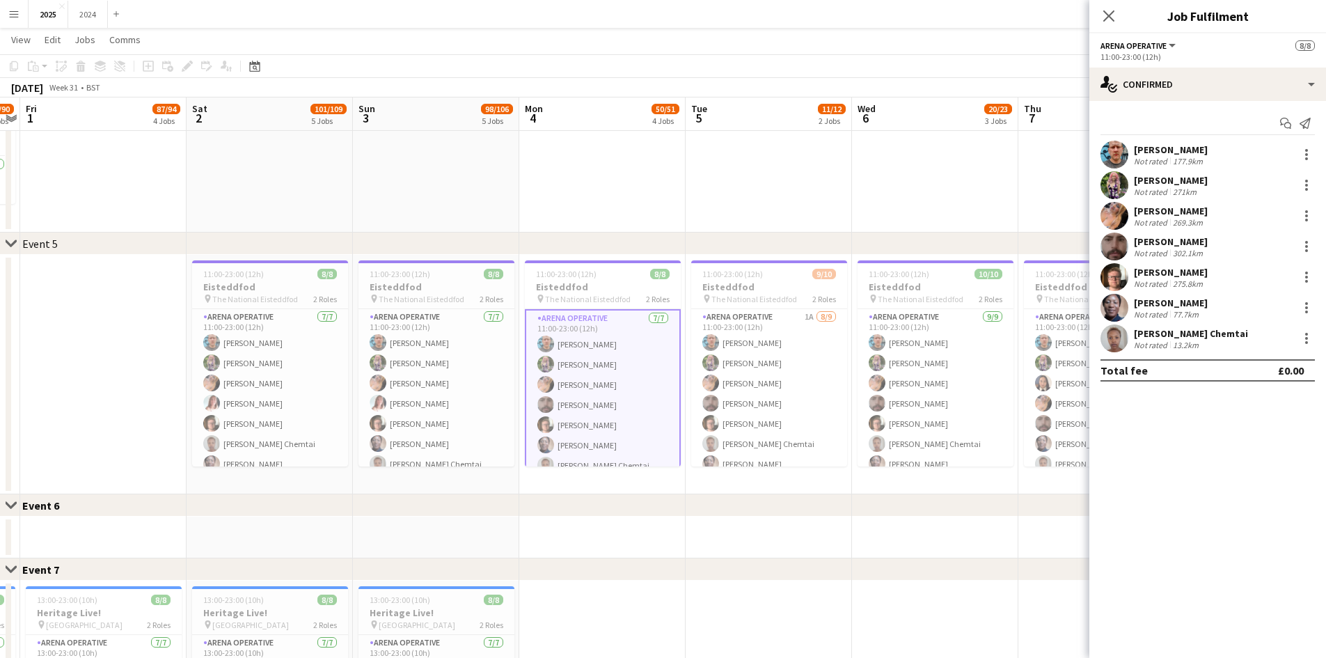
click at [1208, 271] on div "[PERSON_NAME] Not rated 275.8km" at bounding box center [1207, 277] width 237 height 28
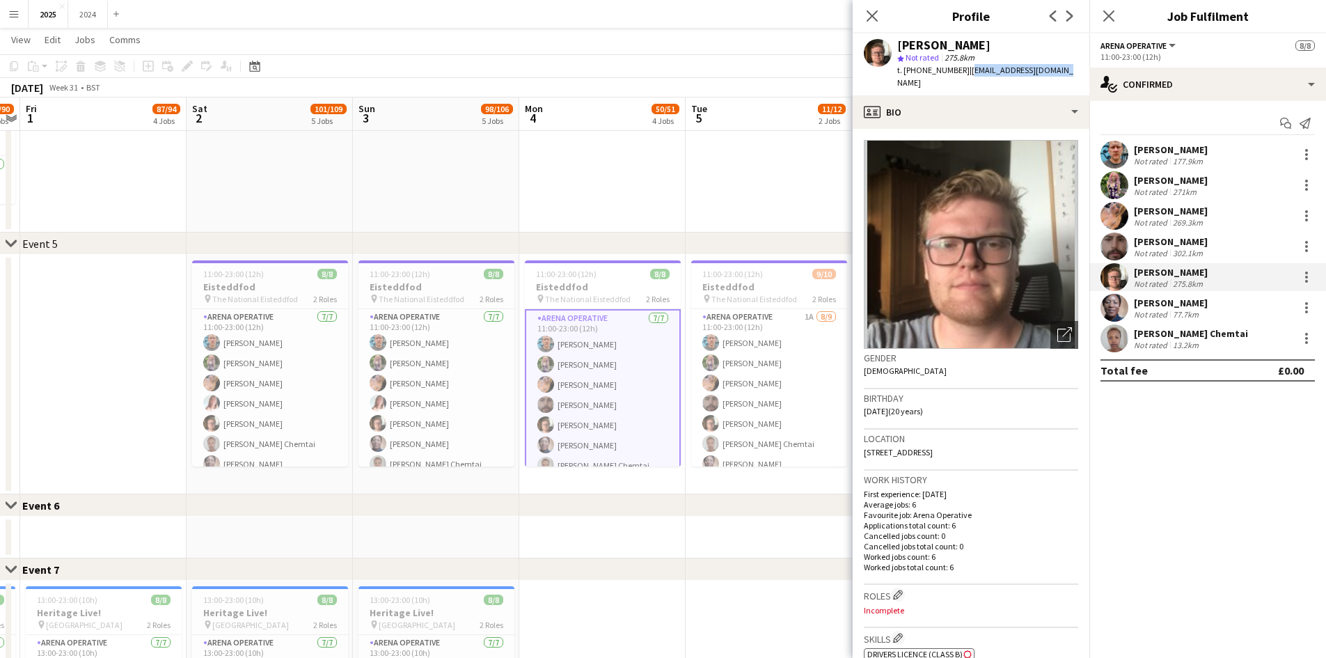
drag, startPoint x: 1061, startPoint y: 68, endPoint x: 968, endPoint y: 75, distance: 93.6
click at [968, 75] on div "[PERSON_NAME] star Not rated 275.8km t. [PHONE_NUMBER] | [EMAIL_ADDRESS][DOMAIN…" at bounding box center [971, 64] width 237 height 62
click at [1212, 149] on div "[PERSON_NAME] Not rated 177.9km" at bounding box center [1207, 155] width 237 height 28
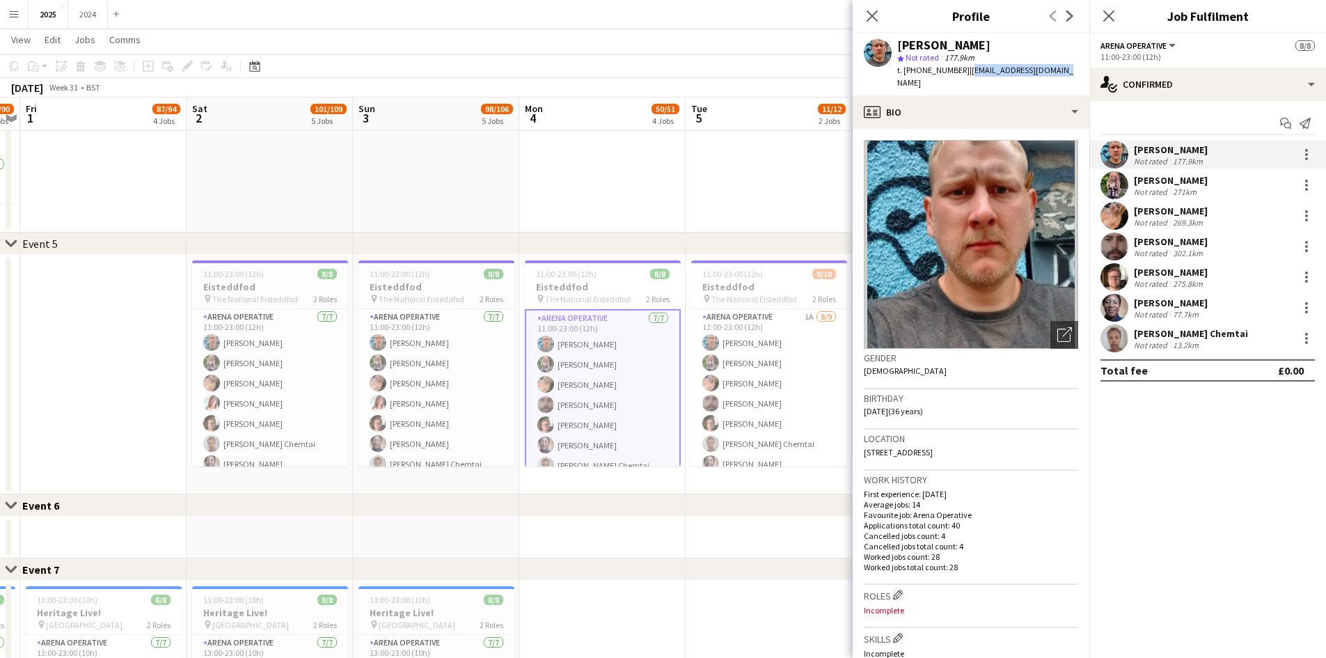
drag, startPoint x: 1059, startPoint y: 72, endPoint x: 968, endPoint y: 71, distance: 91.2
click at [968, 71] on div "[PERSON_NAME] star Not rated 177.9km t. [PHONE_NUMBER] | [EMAIL_ADDRESS][DOMAIN…" at bounding box center [971, 64] width 237 height 62
click at [425, 403] on app-card-role "Arena Operative [DATE] 11:00-23:00 (12h) [PERSON_NAME] [PERSON_NAME] [PERSON_NA…" at bounding box center [437, 393] width 156 height 168
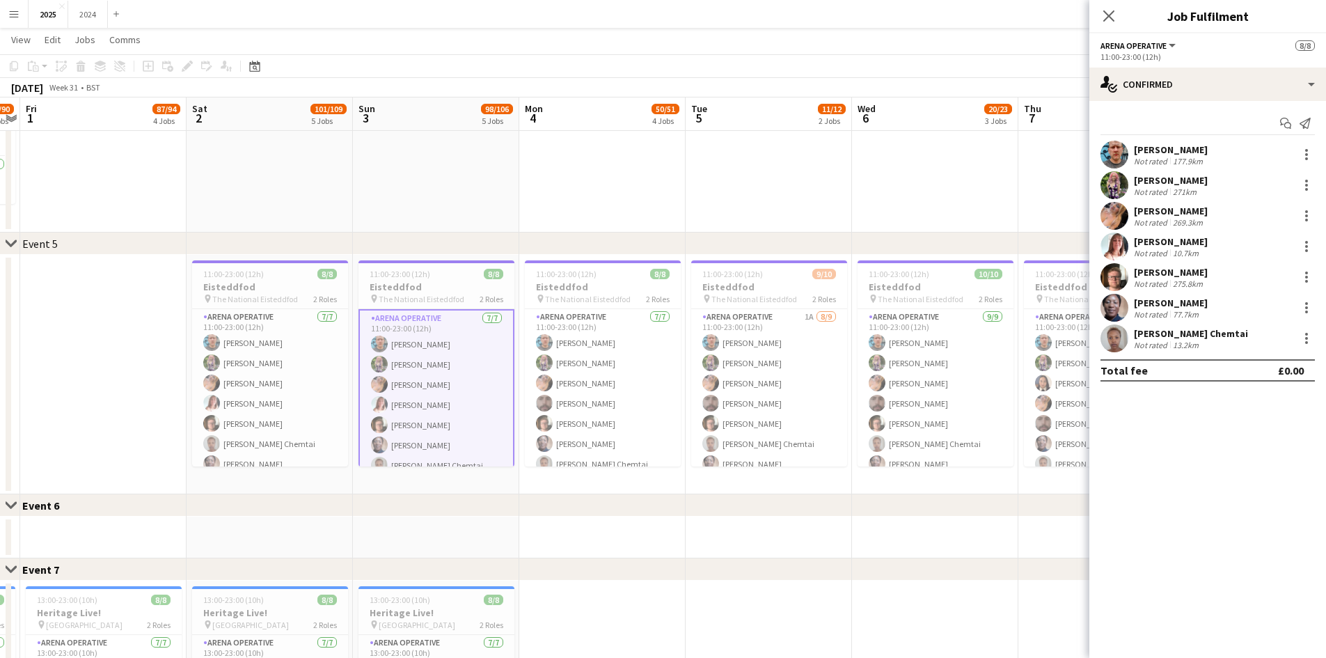
click at [1215, 249] on div "[PERSON_NAME] Not rated 10.7km" at bounding box center [1207, 247] width 237 height 28
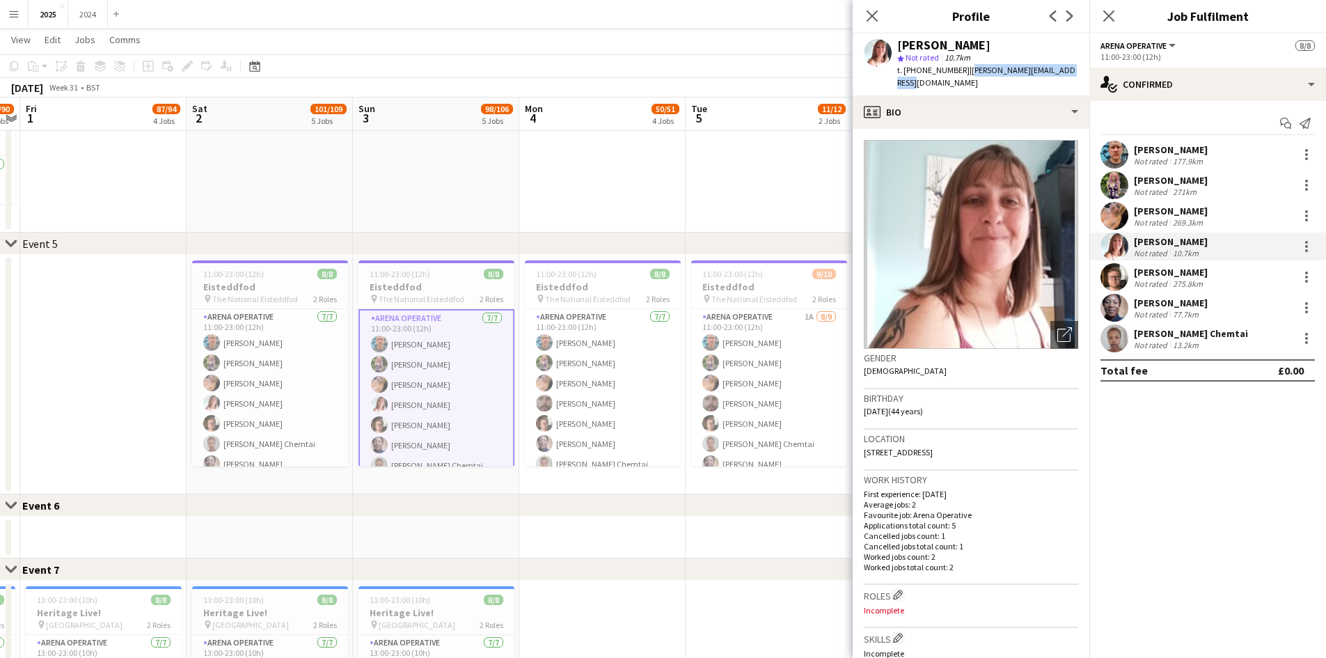
drag, startPoint x: 1073, startPoint y: 70, endPoint x: 965, endPoint y: 79, distance: 109.0
click at [965, 79] on div "[PERSON_NAME] star Not rated 10.7km t. [PHONE_NUMBER] | [PERSON_NAME][EMAIL_ADD…" at bounding box center [971, 64] width 237 height 62
click at [271, 394] on app-card-role "Arena Operative [DATE] 11:00-23:00 (12h) [PERSON_NAME] [PERSON_NAME] [PERSON_NA…" at bounding box center [270, 393] width 156 height 168
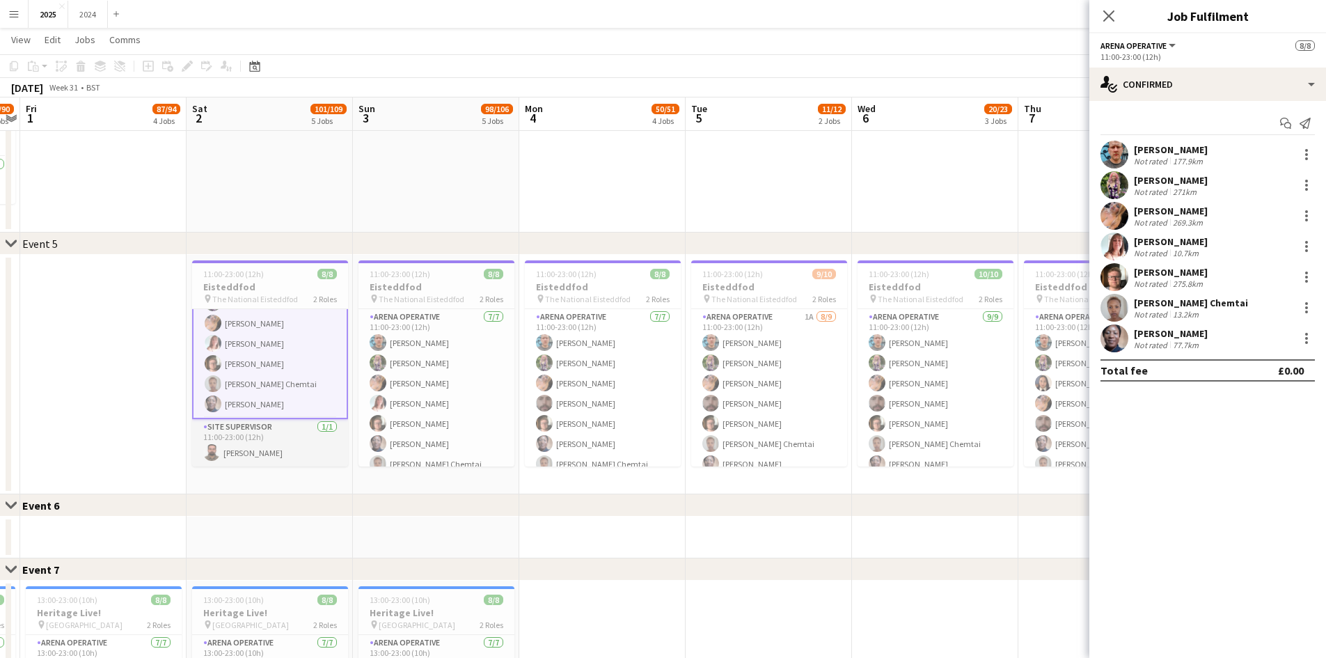
click at [263, 453] on app-card-role "Site Supervisor [DATE] 11:00-23:00 (12h) [PERSON_NAME]" at bounding box center [270, 442] width 156 height 47
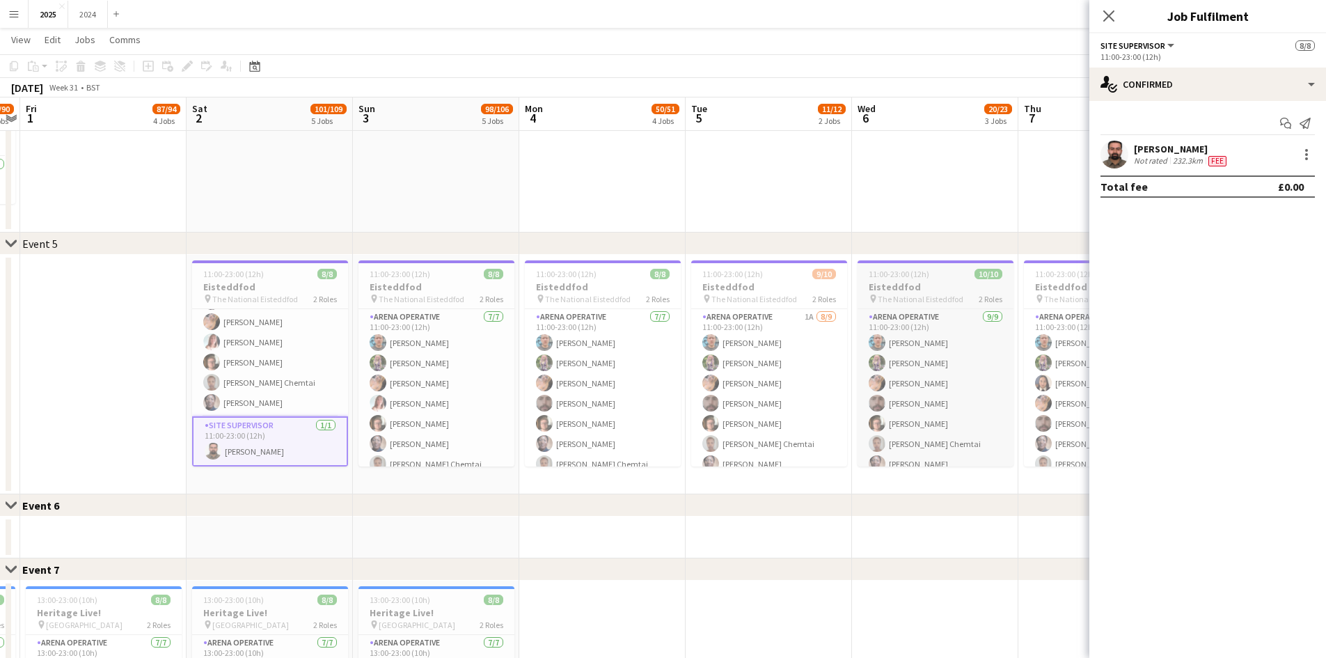
scroll to position [60, 0]
click at [1147, 155] on div "Not rated" at bounding box center [1152, 160] width 36 height 11
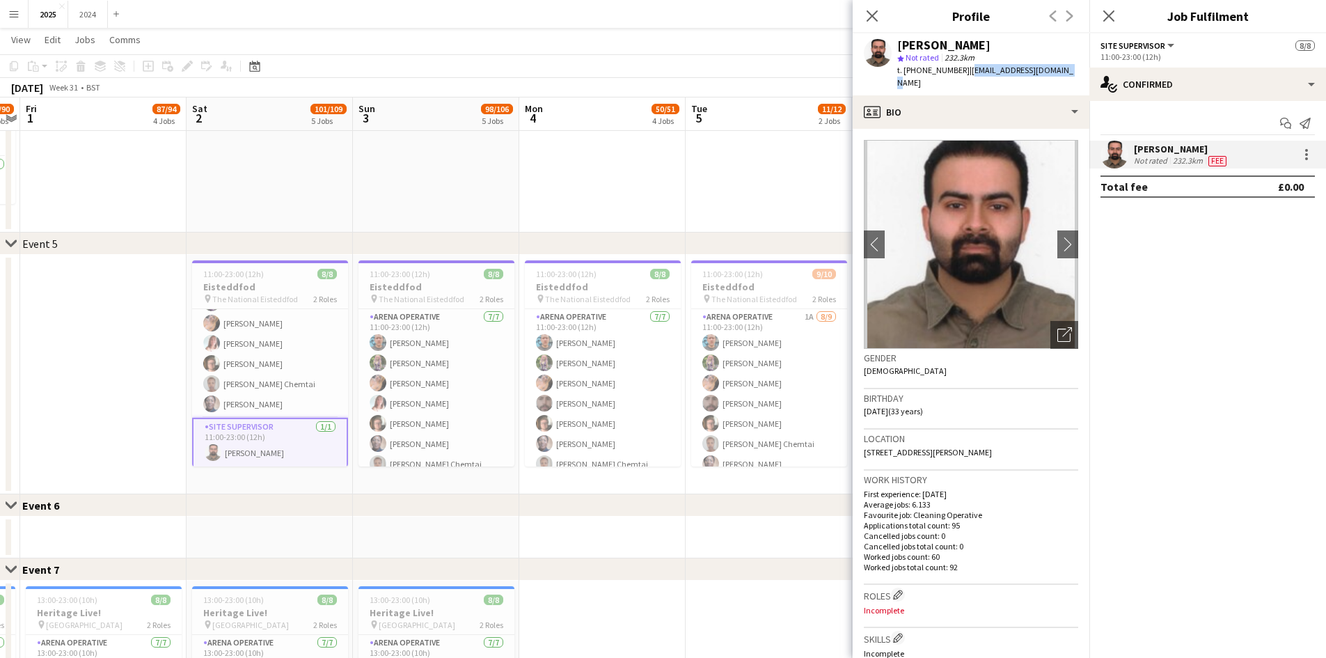
drag, startPoint x: 1064, startPoint y: 69, endPoint x: 963, endPoint y: 80, distance: 100.9
click at [963, 80] on div "[PERSON_NAME] star Not rated 232.3km t. [PHONE_NUMBER] | [EMAIL_ADDRESS][DOMAIN…" at bounding box center [971, 64] width 237 height 62
click at [292, 29] on app-page-menu "View Day view expanded Day view collapsed Month view Date picker Jump to [DATE]…" at bounding box center [663, 41] width 1326 height 26
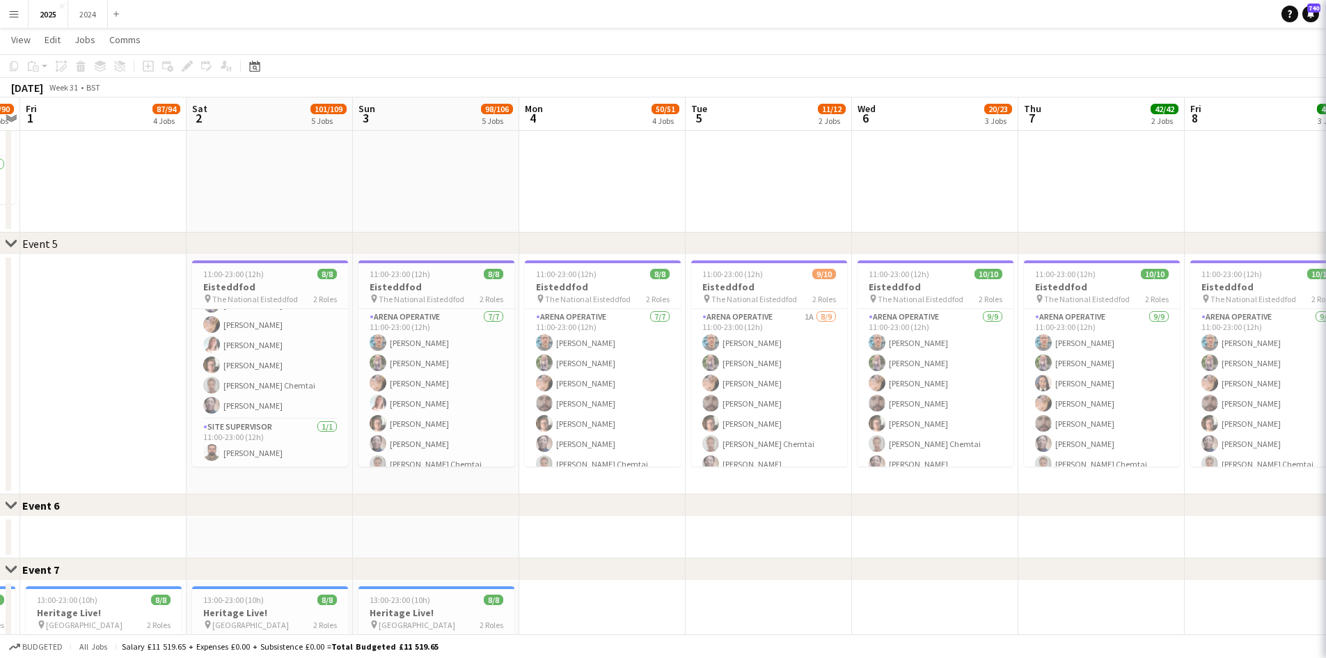
scroll to position [58, 0]
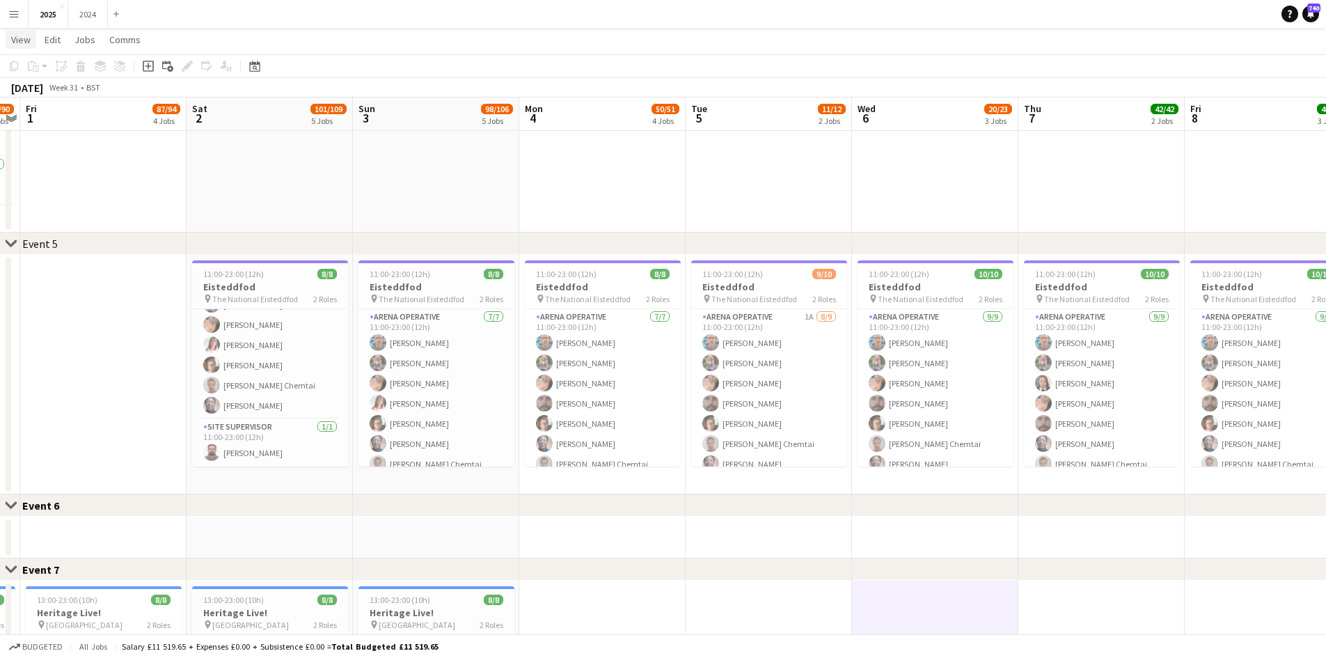
click at [21, 43] on span "View" at bounding box center [20, 39] width 19 height 13
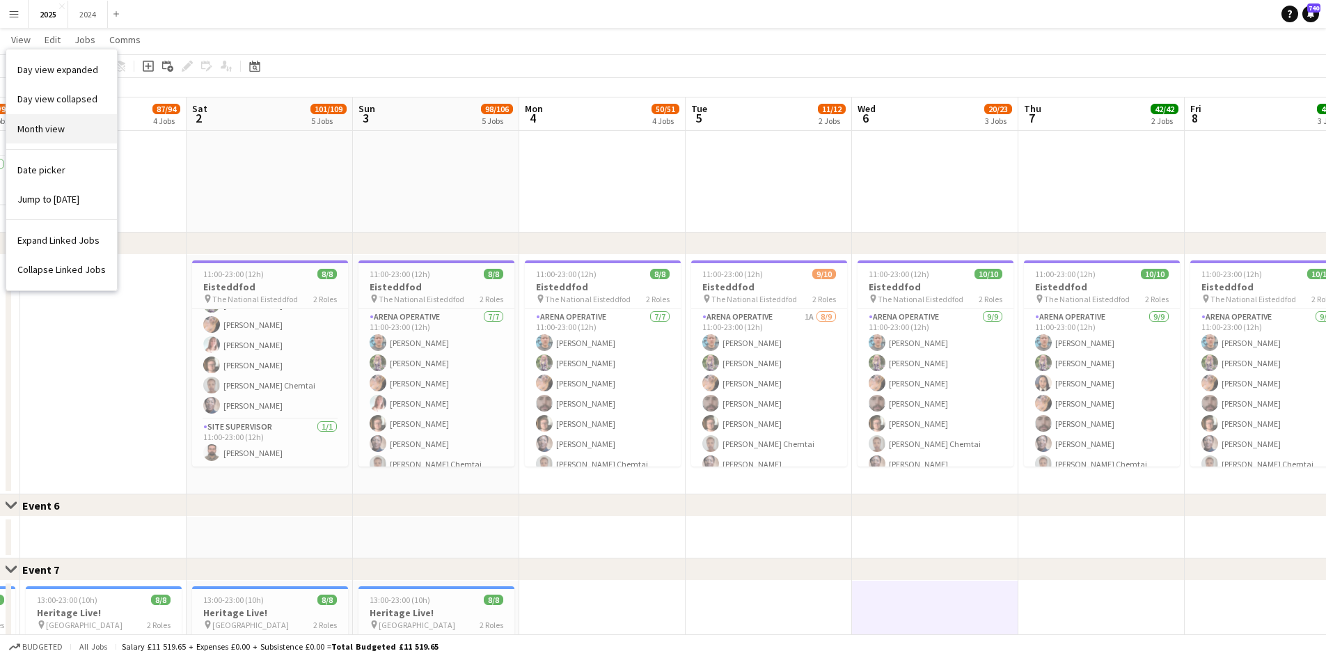
click at [47, 136] on link "Month view" at bounding box center [61, 128] width 111 height 29
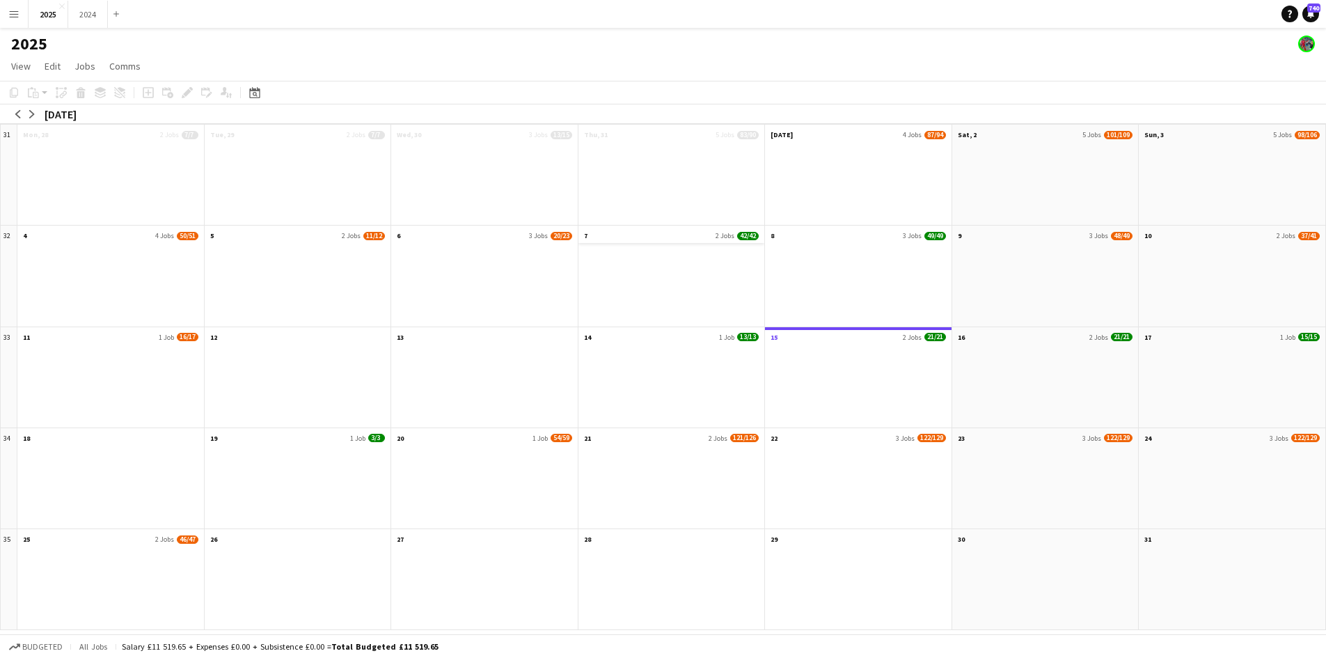
scroll to position [0, 0]
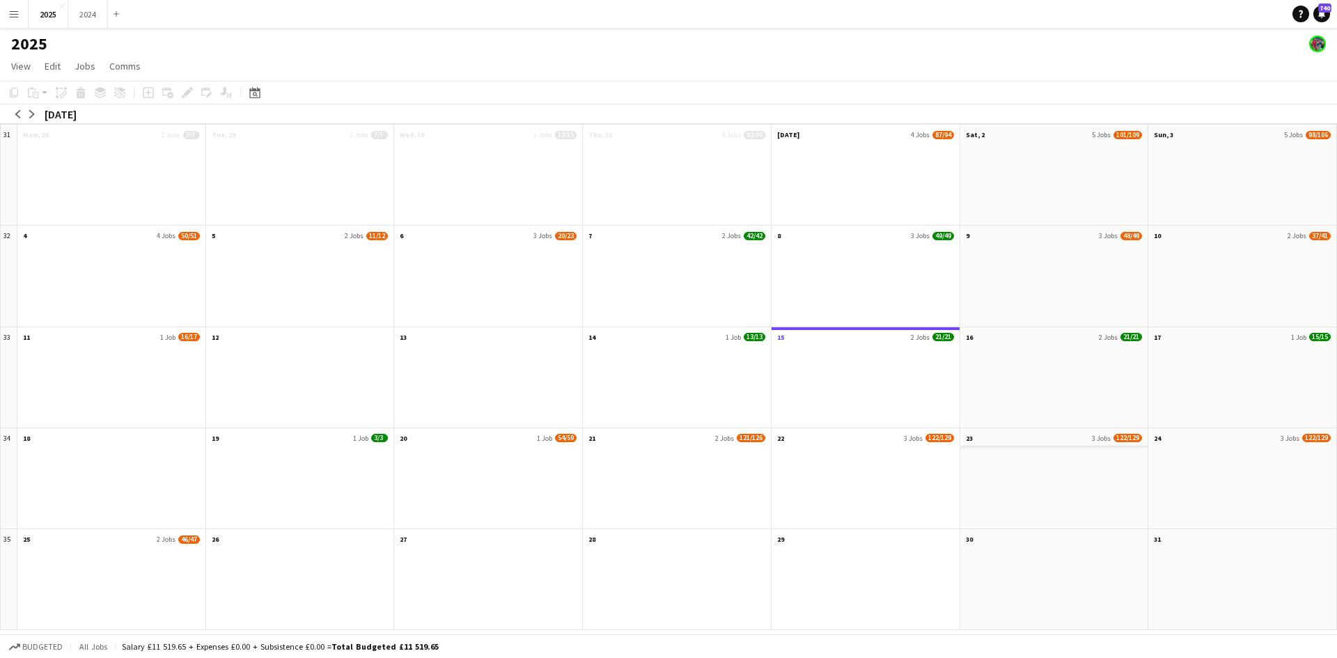
click at [1021, 439] on app-month-view-date-header "23 3 Jobs 122/129" at bounding box center [1054, 436] width 188 height 17
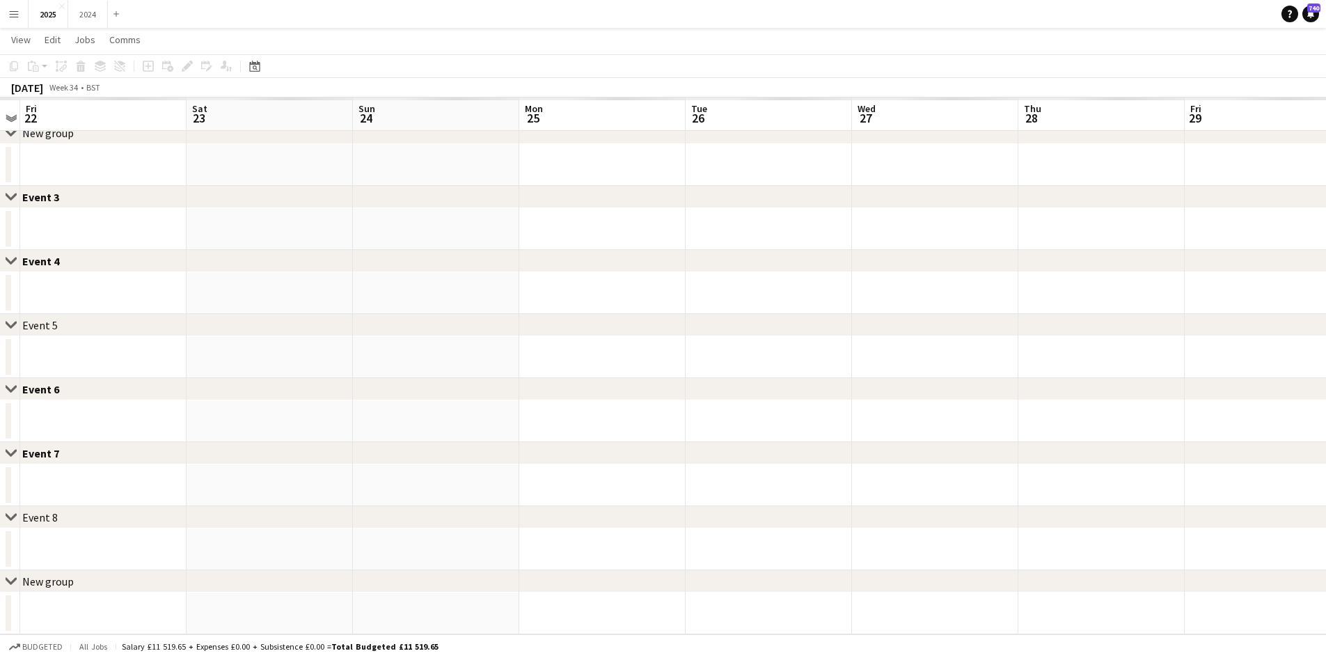
scroll to position [140, 0]
